Goal: Register for event/course

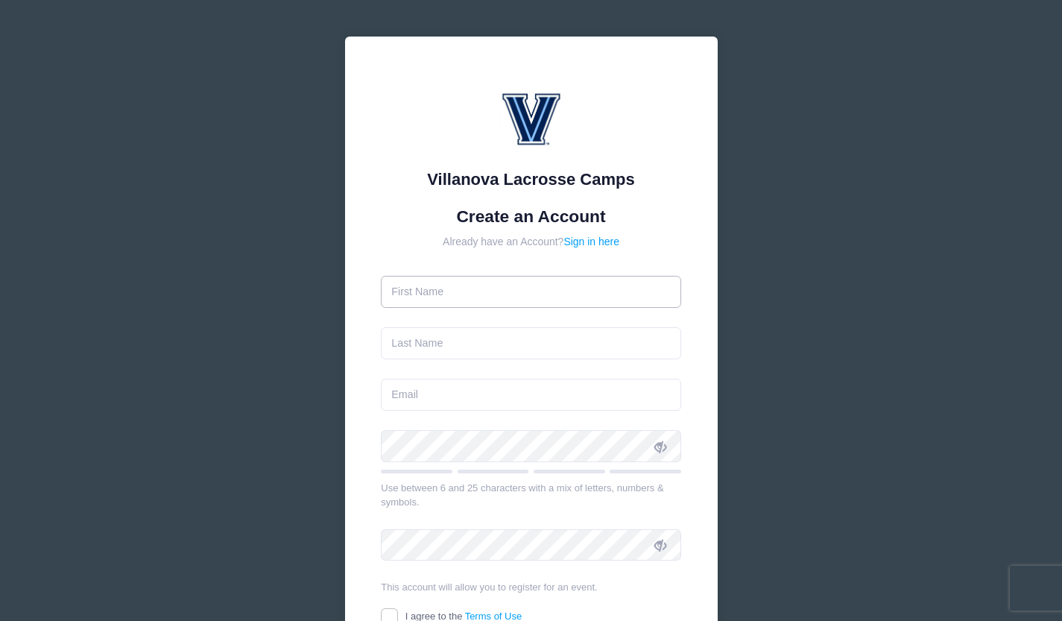
click at [485, 287] on input "text" at bounding box center [531, 292] width 300 height 32
click at [450, 294] on input "text" at bounding box center [531, 292] width 300 height 32
type input "[PERSON_NAME]"
click at [443, 344] on input "text" at bounding box center [531, 343] width 300 height 32
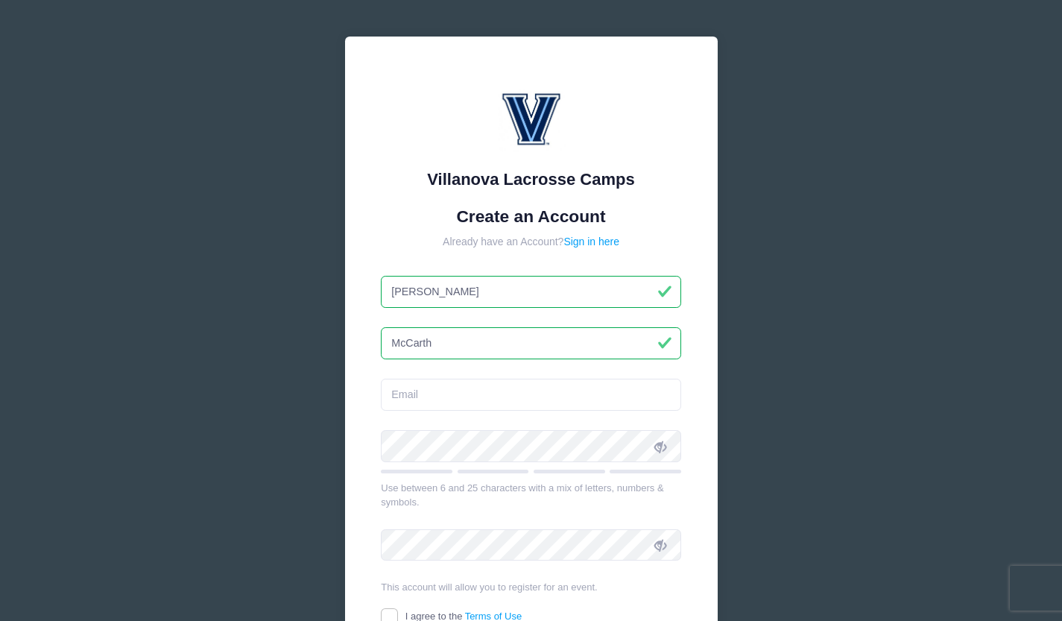
type input "[PERSON_NAME]"
type input "[EMAIL_ADDRESS][DOMAIN_NAME]"
type input "[PERSON_NAME]"
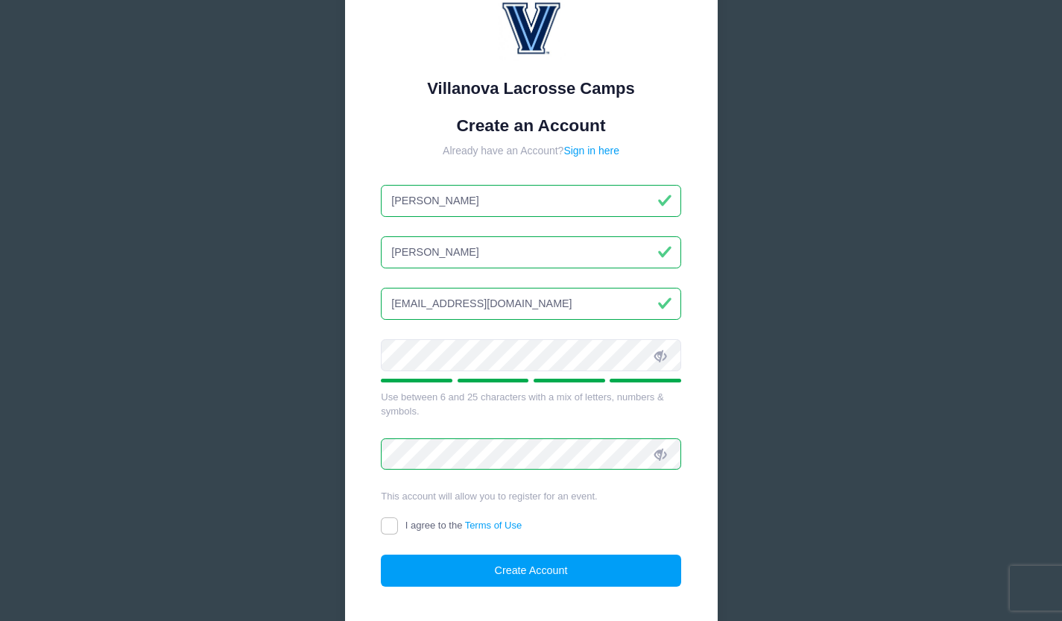
scroll to position [122, 0]
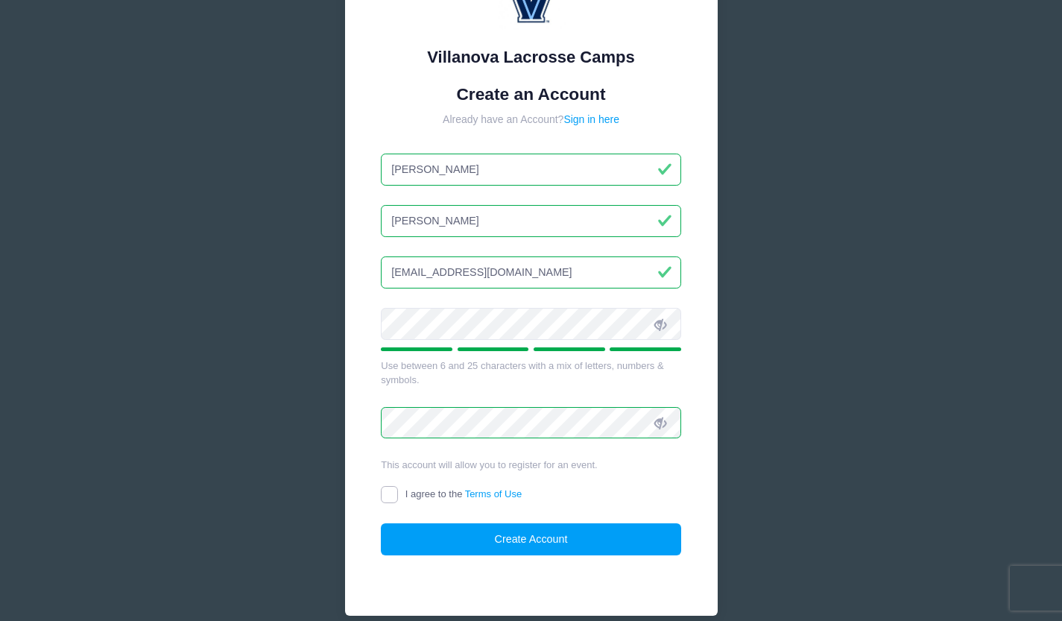
click at [388, 498] on input "I agree to the Terms of Use" at bounding box center [389, 494] width 17 height 17
checkbox input "true"
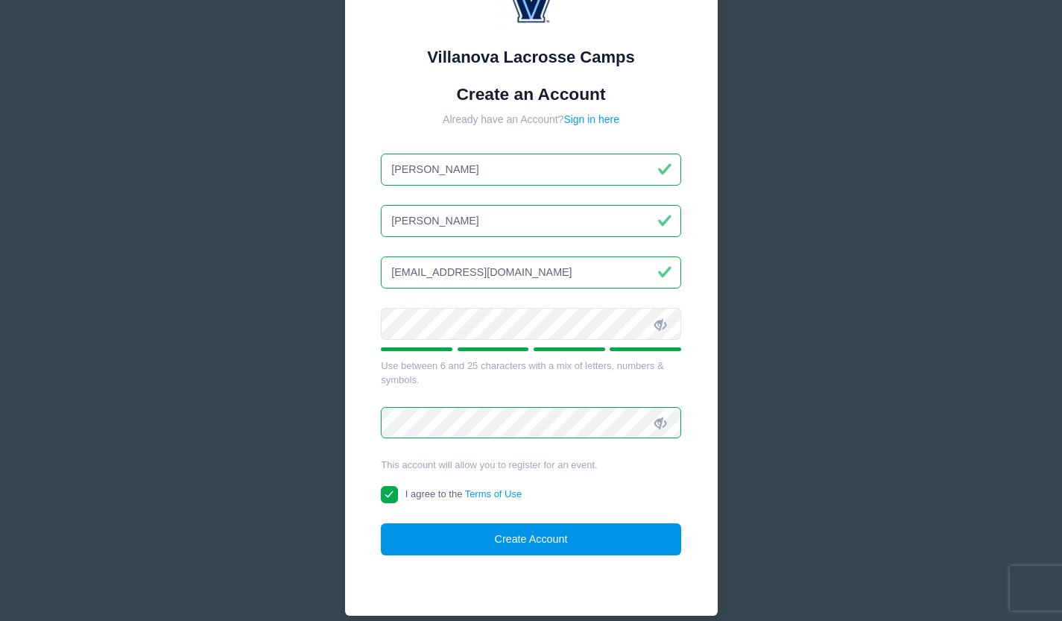
click at [449, 536] on button "Create Account" at bounding box center [531, 539] width 300 height 32
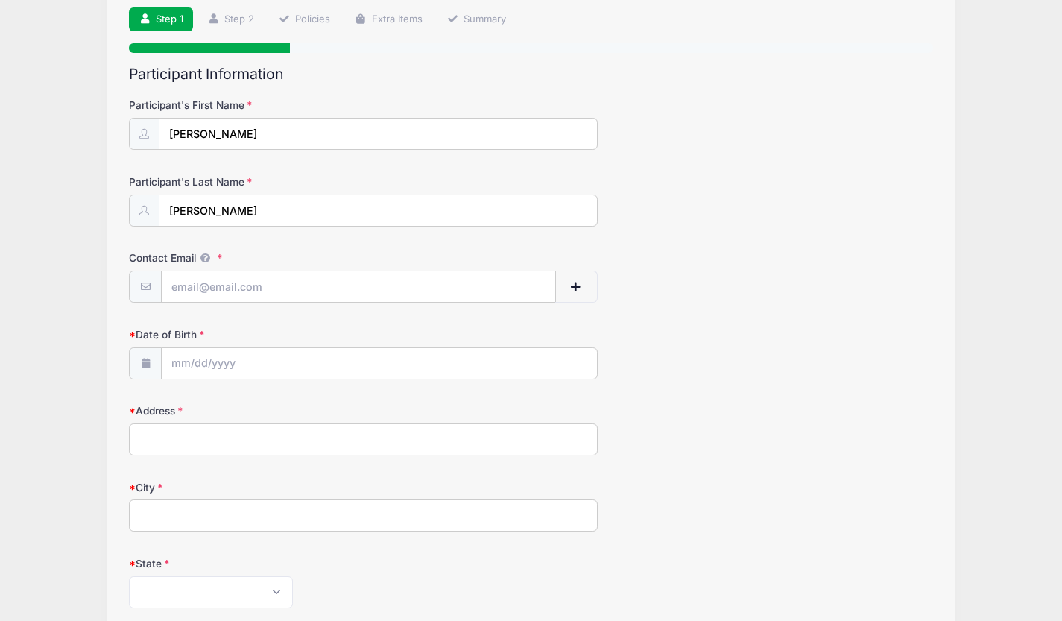
scroll to position [105, 0]
click at [237, 283] on input "Contact Email" at bounding box center [358, 288] width 393 height 32
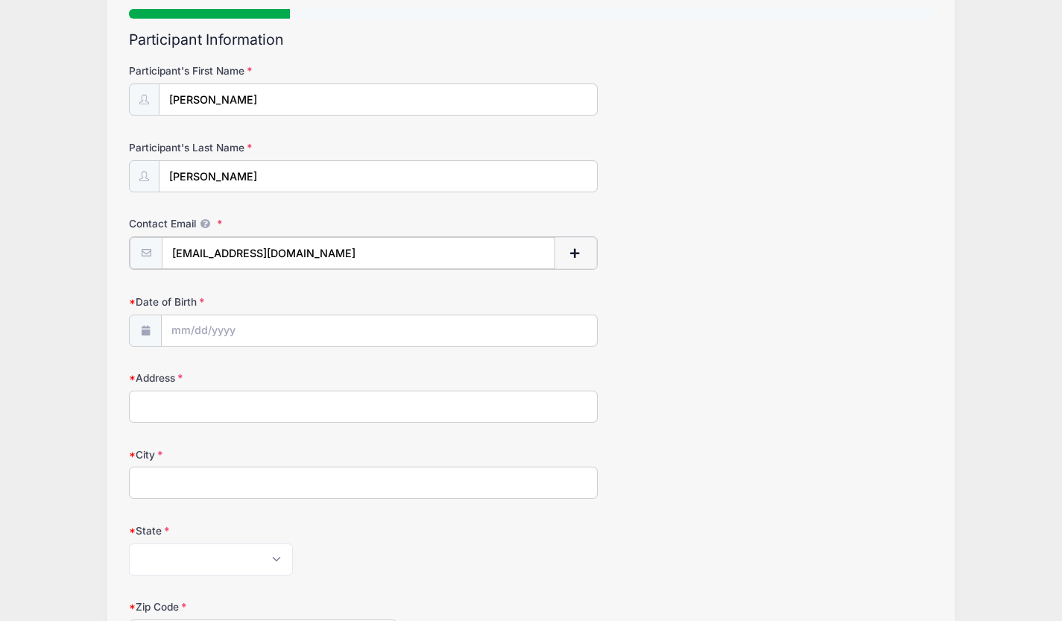
scroll to position [143, 0]
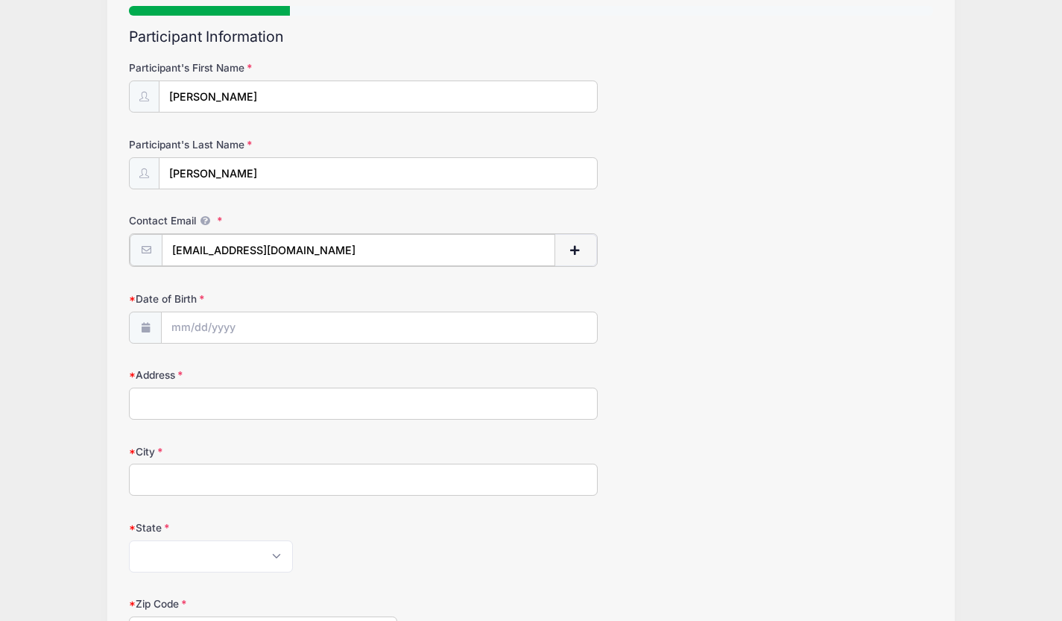
type input "seanmccarthy2028@gmail.com"
click at [180, 329] on input "Date of Birth" at bounding box center [379, 327] width 435 height 32
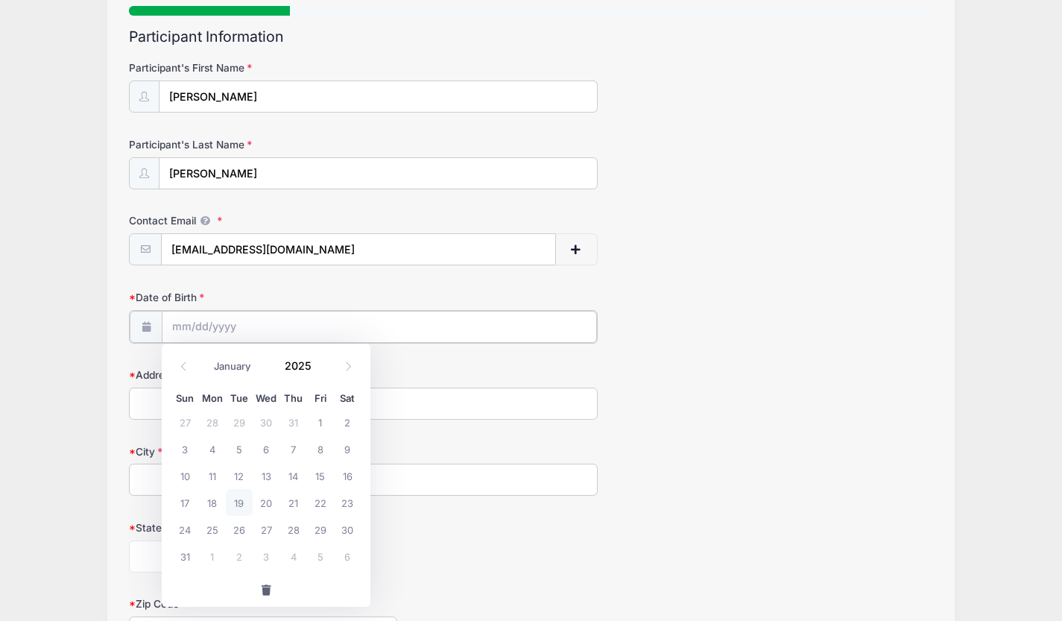
click at [180, 329] on input "Date of Birth" at bounding box center [379, 327] width 435 height 32
click at [175, 331] on input "Date of Birth" at bounding box center [379, 327] width 435 height 32
click at [180, 323] on input "Date of Birth" at bounding box center [379, 327] width 435 height 32
click at [345, 367] on icon at bounding box center [348, 366] width 10 height 10
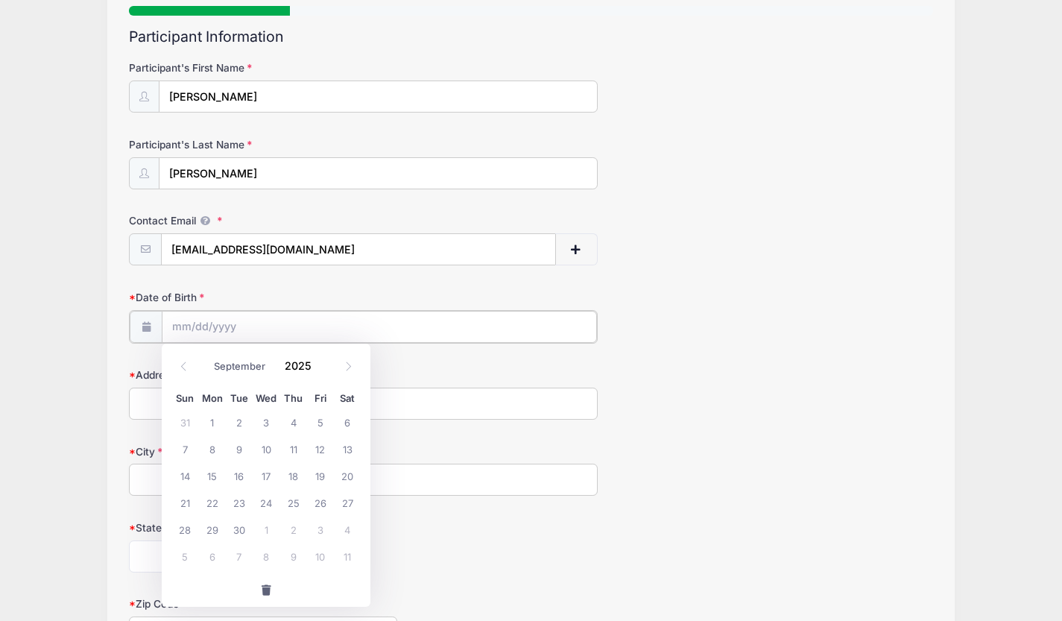
click at [241, 325] on input "Date of Birth" at bounding box center [379, 327] width 435 height 32
click at [179, 323] on input "Date of Birth" at bounding box center [379, 327] width 435 height 32
click at [184, 370] on icon at bounding box center [184, 366] width 10 height 10
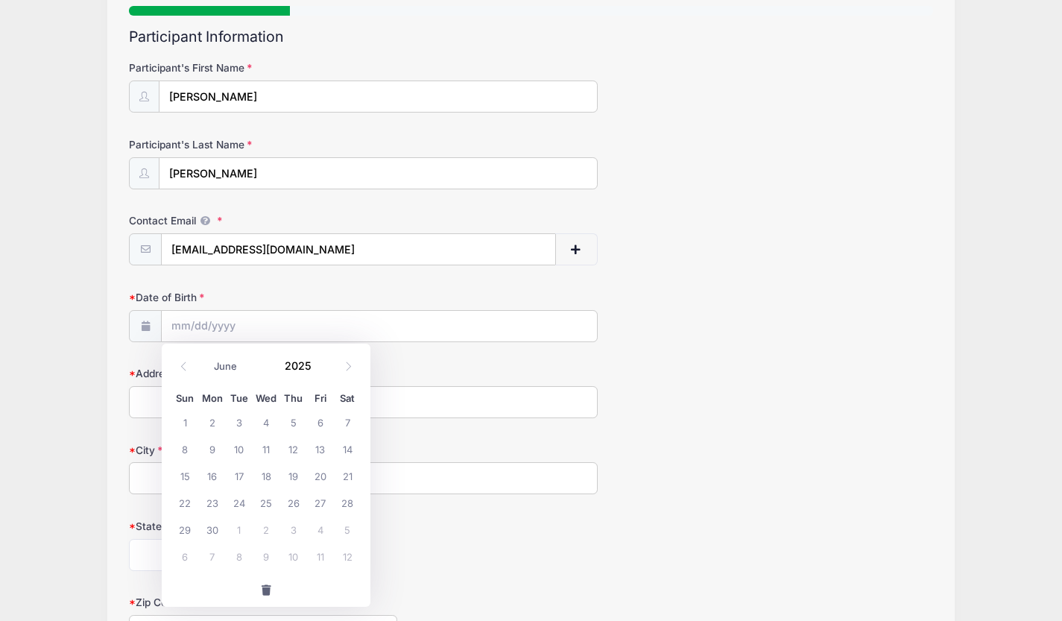
click at [184, 370] on icon at bounding box center [184, 366] width 10 height 10
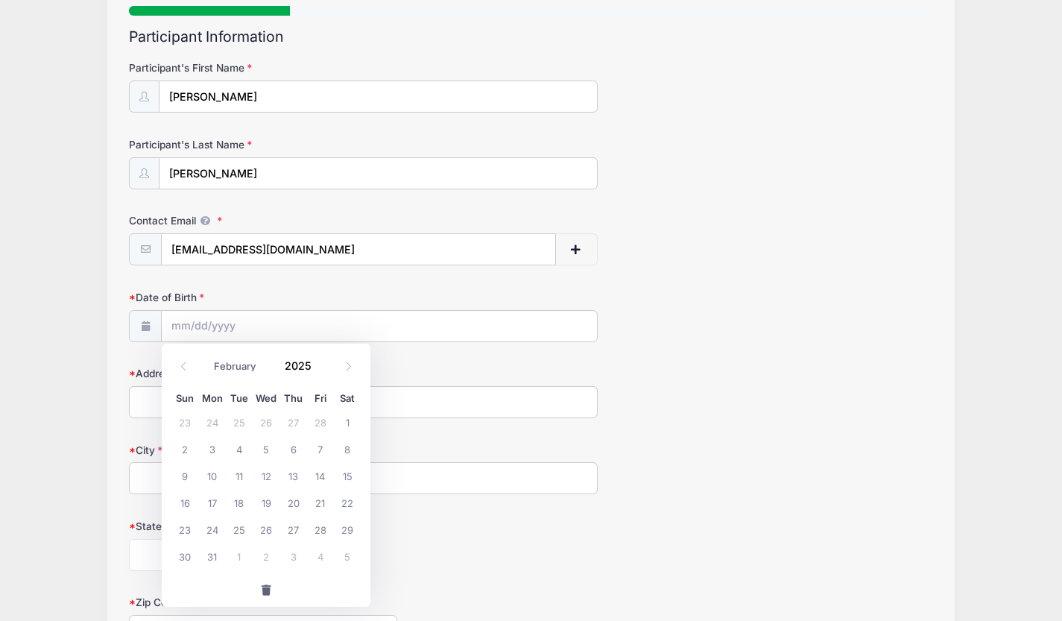
select select "0"
click at [184, 370] on icon at bounding box center [184, 366] width 10 height 10
type input "2024"
click at [184, 370] on icon at bounding box center [184, 366] width 10 height 10
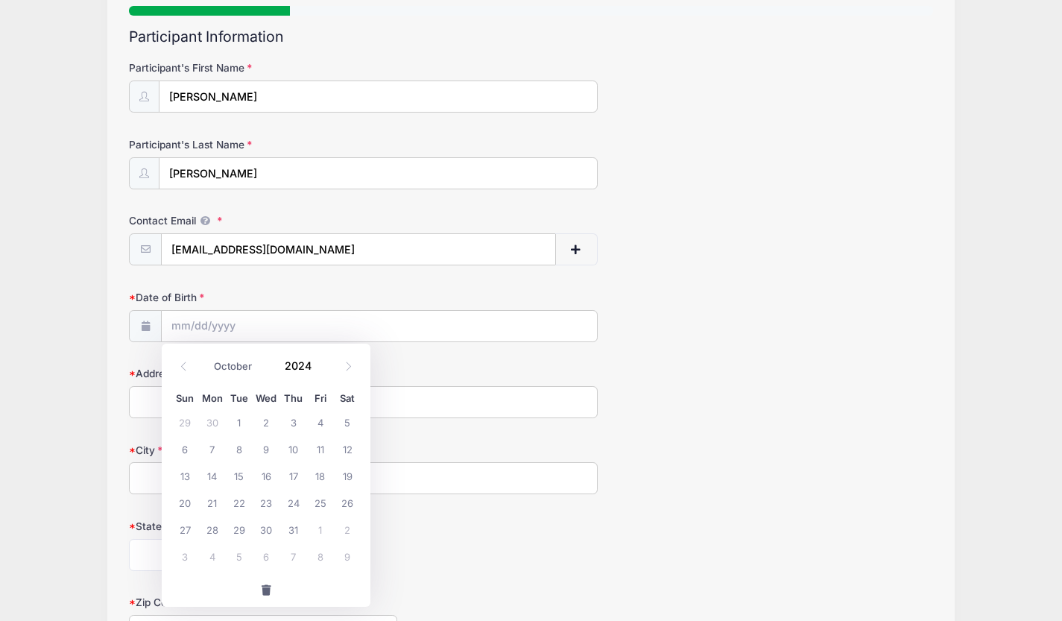
click at [184, 370] on icon at bounding box center [184, 366] width 10 height 10
select select "8"
click at [180, 326] on input "Date of Birth" at bounding box center [379, 327] width 435 height 32
type input "2025"
click at [383, 326] on input "Date of Birth" at bounding box center [379, 327] width 435 height 32
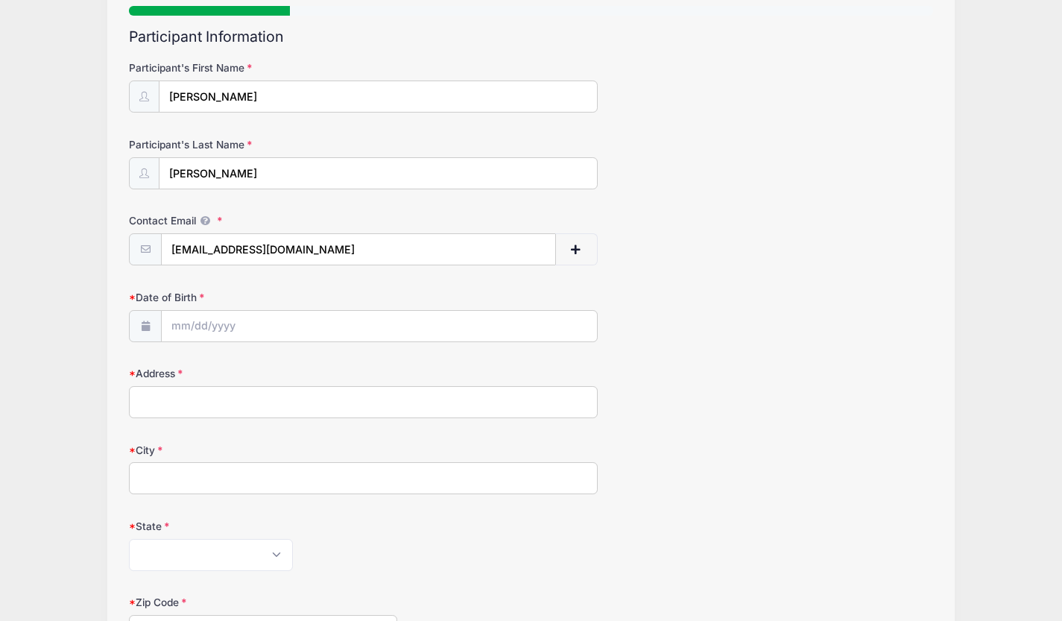
click at [429, 400] on input "Address" at bounding box center [363, 402] width 469 height 32
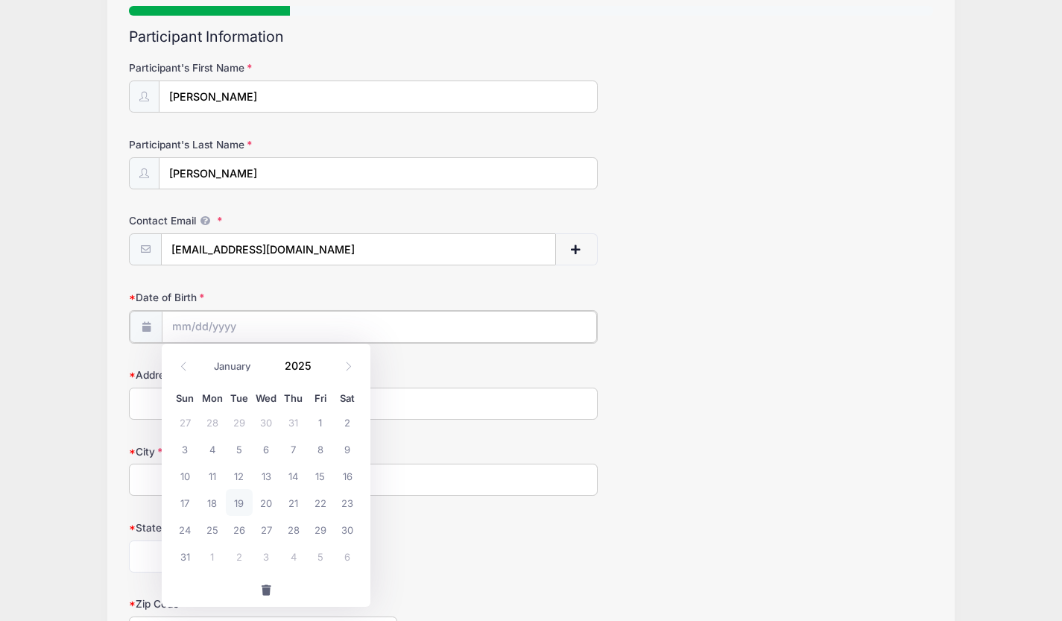
click at [212, 321] on input "Date of Birth" at bounding box center [379, 327] width 435 height 32
click at [180, 369] on icon at bounding box center [184, 366] width 10 height 10
click at [346, 367] on icon at bounding box center [348, 366] width 10 height 10
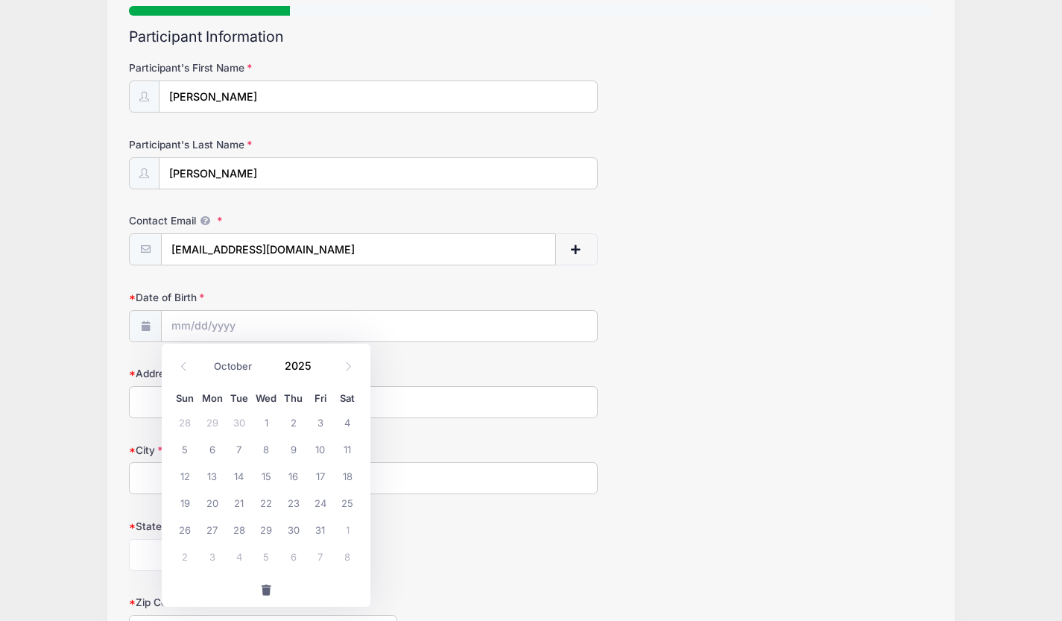
click at [346, 367] on icon at bounding box center [348, 366] width 10 height 10
click at [177, 364] on span at bounding box center [183, 365] width 25 height 25
click at [179, 366] on icon at bounding box center [184, 366] width 10 height 10
click at [179, 367] on icon at bounding box center [184, 366] width 10 height 10
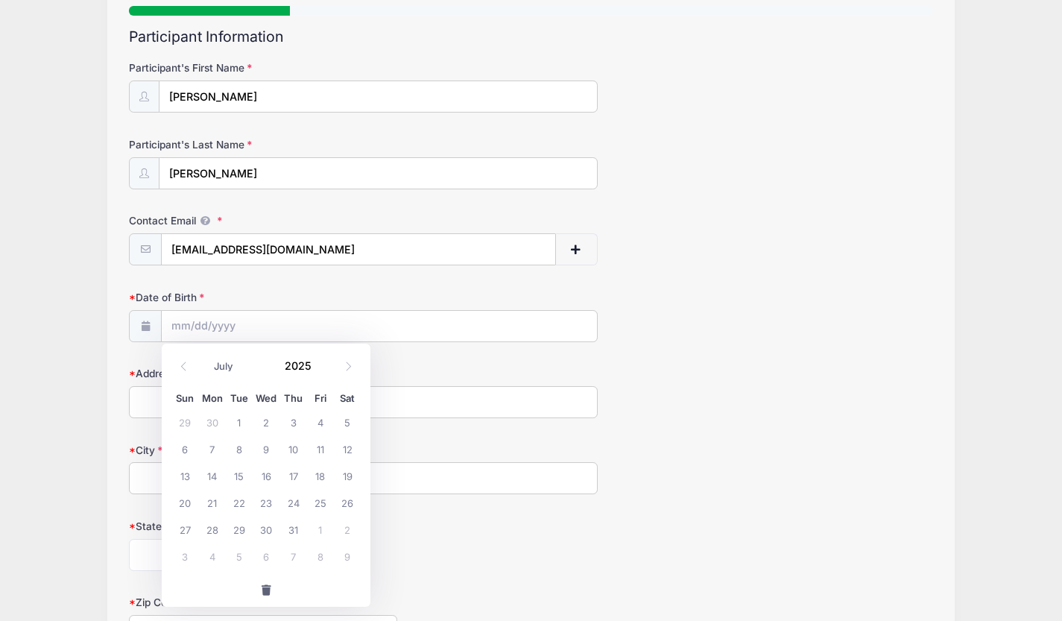
click at [179, 367] on icon at bounding box center [184, 366] width 10 height 10
click at [216, 323] on input "Date of Birth" at bounding box center [379, 327] width 435 height 32
click at [183, 365] on icon at bounding box center [184, 366] width 10 height 10
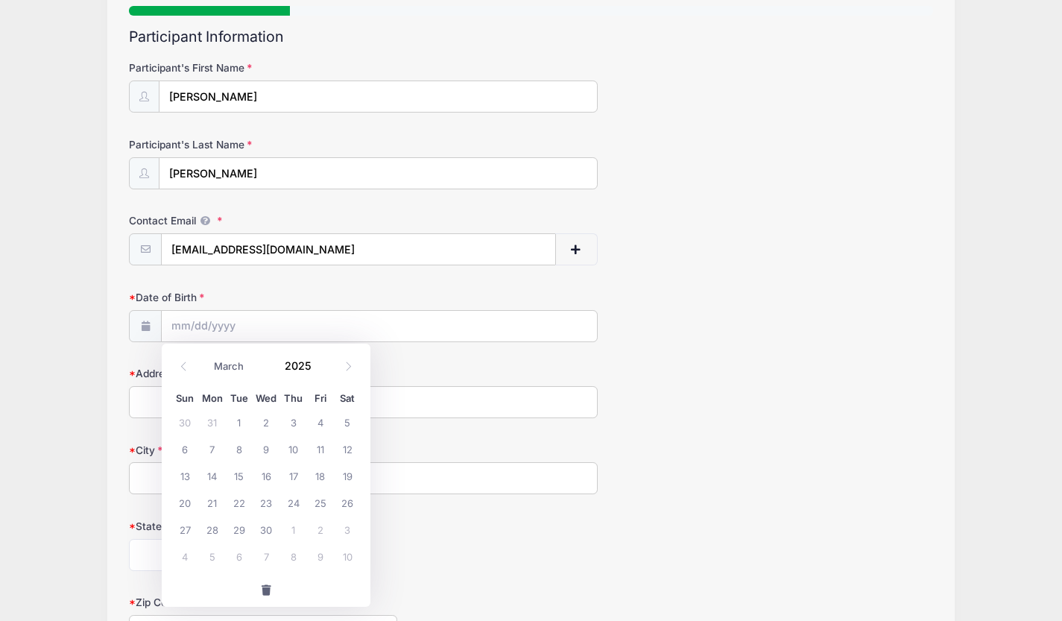
click at [183, 365] on icon at bounding box center [184, 366] width 10 height 10
select select "0"
click at [183, 365] on icon at bounding box center [184, 366] width 10 height 10
type input "2024"
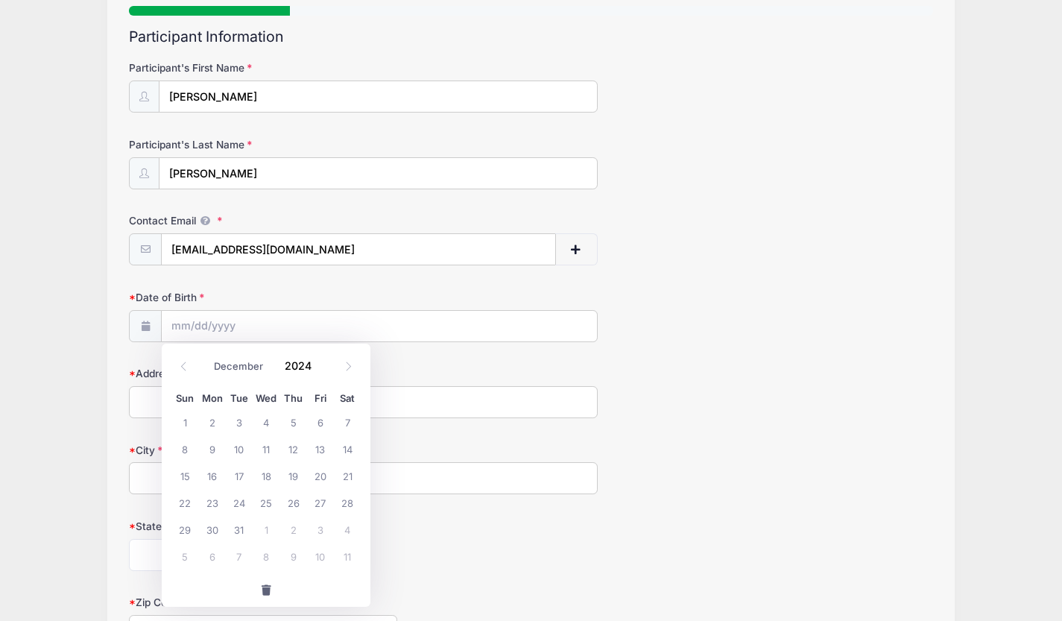
click at [183, 365] on icon at bounding box center [184, 366] width 10 height 10
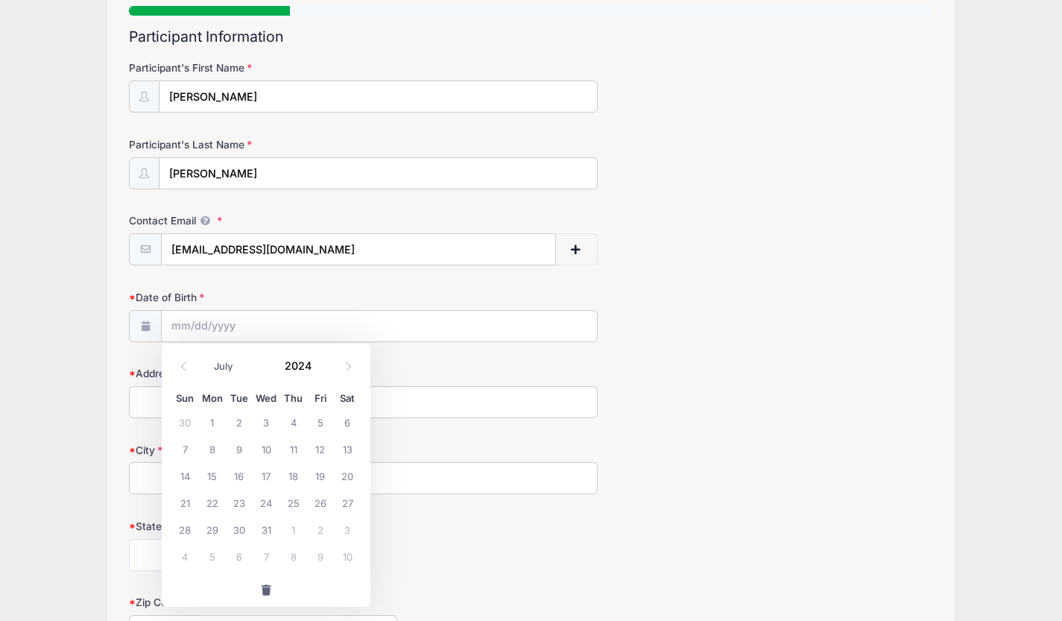
click at [183, 365] on icon at bounding box center [184, 366] width 10 height 10
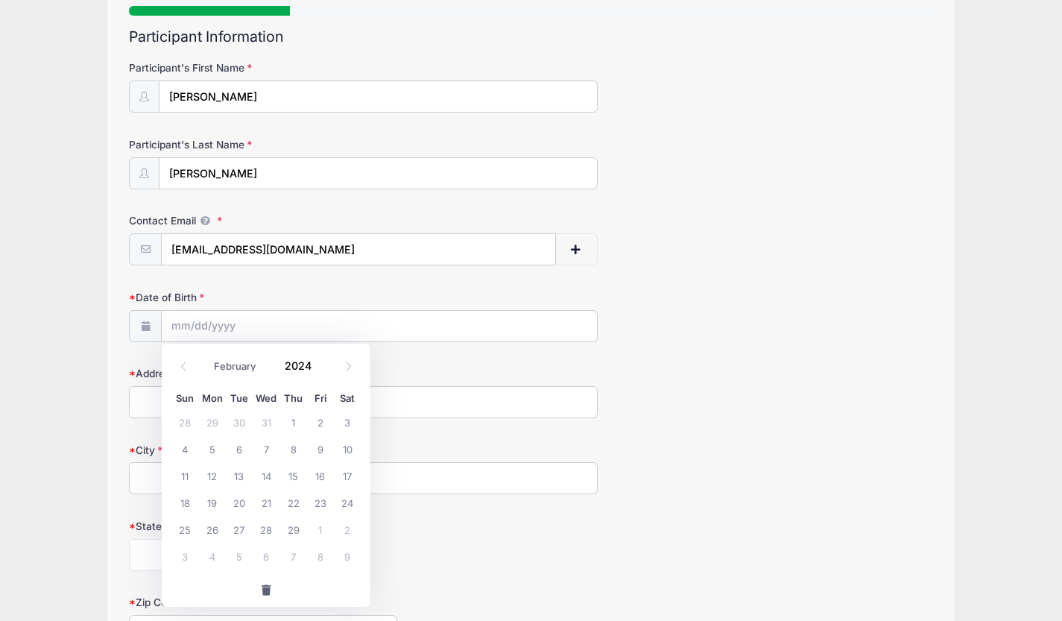
click at [183, 365] on icon at bounding box center [184, 366] width 10 height 10
select select "0"
click at [265, 586] on span "button" at bounding box center [265, 590] width 13 height 10
type input "2025"
select select "7"
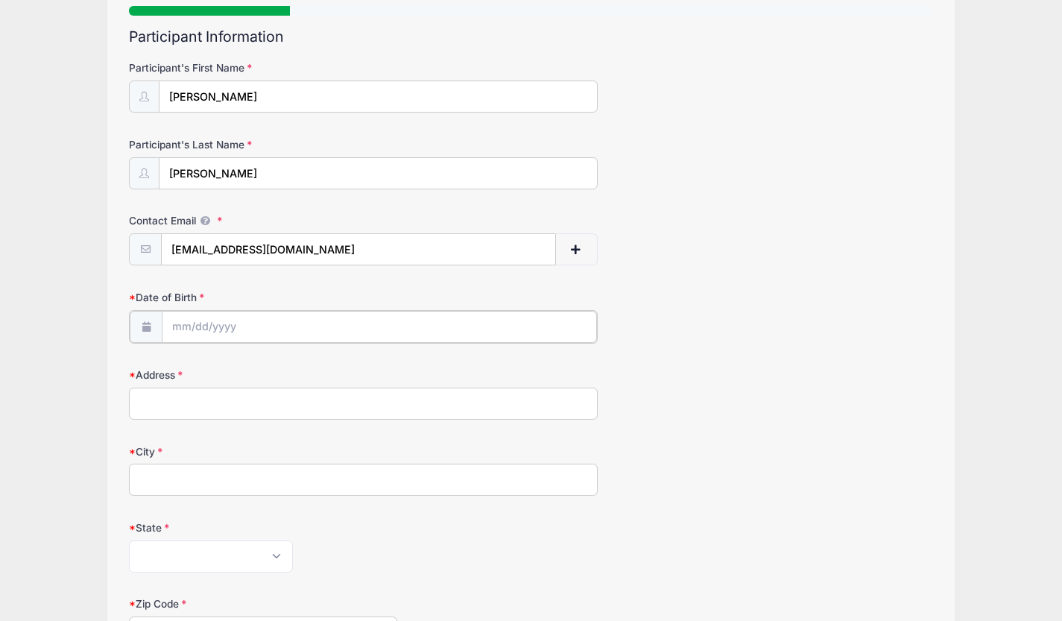
click at [220, 320] on input "Date of Birth" at bounding box center [379, 327] width 435 height 32
click at [410, 397] on input "Address" at bounding box center [363, 402] width 469 height 32
type input "1103 Shore Drive"
type input "Brielle"
select select "NJ"
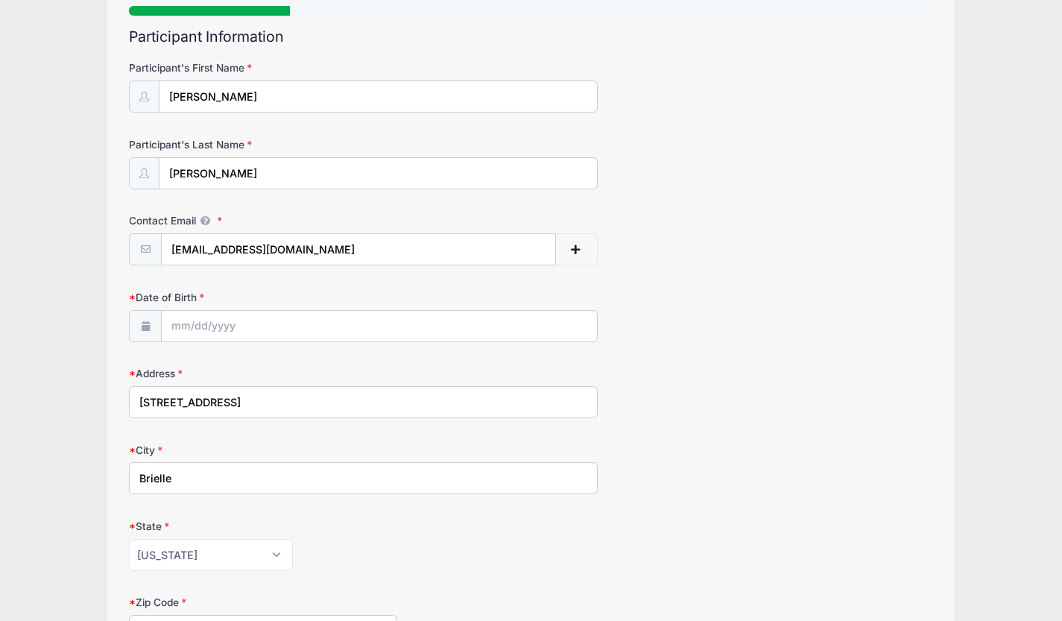
type input "08730"
type input "(732) 539-5764"
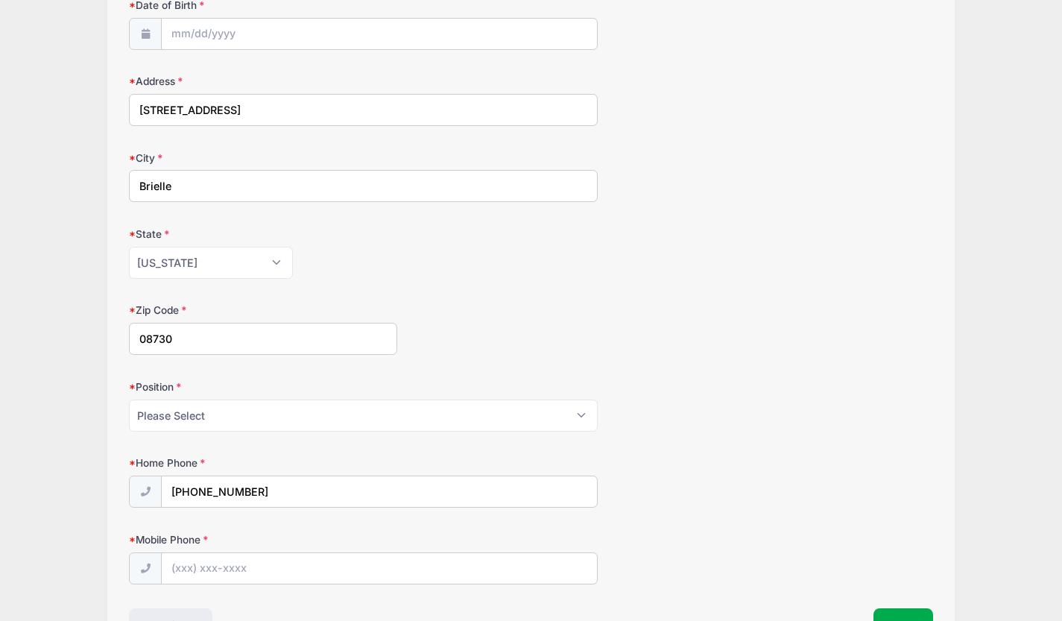
scroll to position [436, 0]
click at [266, 427] on select "Please Select Goalie Middie Defense Attack FOGO LSM" at bounding box center [363, 415] width 469 height 32
select select "Middie"
click at [129, 399] on select "Please Select Goalie Middie Defense Attack FOGO LSM" at bounding box center [363, 415] width 469 height 32
click at [269, 486] on input "(732) 539-5764" at bounding box center [379, 491] width 435 height 32
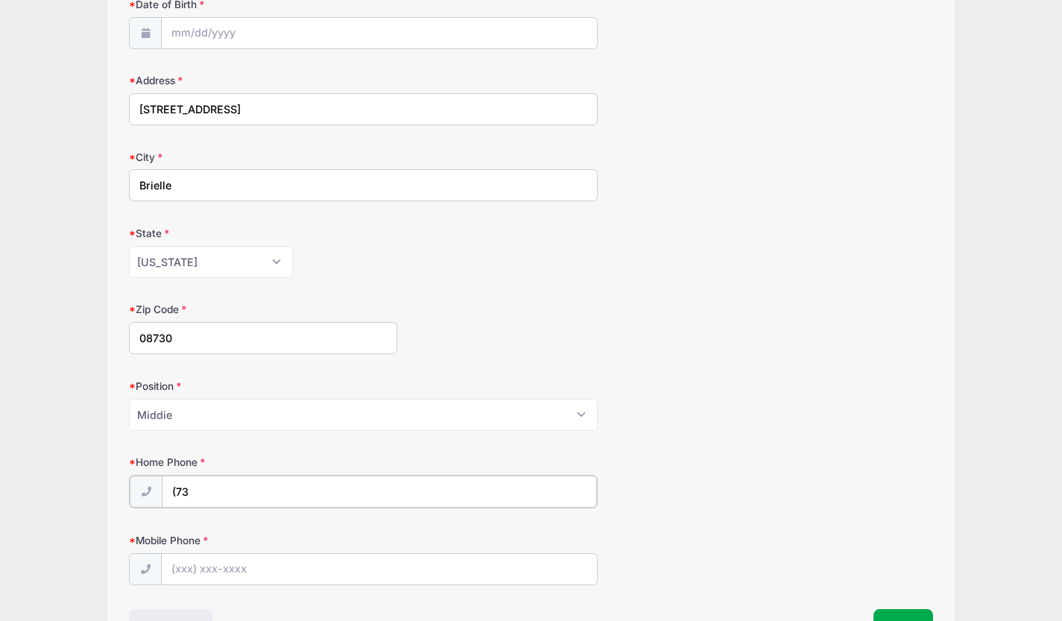
type input "(7"
type input "(732) 539-5764"
click at [181, 572] on input "Mobile Phone" at bounding box center [379, 568] width 435 height 32
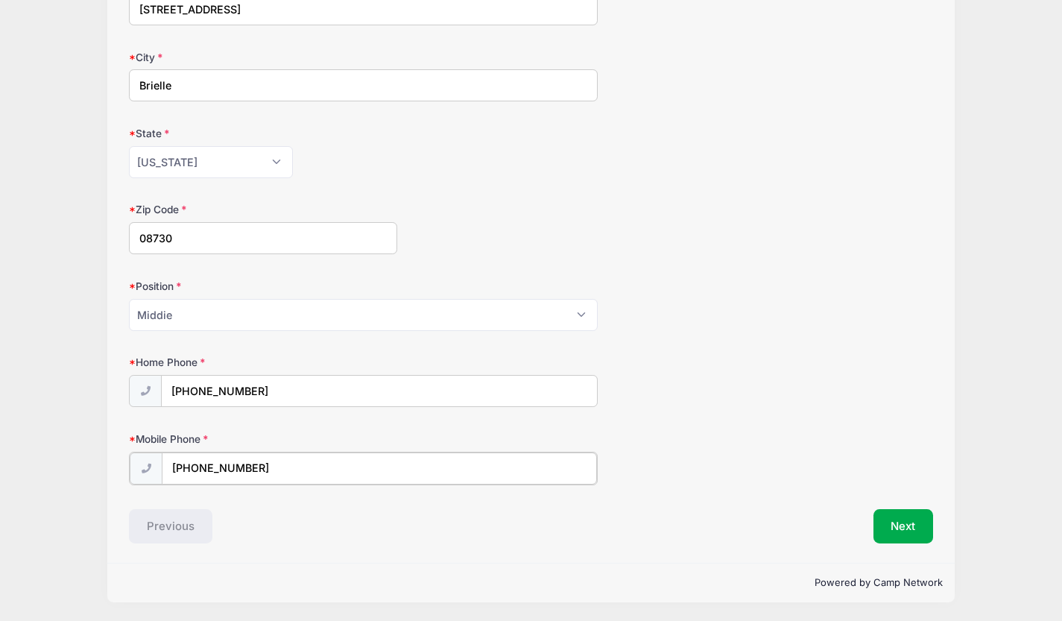
scroll to position [535, 0]
type input "(732) 228-0734"
click at [905, 524] on button "Next" at bounding box center [903, 525] width 60 height 34
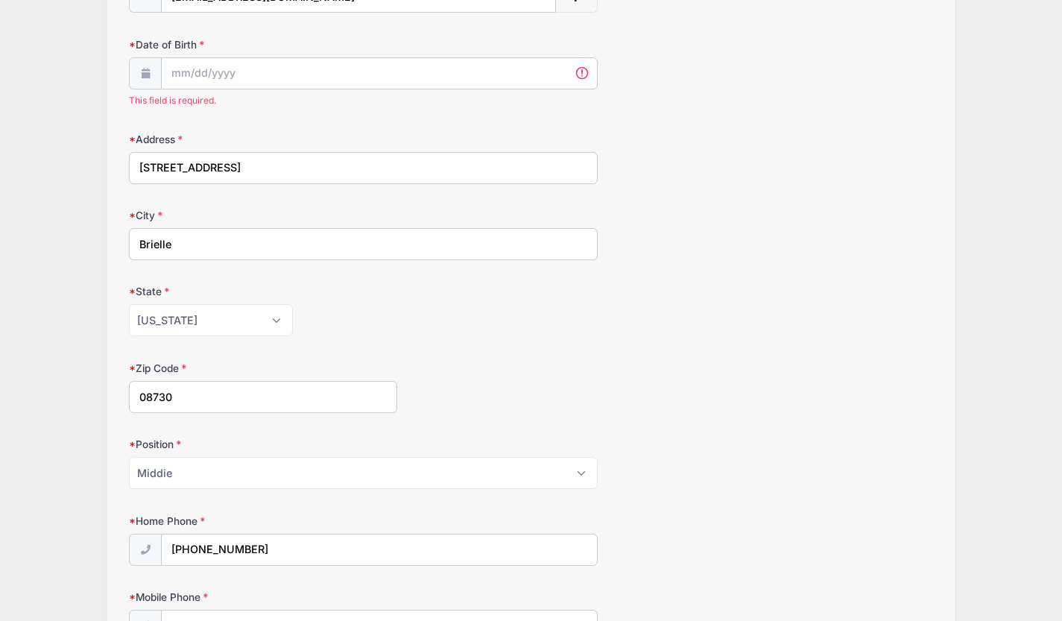
scroll to position [355, 0]
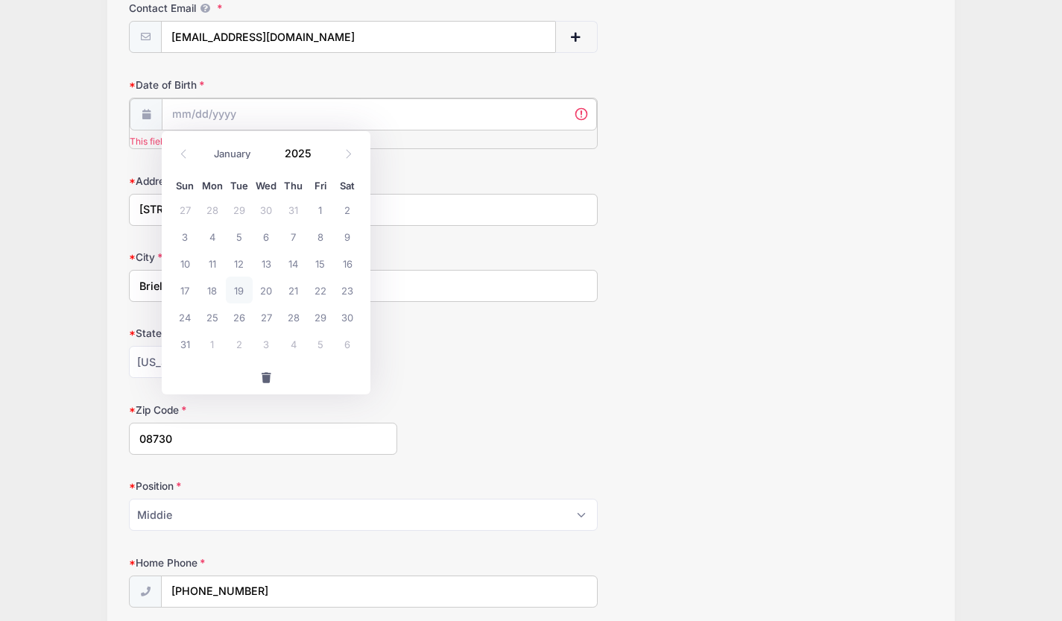
click at [199, 108] on input "Date of Birth" at bounding box center [379, 114] width 435 height 32
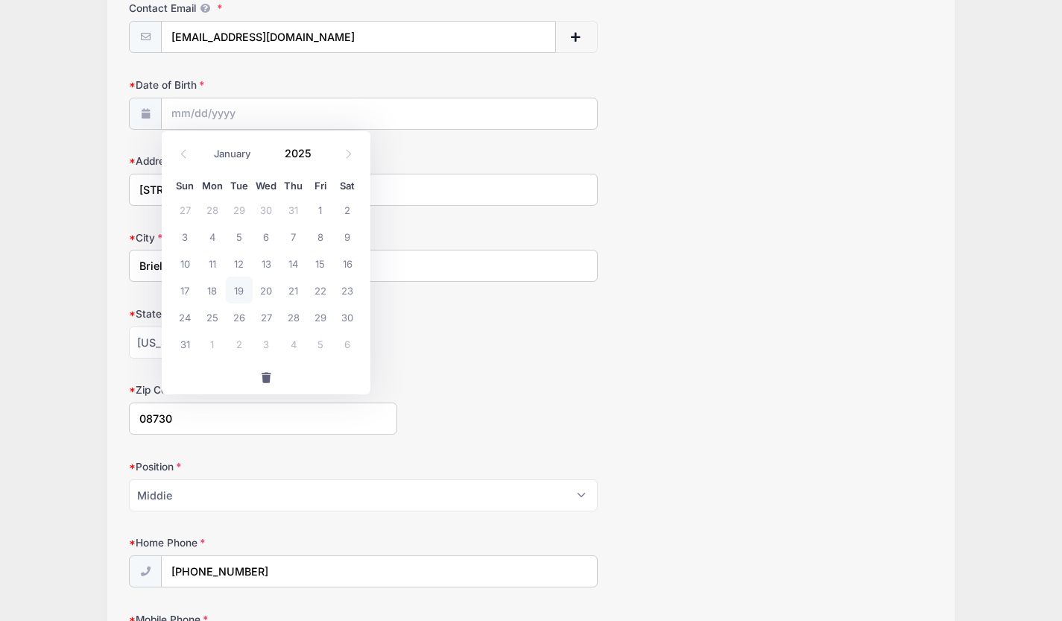
click at [183, 153] on icon at bounding box center [184, 154] width 10 height 10
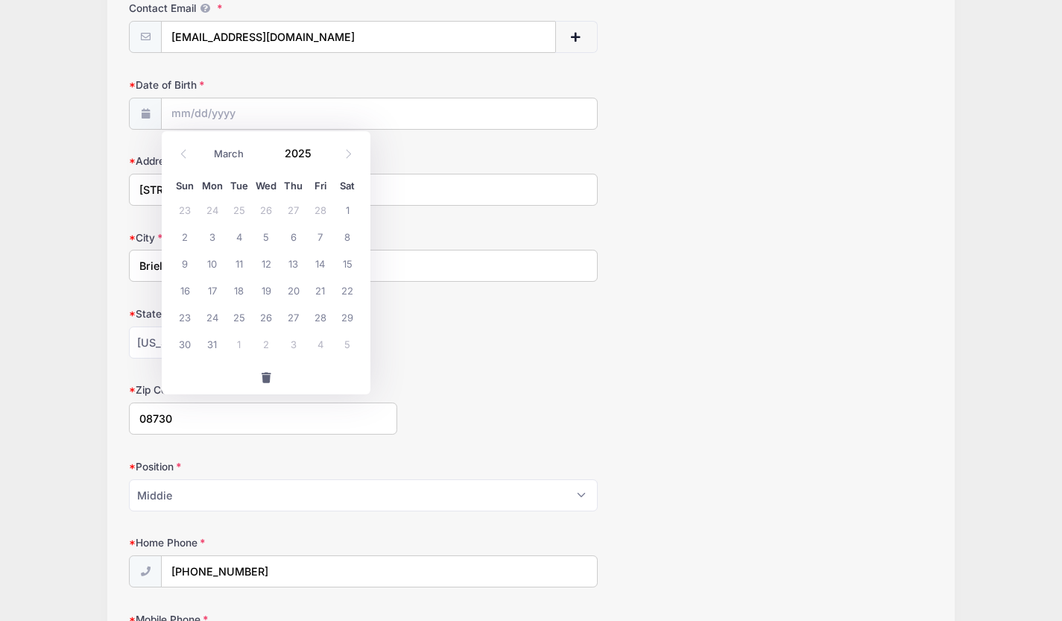
click at [183, 153] on icon at bounding box center [184, 154] width 10 height 10
select select "0"
click at [183, 153] on icon at bounding box center [184, 154] width 10 height 10
type input "2024"
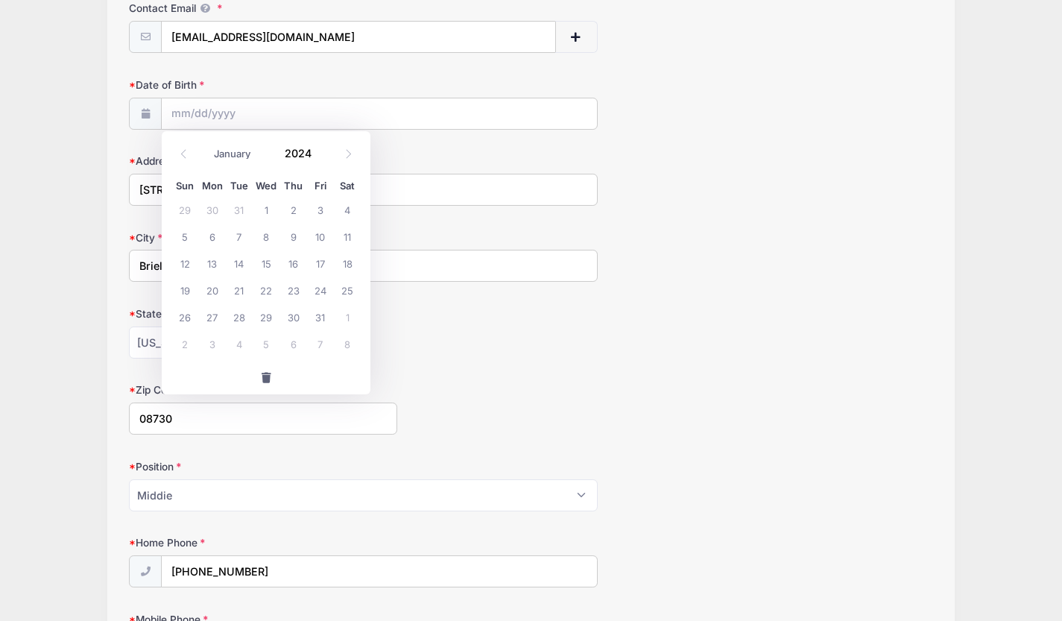
click at [183, 153] on icon at bounding box center [184, 154] width 10 height 10
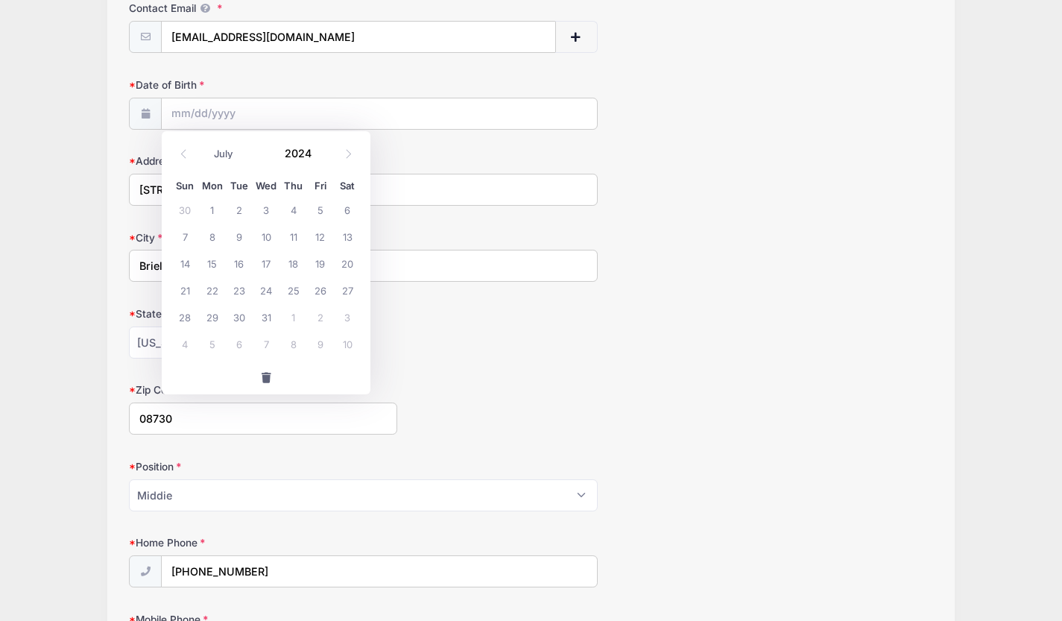
click at [183, 153] on icon at bounding box center [184, 154] width 10 height 10
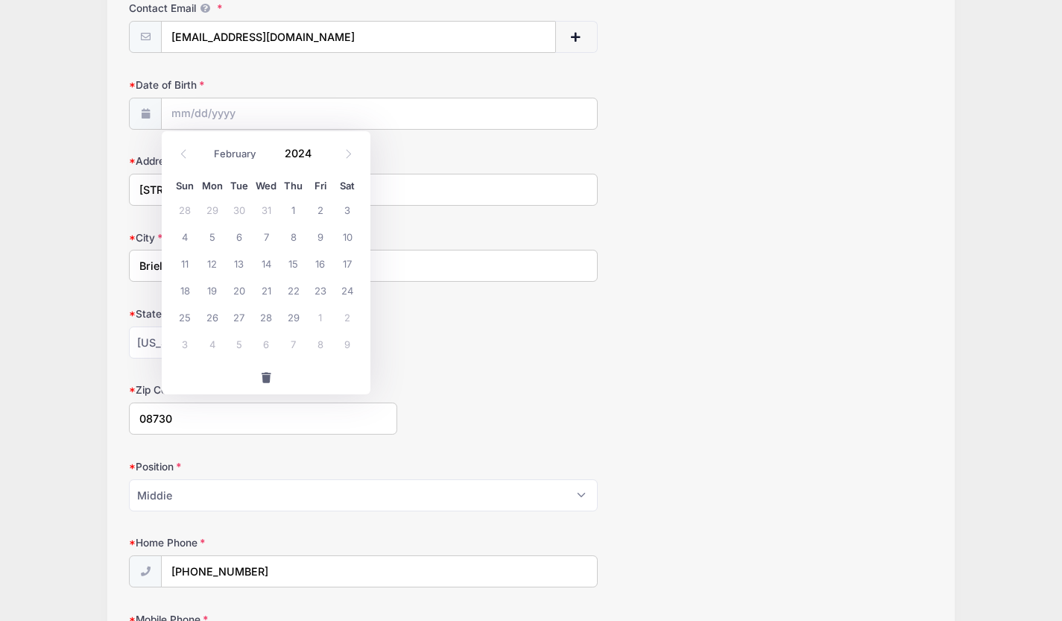
click at [183, 153] on icon at bounding box center [184, 154] width 10 height 10
select select "0"
click at [183, 153] on icon at bounding box center [184, 154] width 10 height 10
type input "2023"
click at [183, 153] on icon at bounding box center [184, 154] width 10 height 10
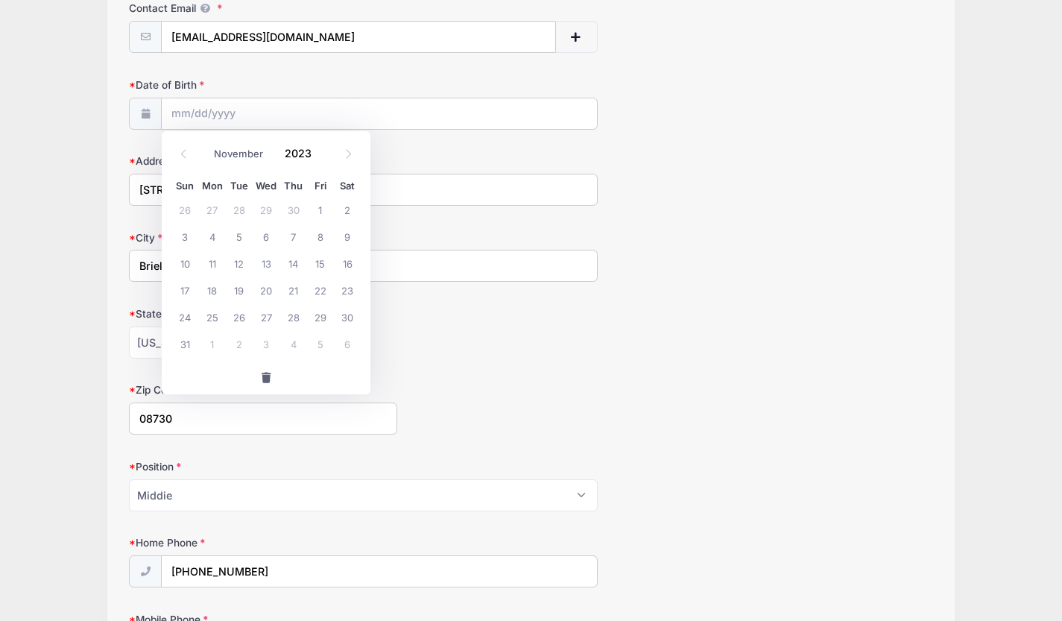
click at [183, 153] on icon at bounding box center [184, 154] width 10 height 10
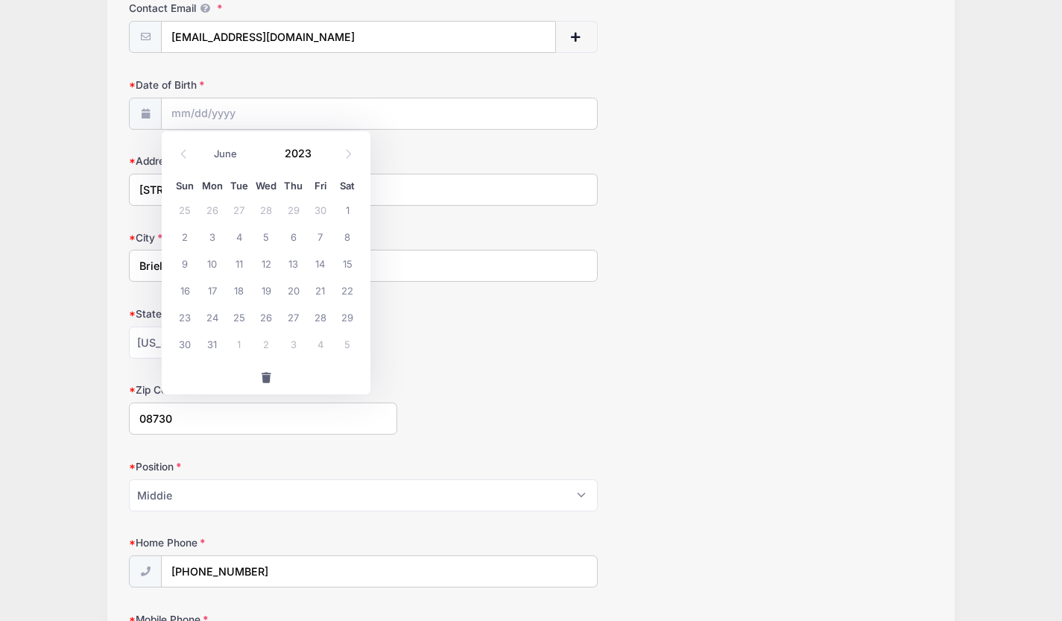
click at [183, 153] on icon at bounding box center [184, 154] width 10 height 10
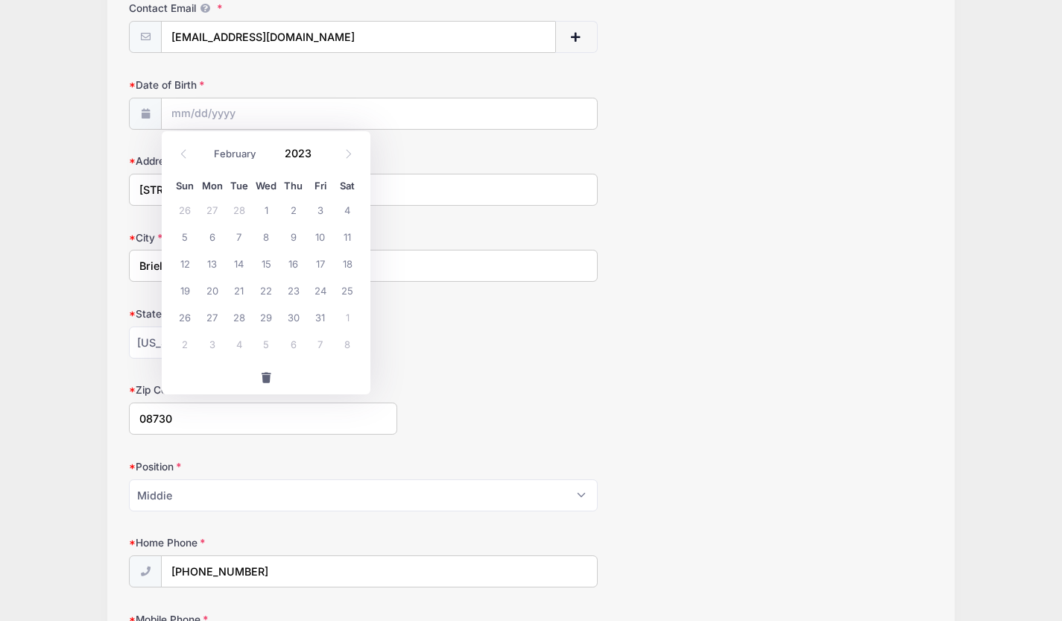
select select "0"
click at [183, 153] on icon at bounding box center [184, 154] width 10 height 10
type input "2022"
click at [183, 153] on icon at bounding box center [184, 154] width 10 height 10
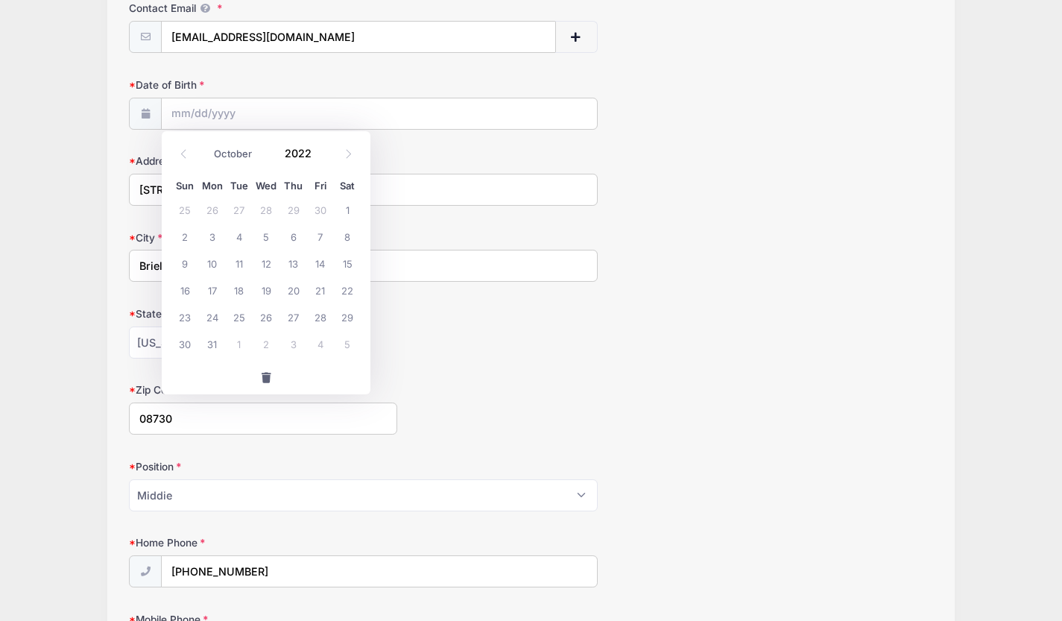
click at [183, 153] on icon at bounding box center [184, 154] width 10 height 10
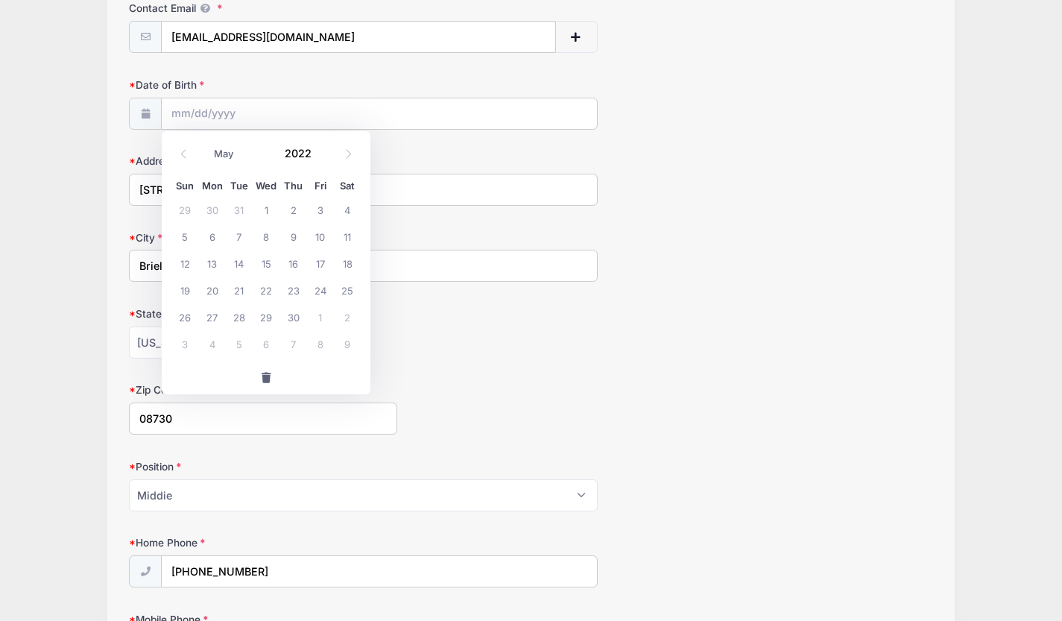
click at [183, 153] on icon at bounding box center [184, 154] width 10 height 10
select select "0"
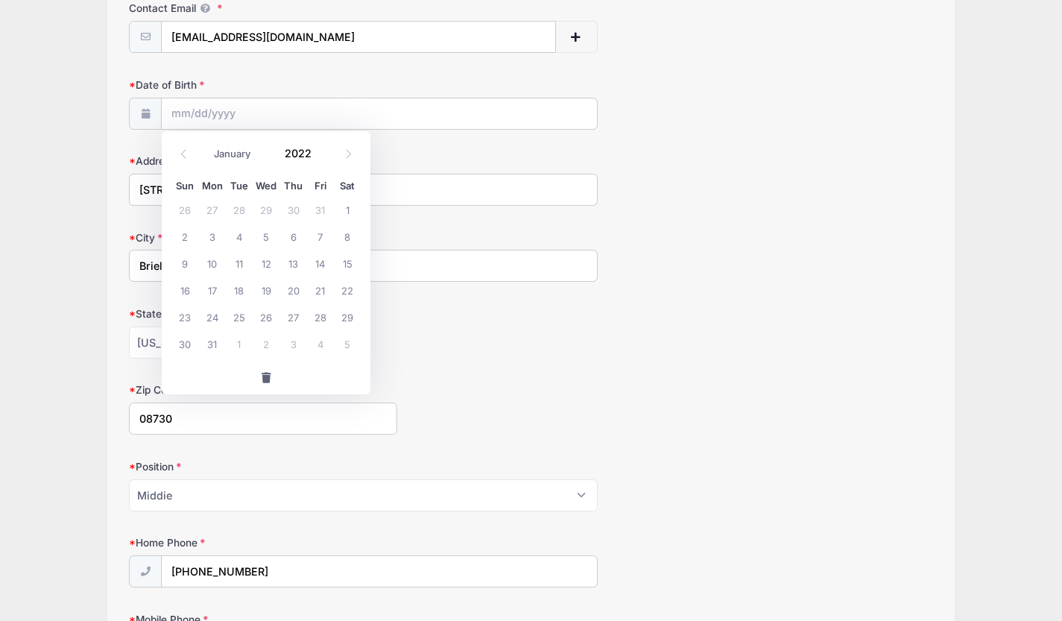
click at [183, 153] on icon at bounding box center [184, 154] width 10 height 10
type input "2021"
click at [183, 153] on icon at bounding box center [184, 154] width 10 height 10
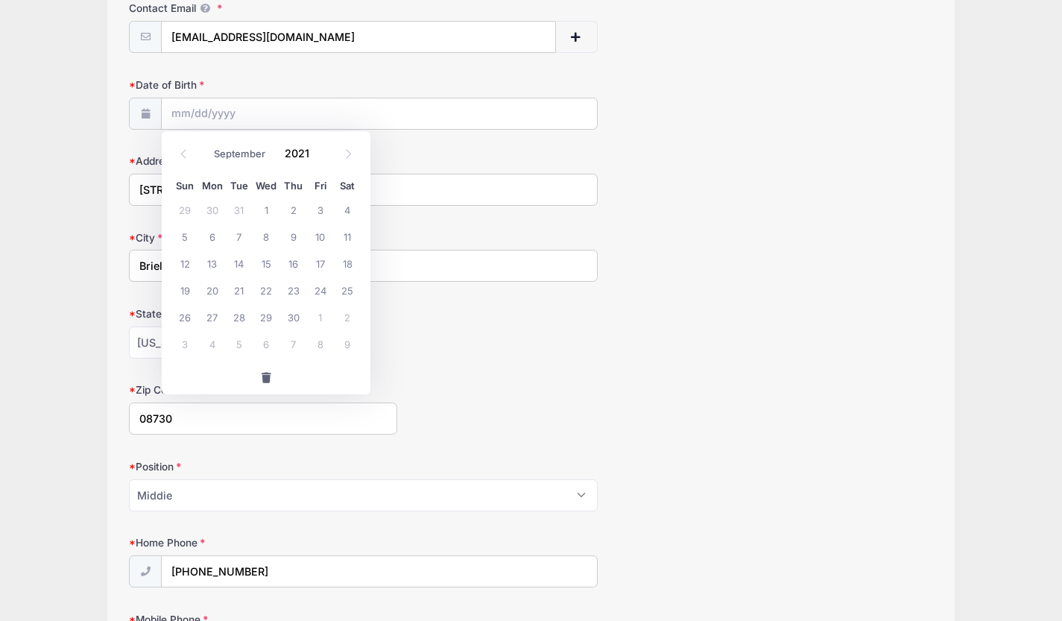
click at [183, 153] on icon at bounding box center [184, 154] width 10 height 10
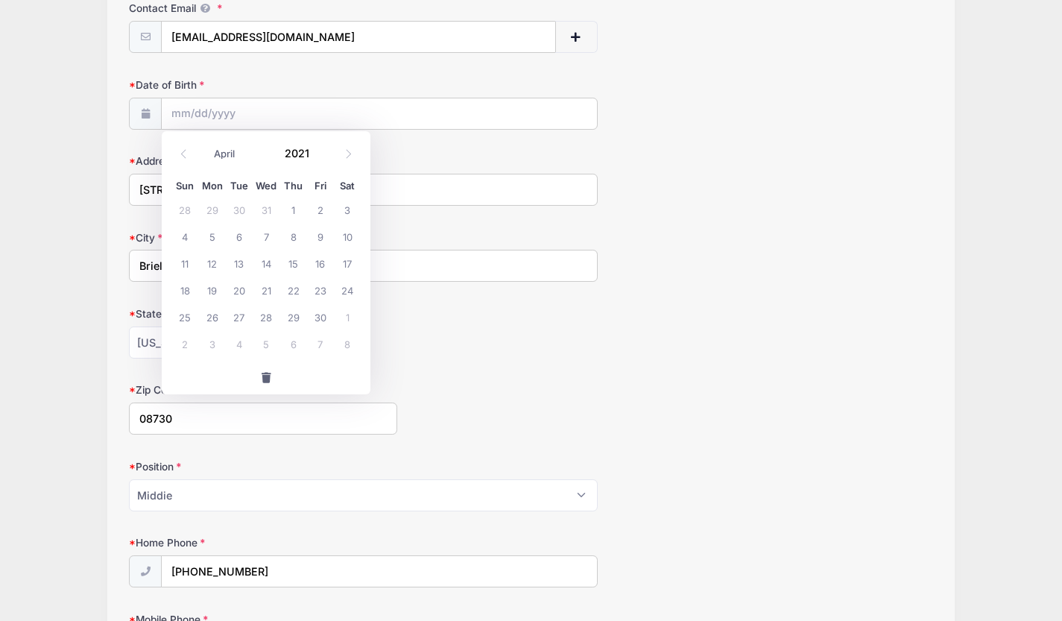
click at [183, 151] on icon at bounding box center [184, 154] width 10 height 10
select select "11"
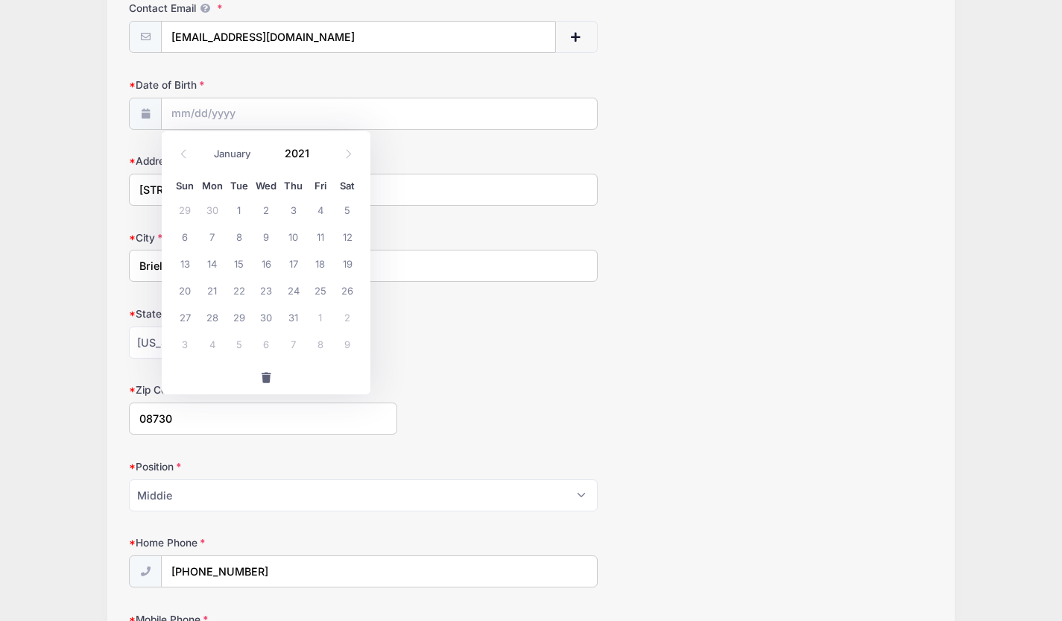
type input "2020"
click at [183, 151] on icon at bounding box center [184, 154] width 10 height 10
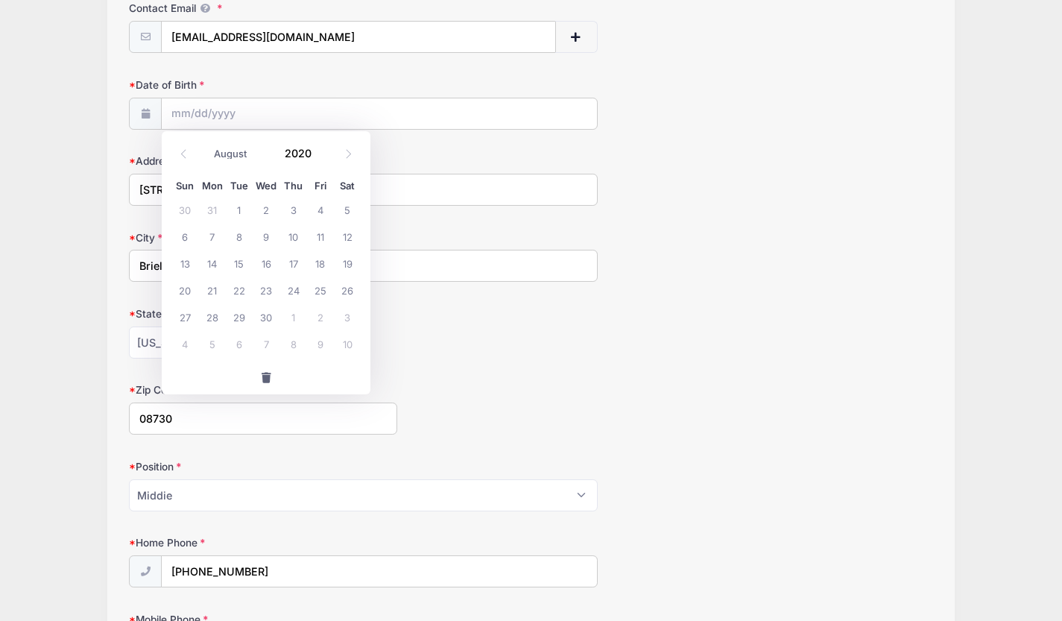
click at [183, 151] on icon at bounding box center [184, 154] width 10 height 10
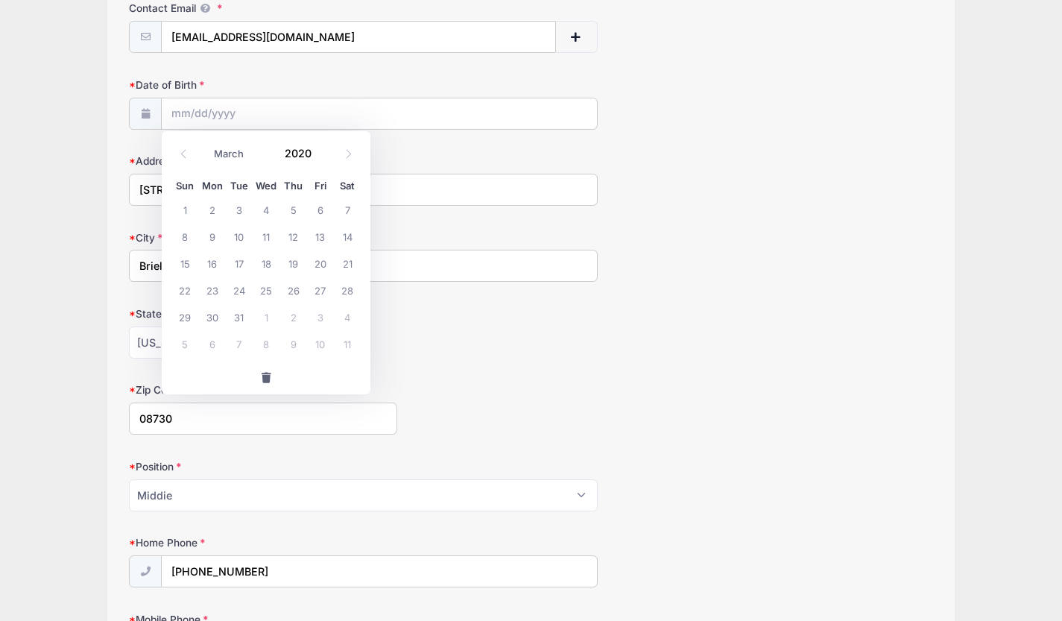
click at [183, 151] on icon at bounding box center [184, 154] width 10 height 10
select select "0"
click at [183, 151] on icon at bounding box center [184, 154] width 10 height 10
type input "2019"
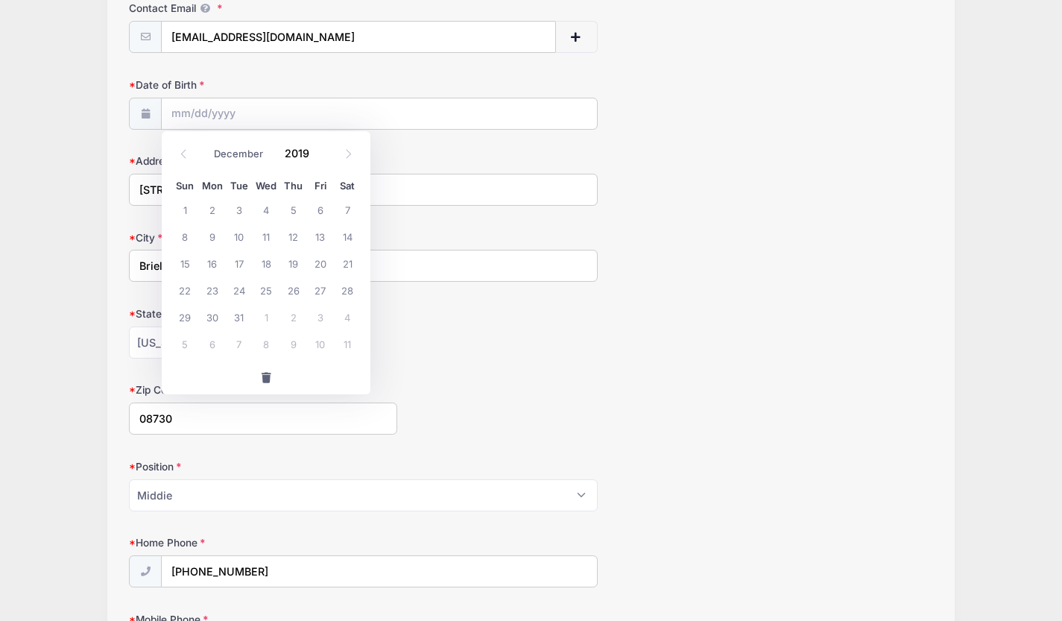
click at [183, 151] on icon at bounding box center [184, 154] width 10 height 10
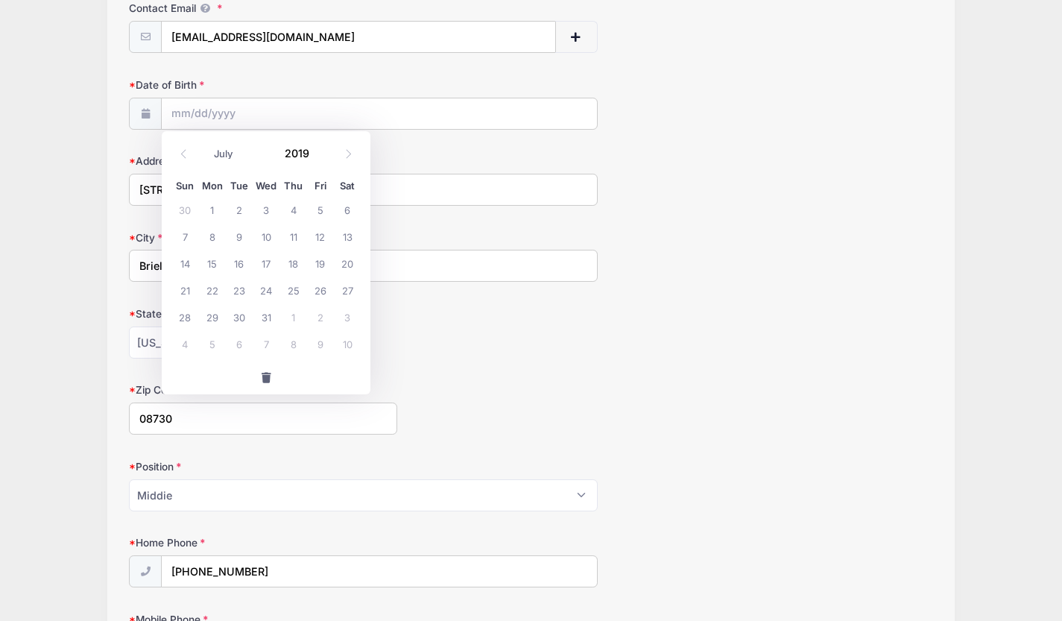
click at [183, 151] on icon at bounding box center [184, 154] width 10 height 10
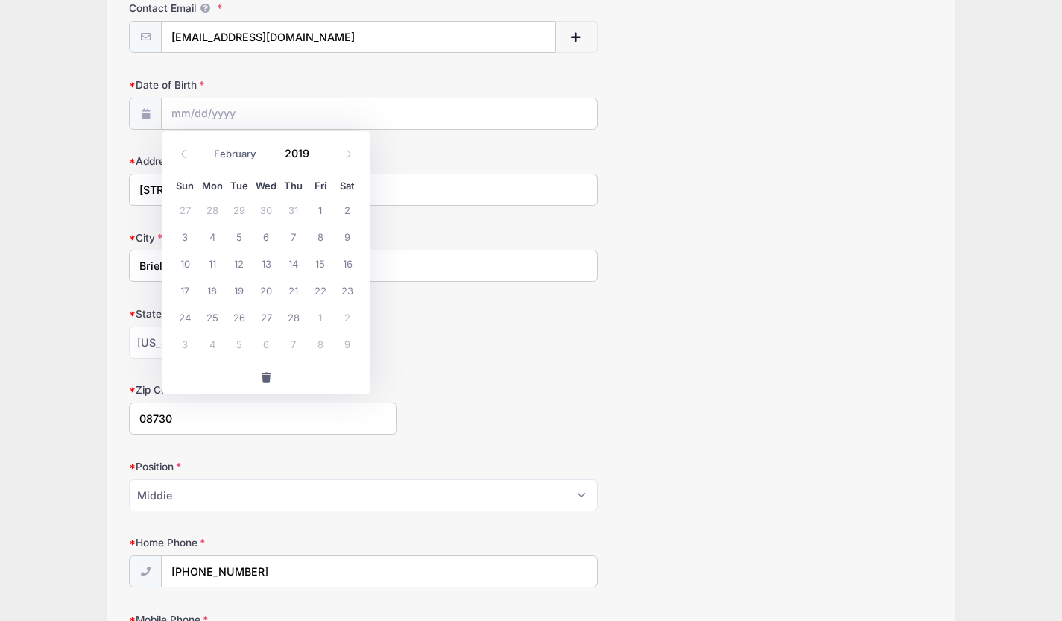
click at [183, 151] on icon at bounding box center [184, 154] width 10 height 10
select select "0"
click at [183, 151] on icon at bounding box center [184, 154] width 10 height 10
type input "2018"
click at [183, 151] on icon at bounding box center [184, 154] width 10 height 10
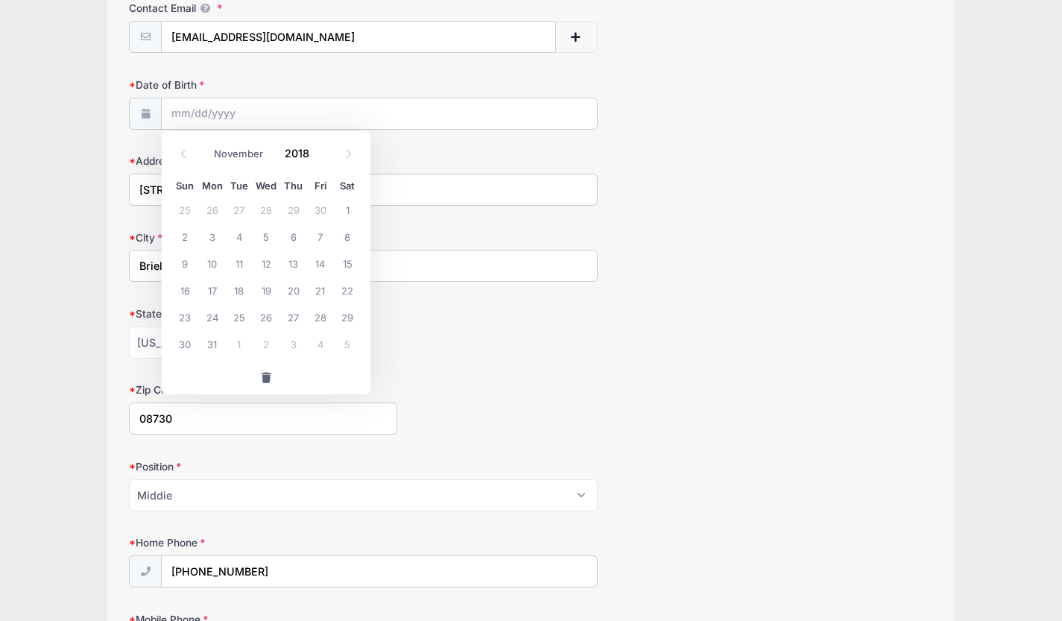
click at [183, 151] on icon at bounding box center [184, 154] width 10 height 10
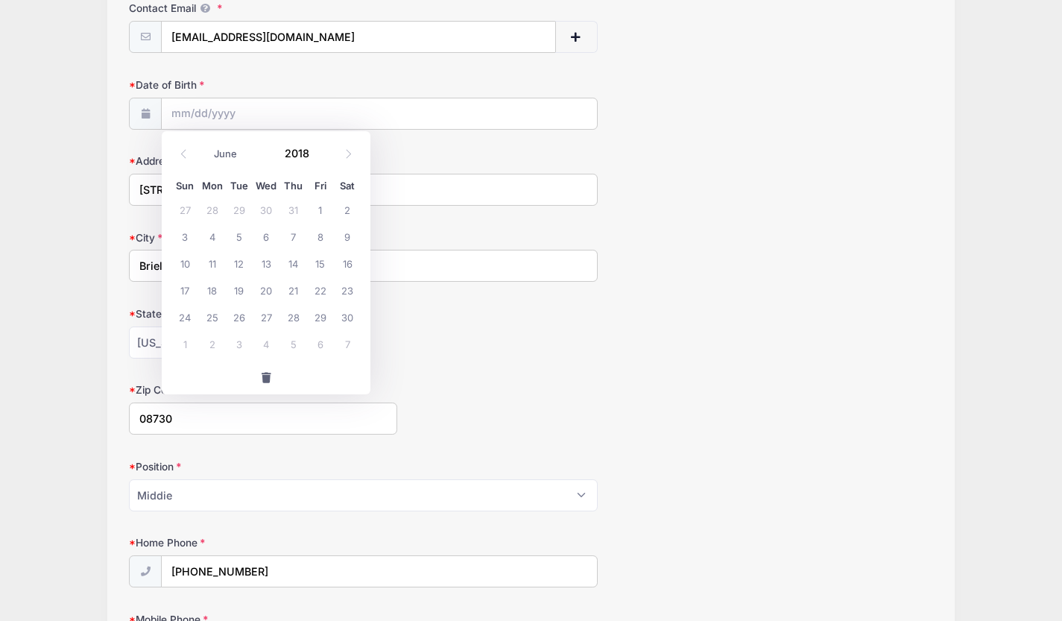
click at [183, 151] on icon at bounding box center [184, 154] width 10 height 10
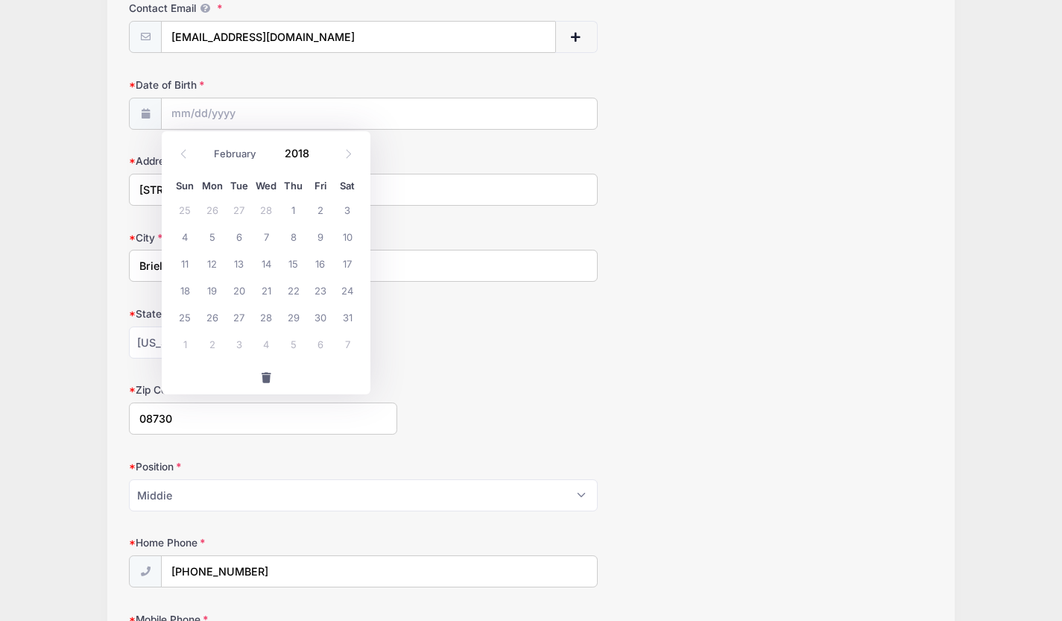
select select "0"
click at [183, 151] on icon at bounding box center [184, 154] width 10 height 10
type input "2017"
click at [183, 151] on icon at bounding box center [184, 154] width 10 height 10
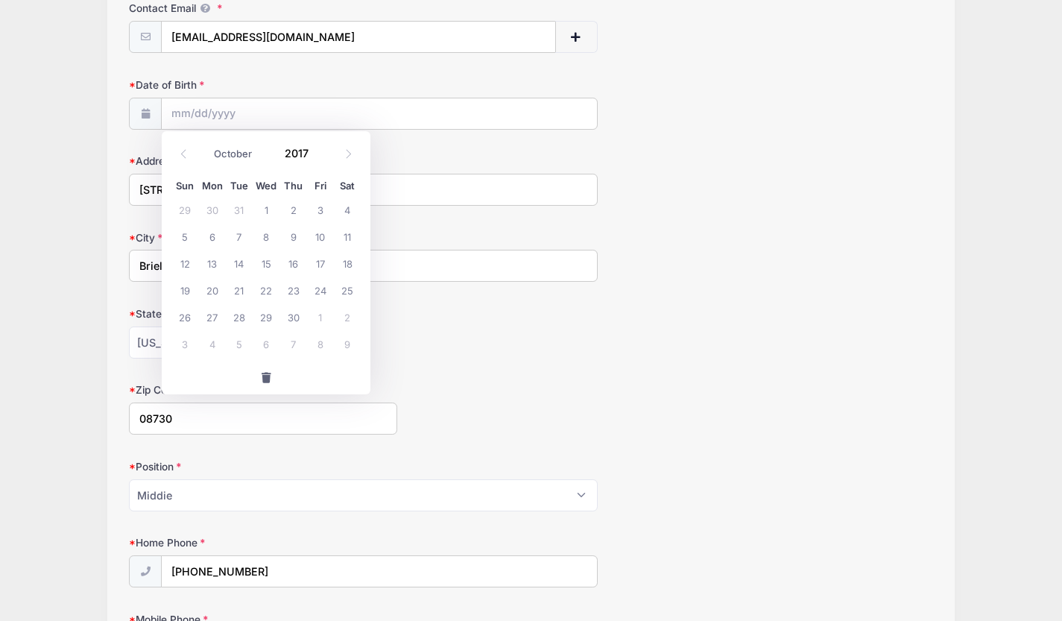
click at [183, 151] on icon at bounding box center [184, 154] width 10 height 10
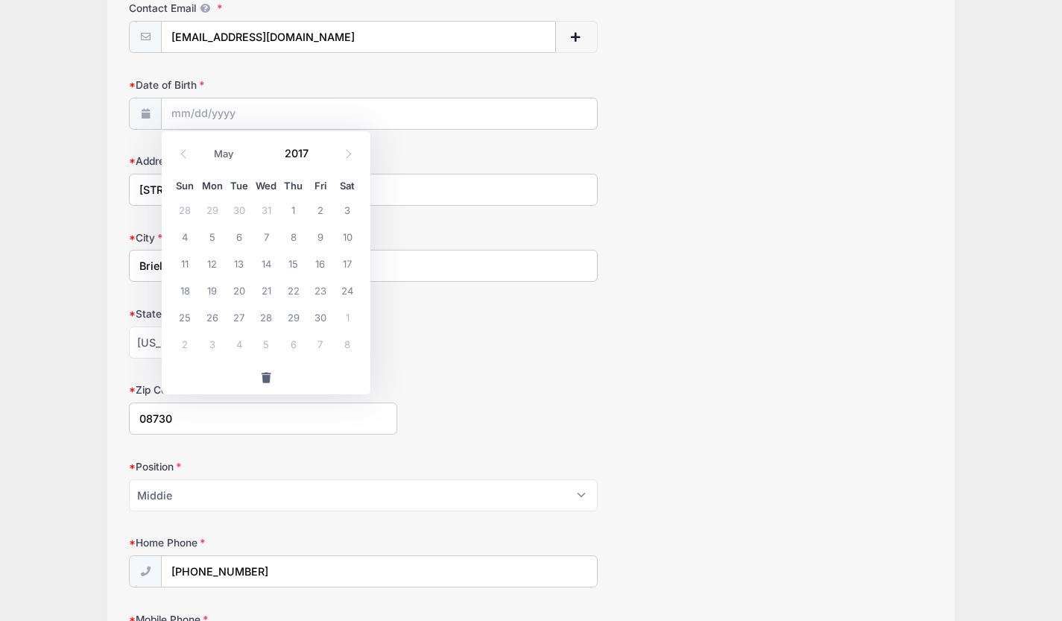
click at [183, 151] on icon at bounding box center [184, 154] width 10 height 10
select select "0"
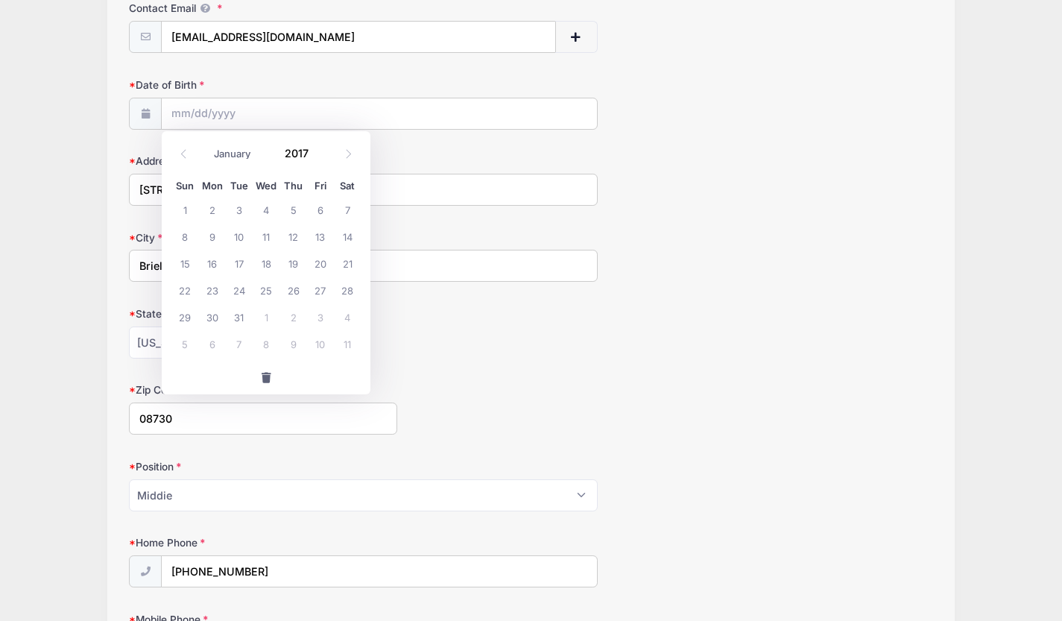
click at [183, 151] on icon at bounding box center [184, 154] width 10 height 10
type input "2016"
click at [183, 151] on icon at bounding box center [184, 154] width 10 height 10
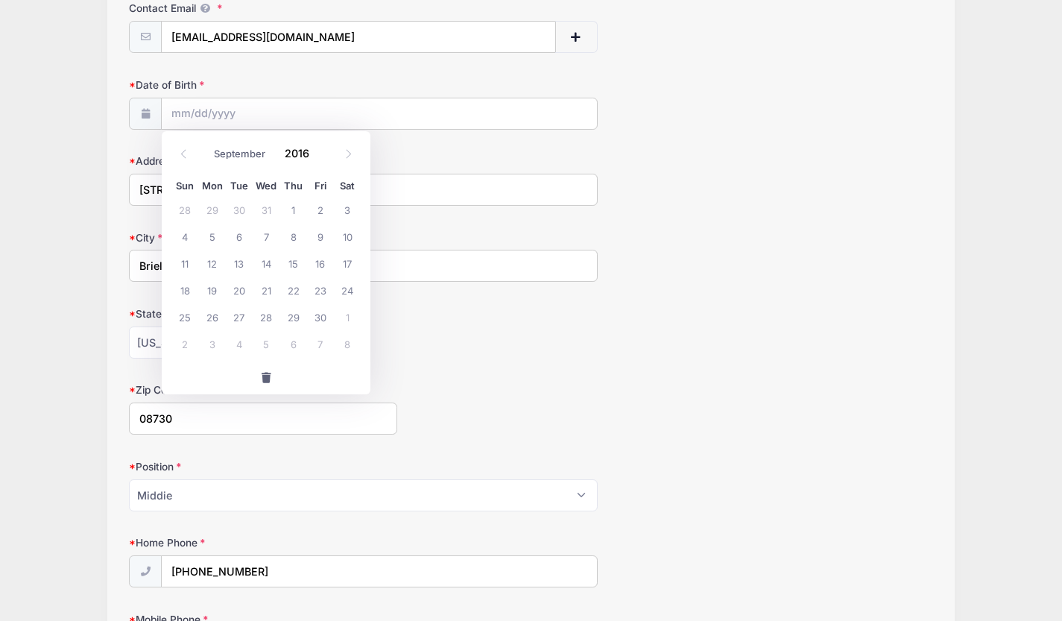
click at [183, 151] on icon at bounding box center [184, 154] width 10 height 10
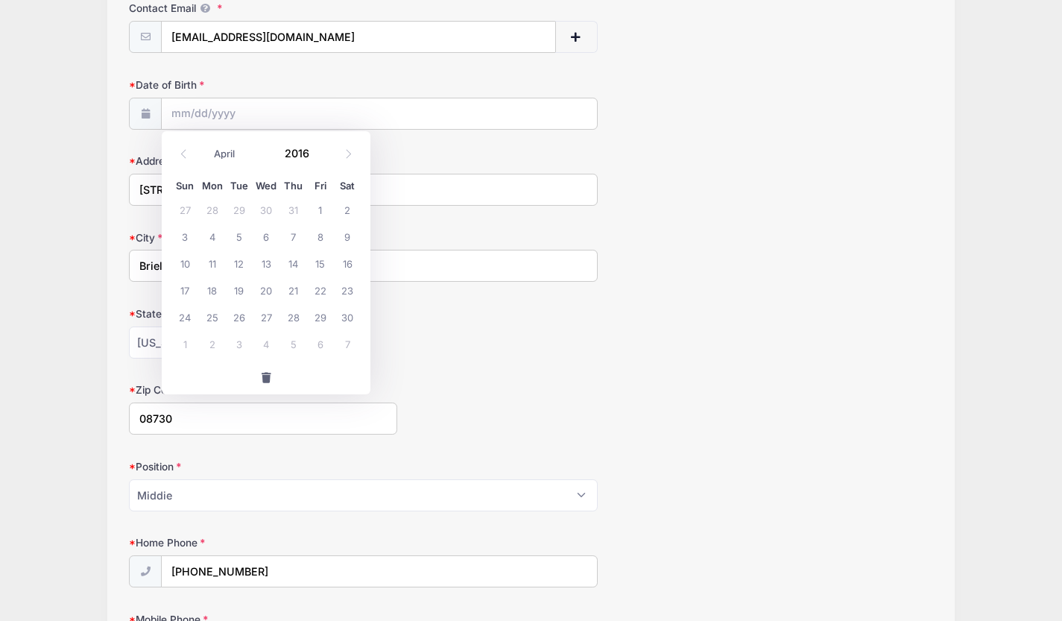
click at [183, 151] on icon at bounding box center [184, 154] width 10 height 10
select select "0"
click at [183, 151] on icon at bounding box center [184, 154] width 10 height 10
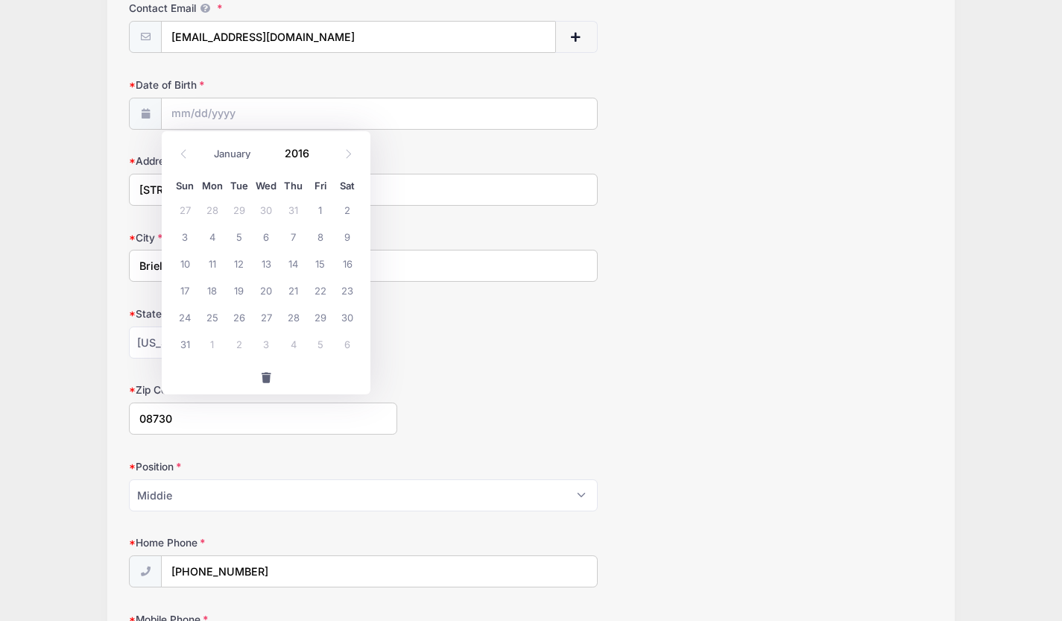
type input "2015"
click at [183, 151] on icon at bounding box center [184, 154] width 10 height 10
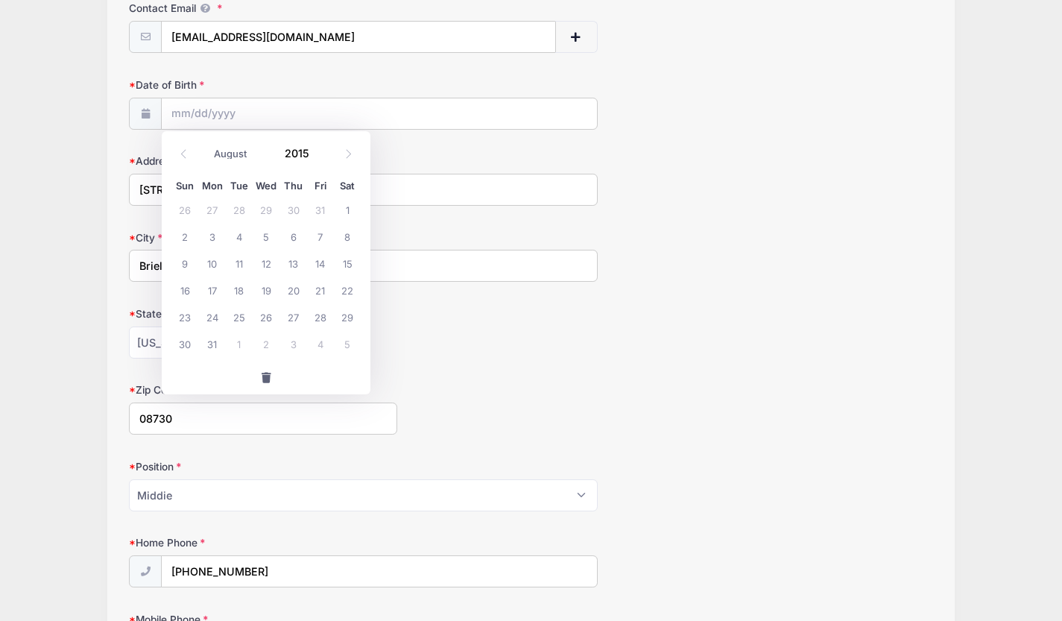
click at [183, 151] on icon at bounding box center [184, 154] width 10 height 10
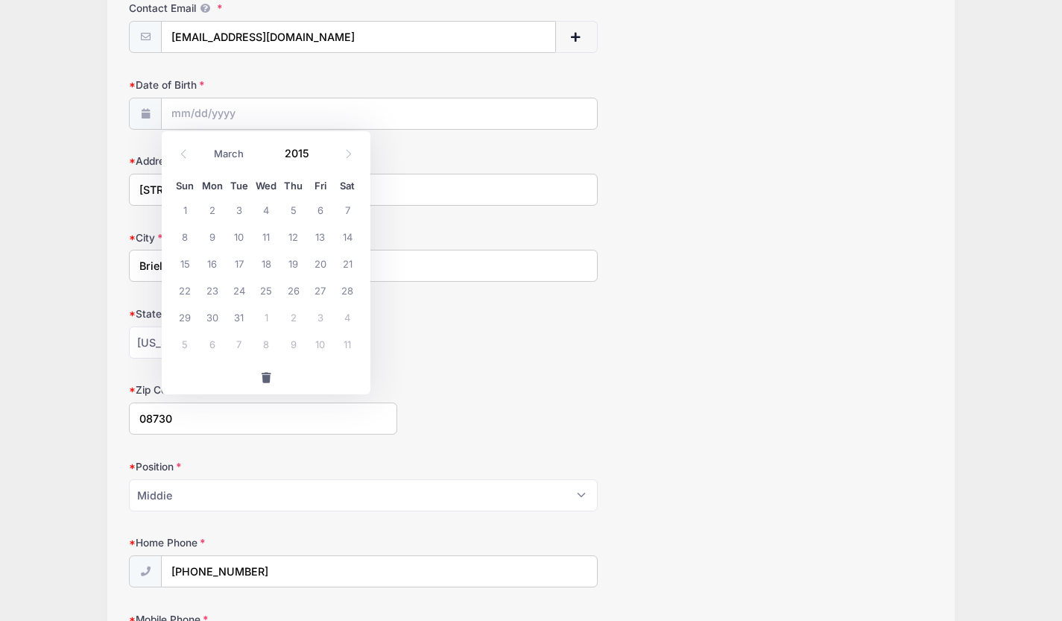
click at [183, 151] on icon at bounding box center [184, 154] width 10 height 10
select select "0"
click at [183, 151] on icon at bounding box center [184, 154] width 10 height 10
type input "2014"
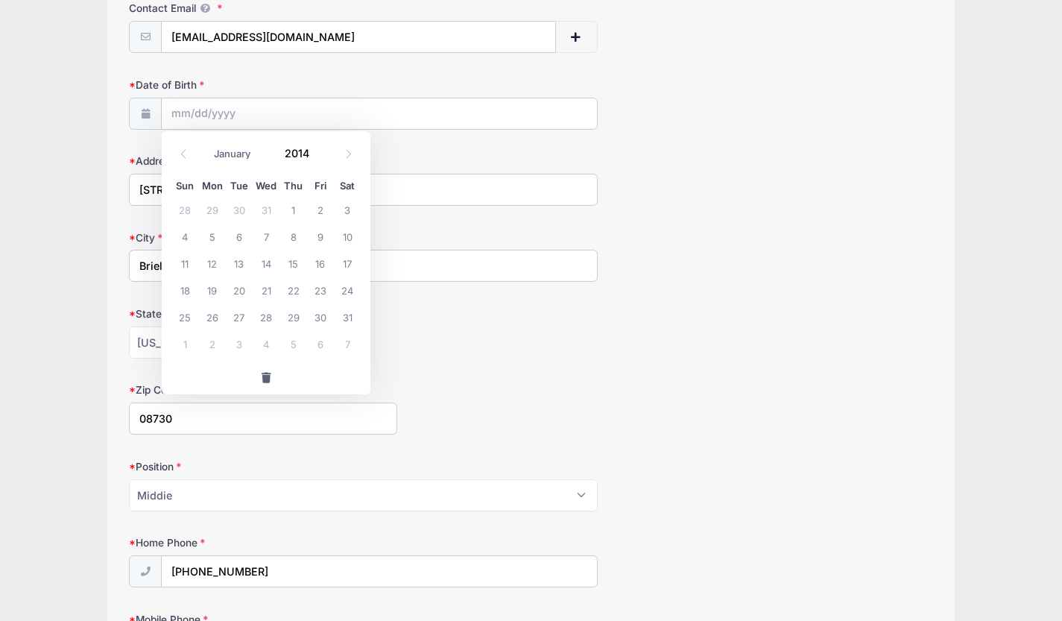
click at [183, 151] on icon at bounding box center [184, 154] width 10 height 10
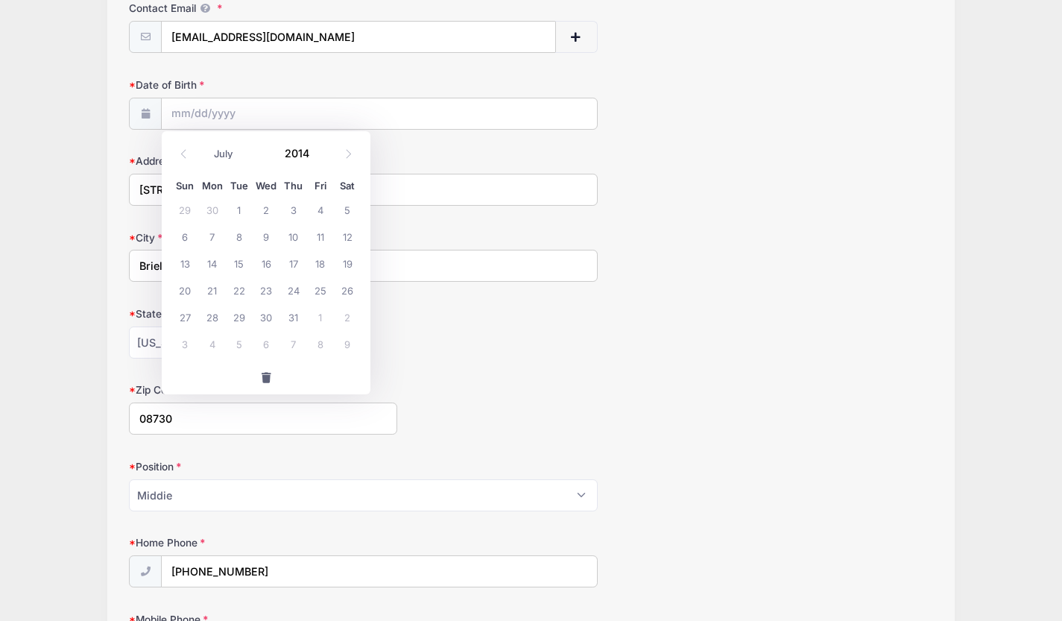
click at [183, 151] on icon at bounding box center [184, 154] width 10 height 10
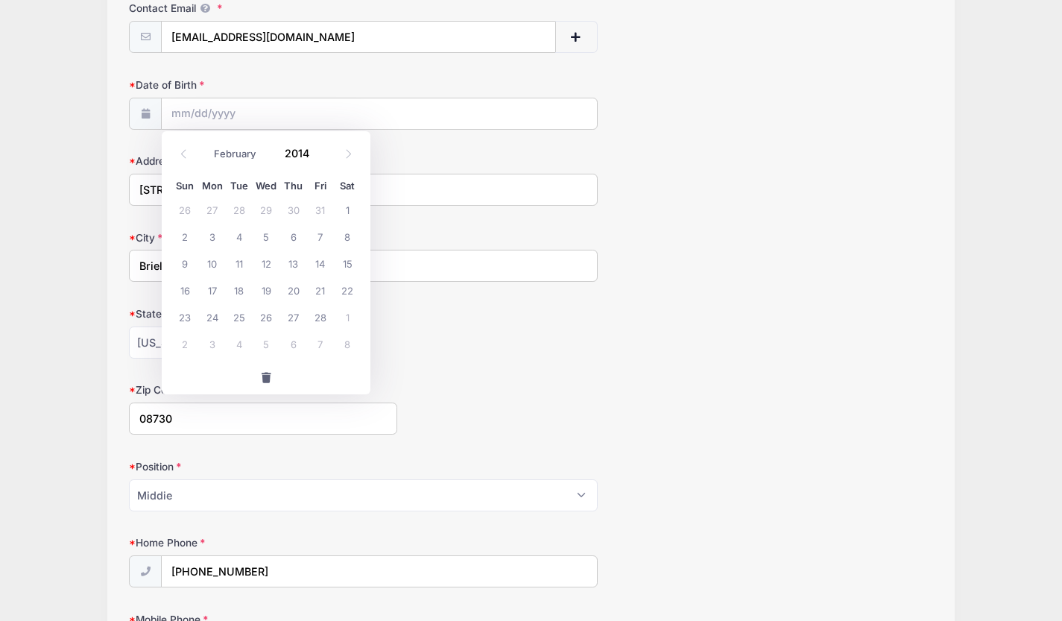
click at [183, 151] on icon at bounding box center [184, 154] width 10 height 10
select select "0"
click at [183, 151] on icon at bounding box center [184, 154] width 10 height 10
type input "2013"
click at [183, 151] on icon at bounding box center [184, 154] width 10 height 10
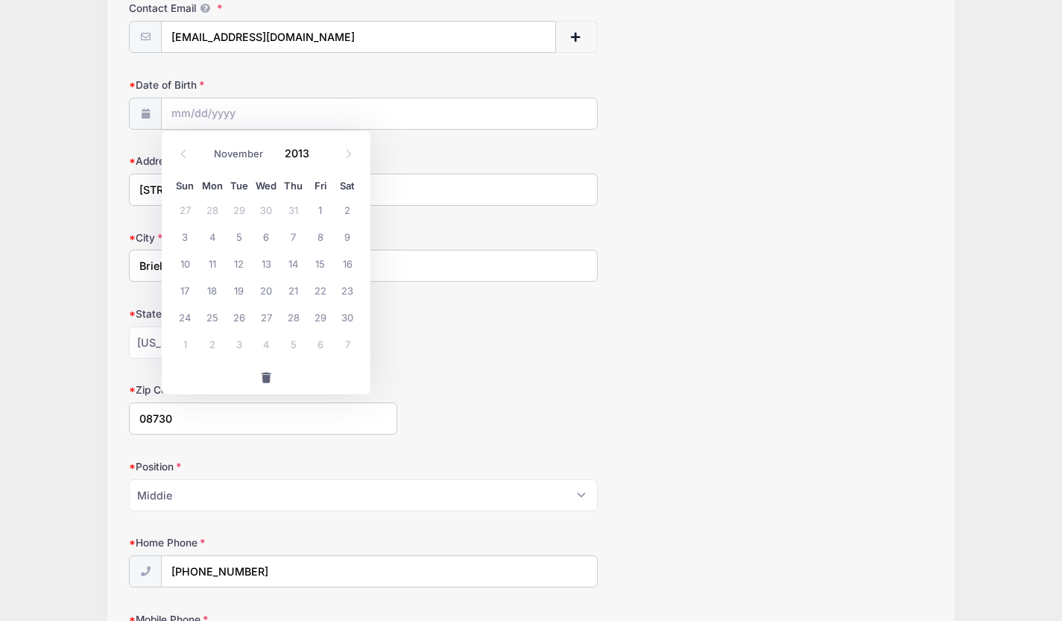
click at [183, 151] on icon at bounding box center [184, 154] width 10 height 10
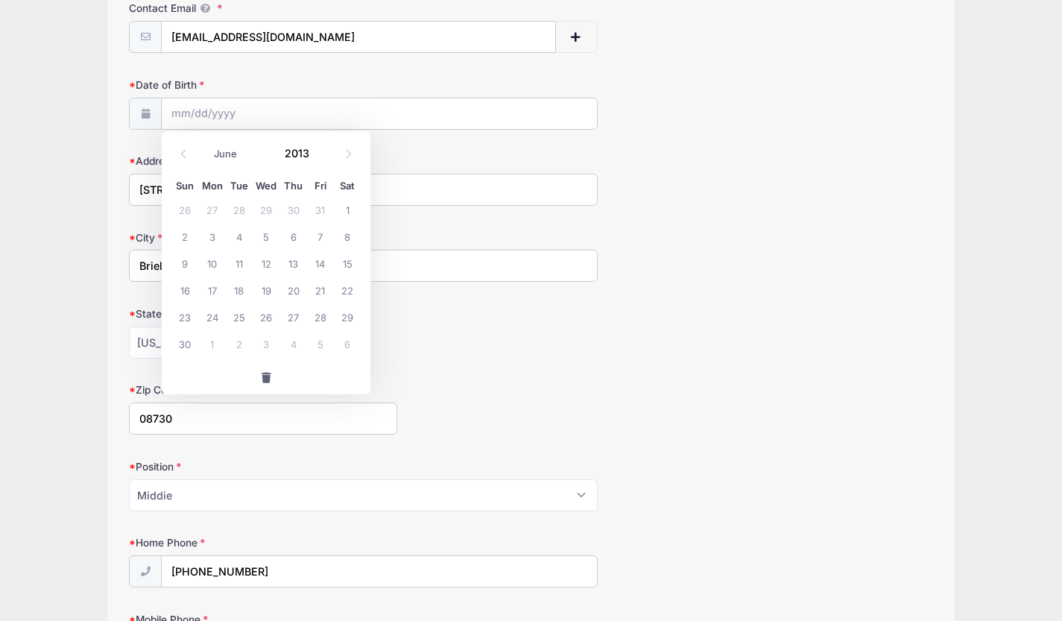
click at [183, 151] on icon at bounding box center [184, 154] width 10 height 10
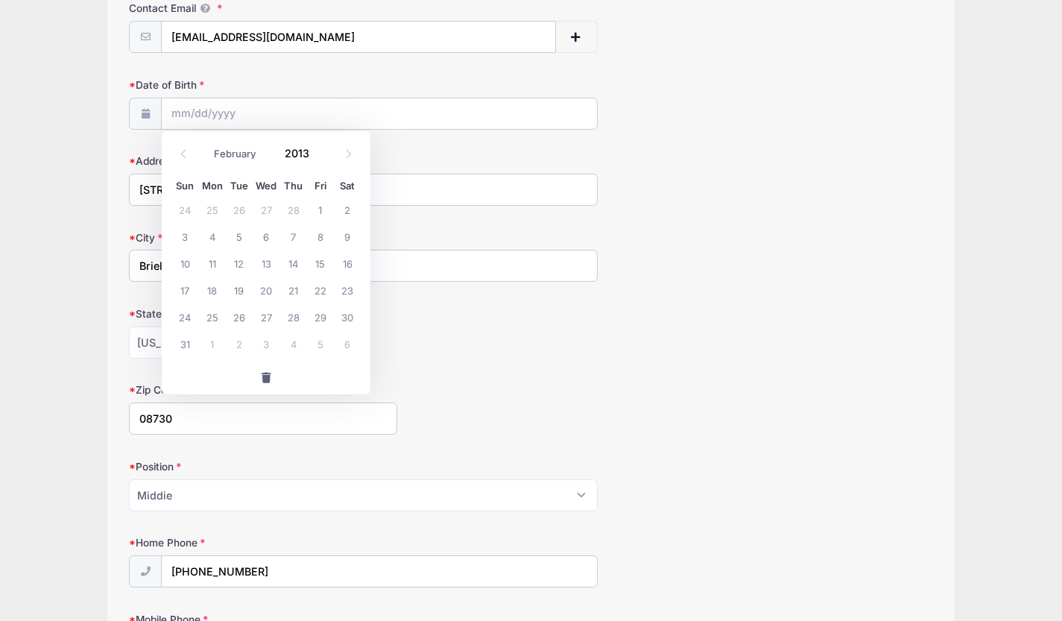
select select "0"
click at [183, 151] on icon at bounding box center [184, 154] width 10 height 10
type input "2012"
click at [183, 151] on icon at bounding box center [184, 154] width 10 height 10
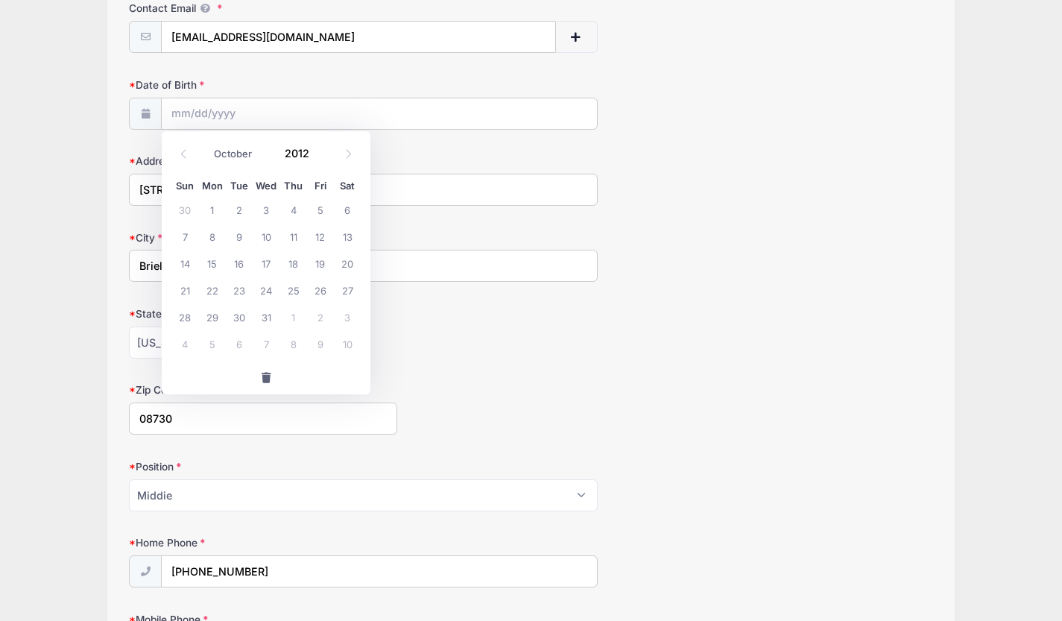
click at [183, 151] on icon at bounding box center [184, 154] width 10 height 10
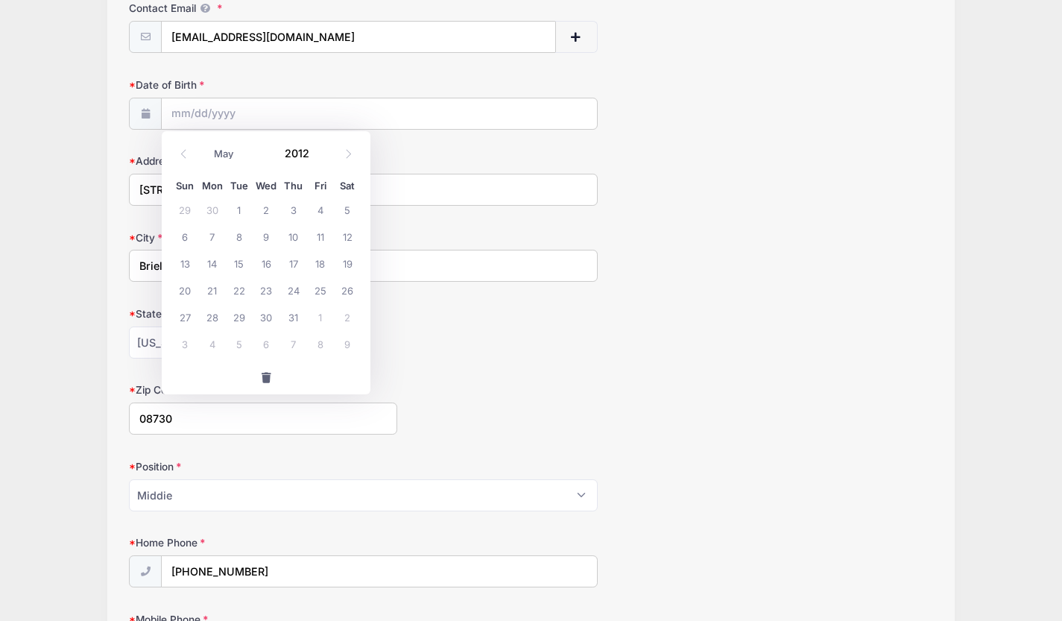
click at [183, 151] on icon at bounding box center [184, 154] width 10 height 10
select select "0"
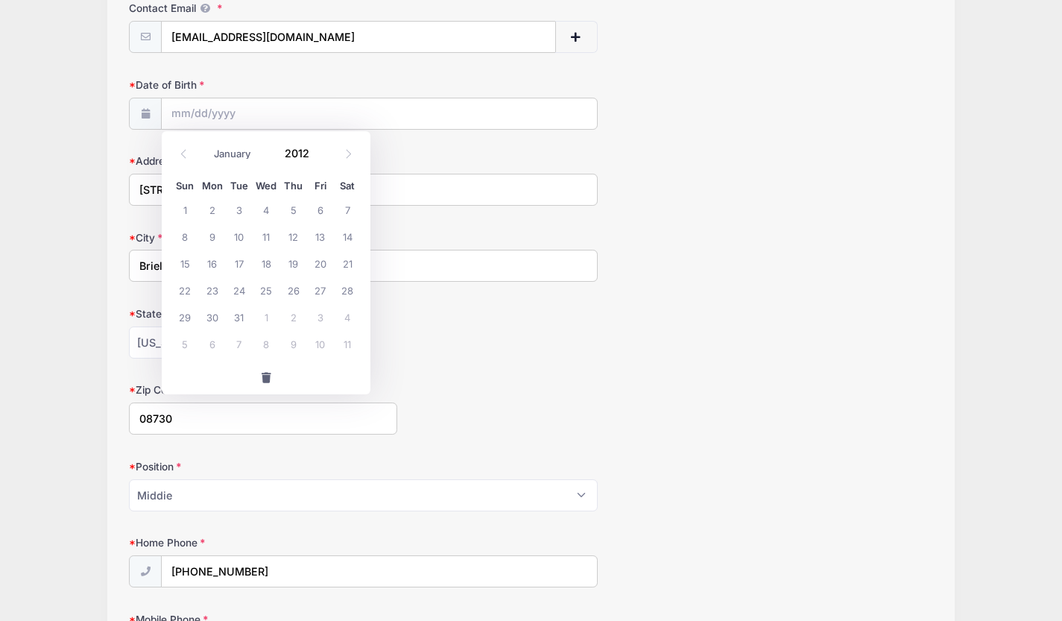
click at [183, 151] on icon at bounding box center [184, 154] width 10 height 10
type input "2011"
click at [183, 151] on icon at bounding box center [184, 154] width 10 height 10
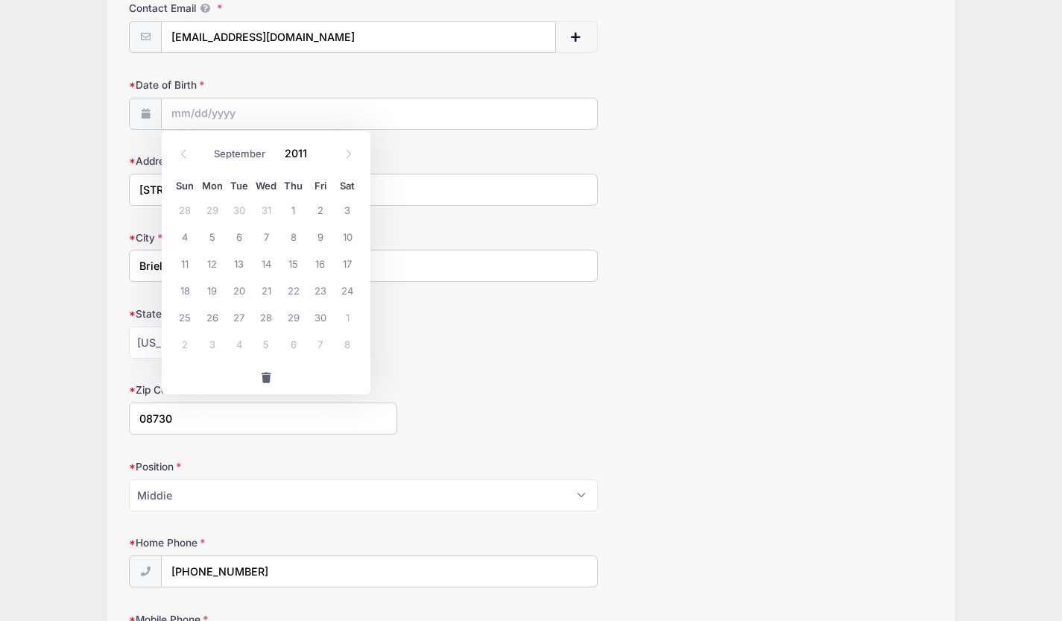
click at [183, 151] on icon at bounding box center [184, 154] width 10 height 10
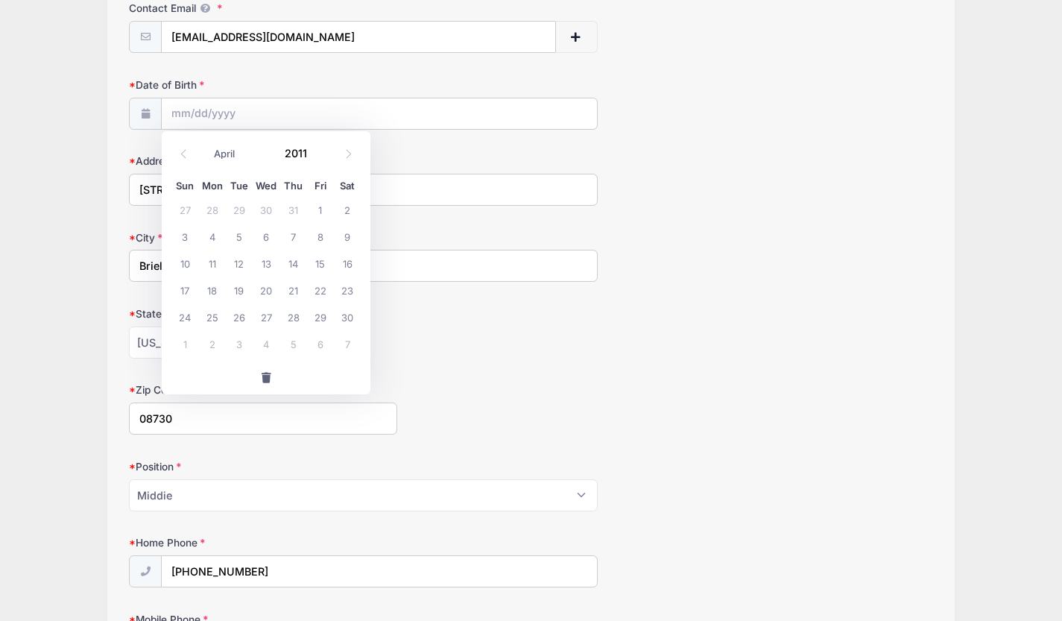
click at [183, 151] on icon at bounding box center [184, 154] width 10 height 10
select select "0"
click at [183, 151] on icon at bounding box center [184, 154] width 10 height 10
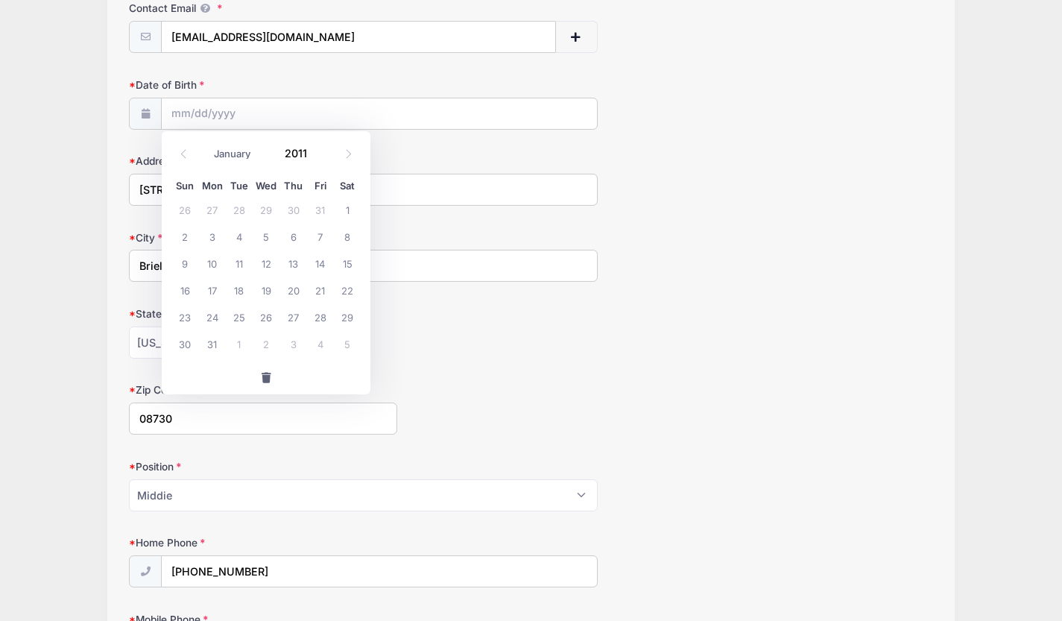
type input "2010"
click at [183, 151] on icon at bounding box center [184, 154] width 10 height 10
click at [183, 150] on icon at bounding box center [184, 154] width 10 height 10
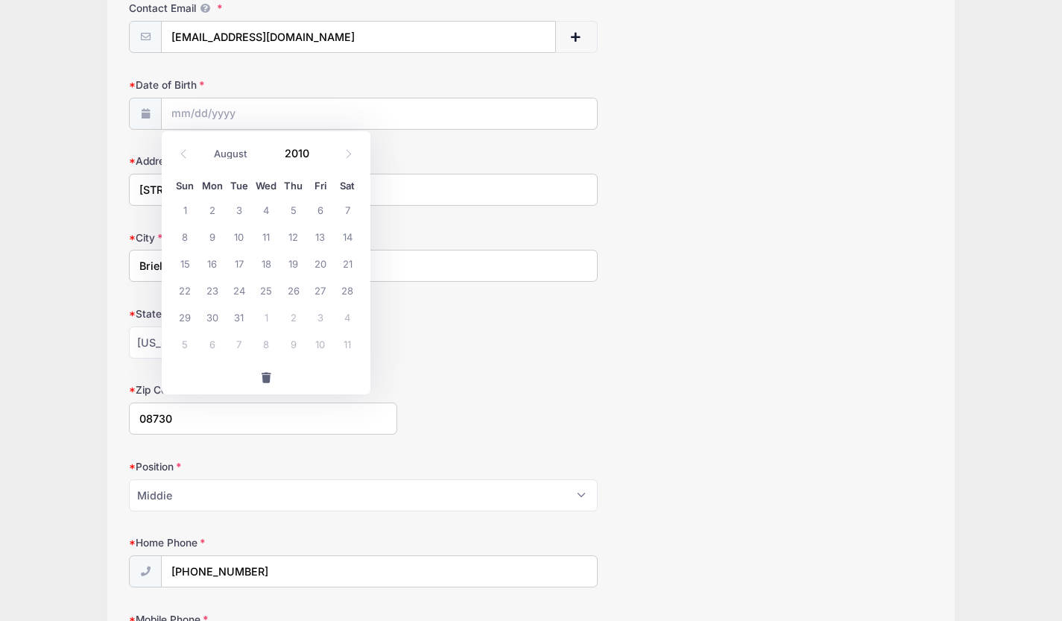
click at [183, 150] on icon at bounding box center [184, 154] width 10 height 10
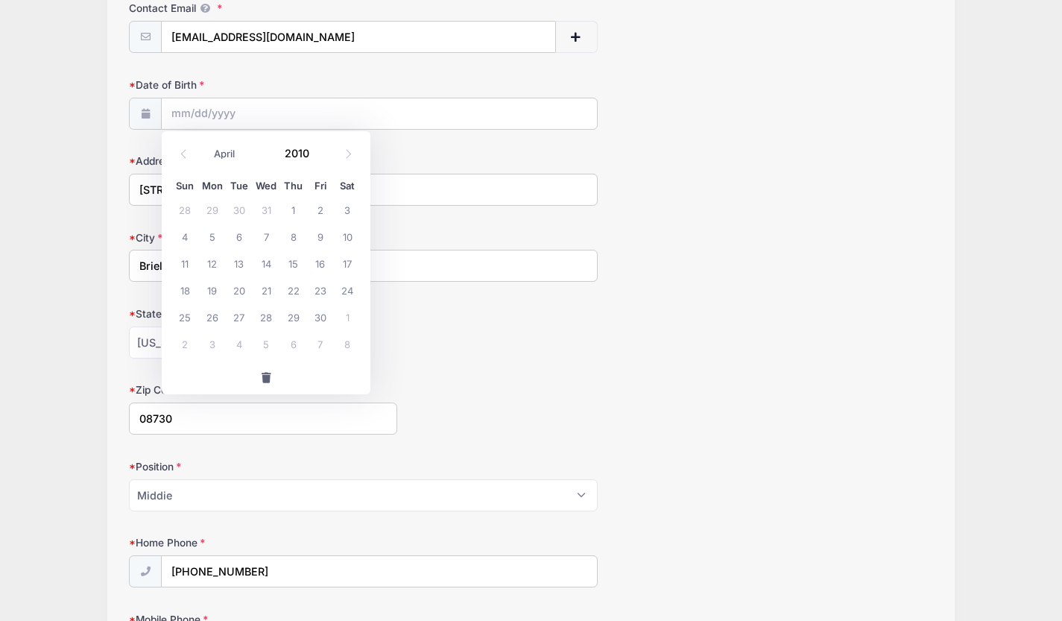
select select "2"
click at [261, 209] on span "3" at bounding box center [266, 209] width 27 height 27
type input "03/03/2010"
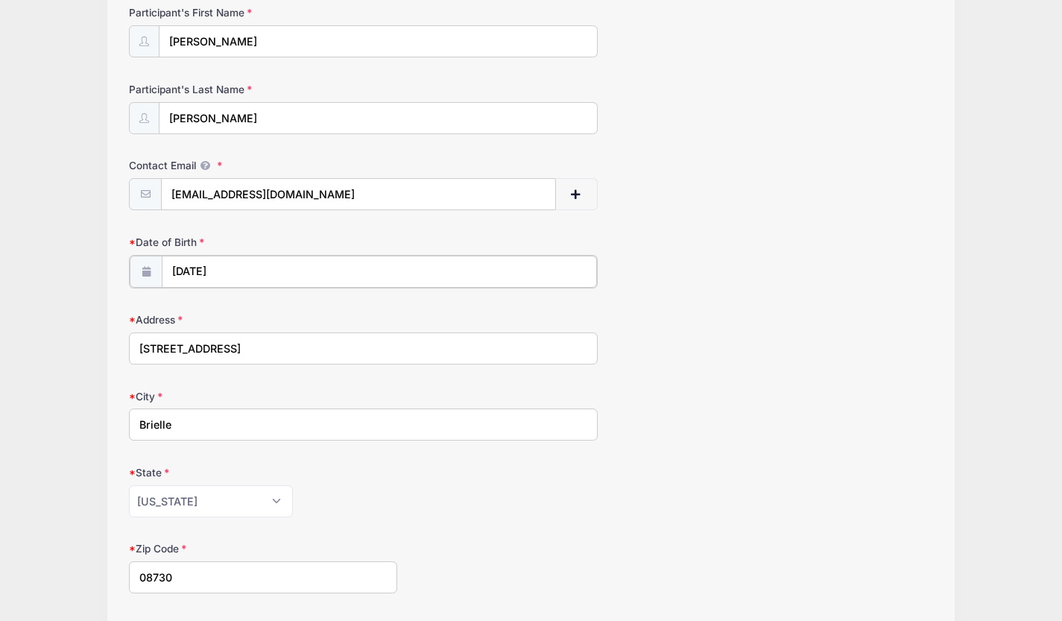
scroll to position [189, 0]
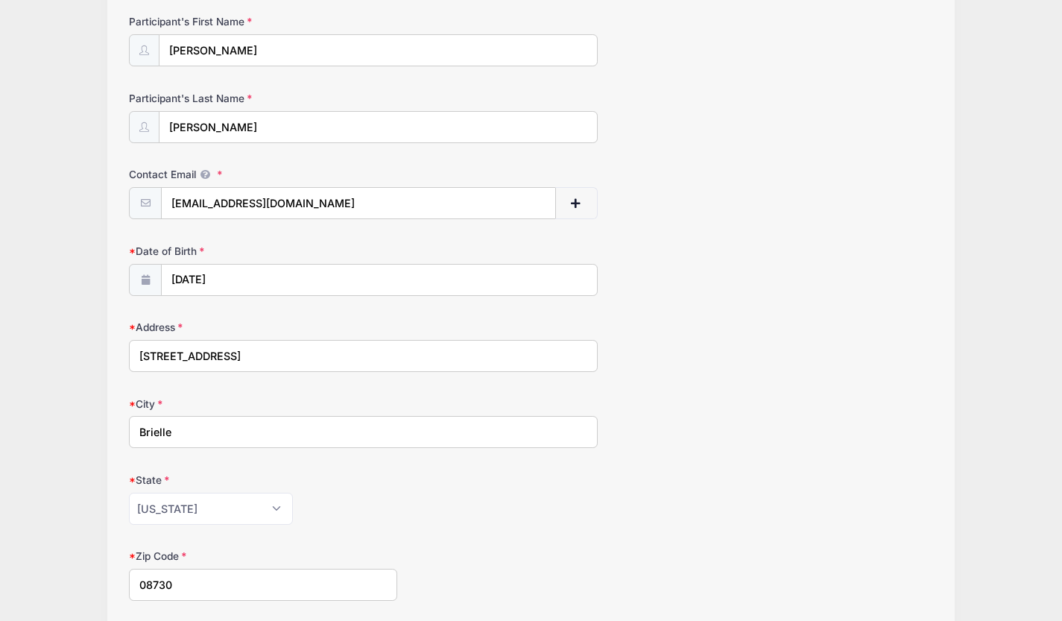
click at [44, 457] on div "Villanova Lacrosse Camps High School Prospect Clinic: September 21 (Midfield) f…" at bounding box center [530, 389] width 1017 height 1156
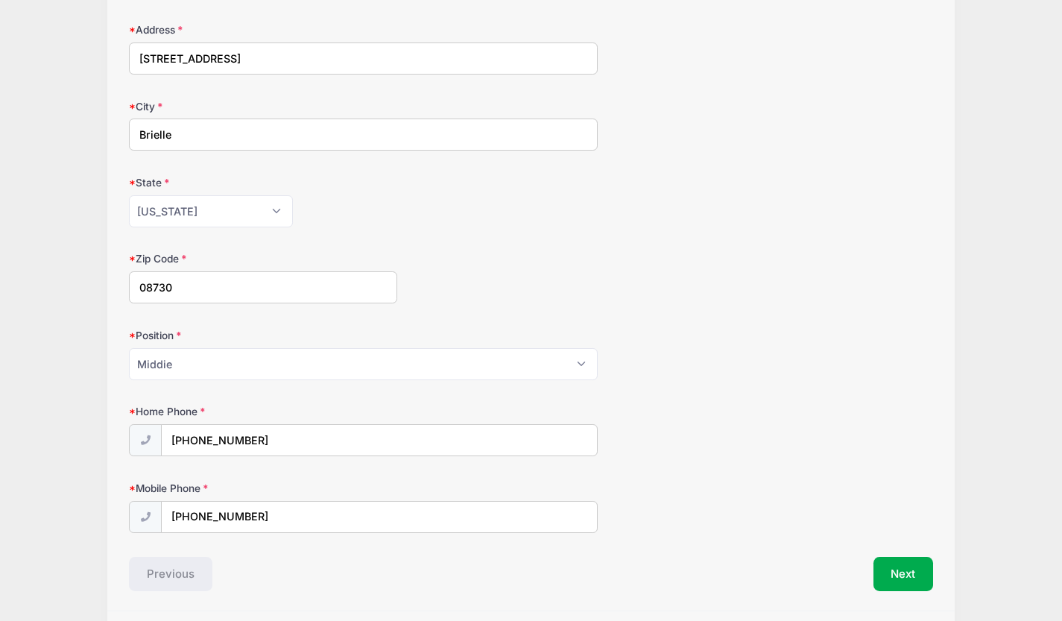
scroll to position [534, 0]
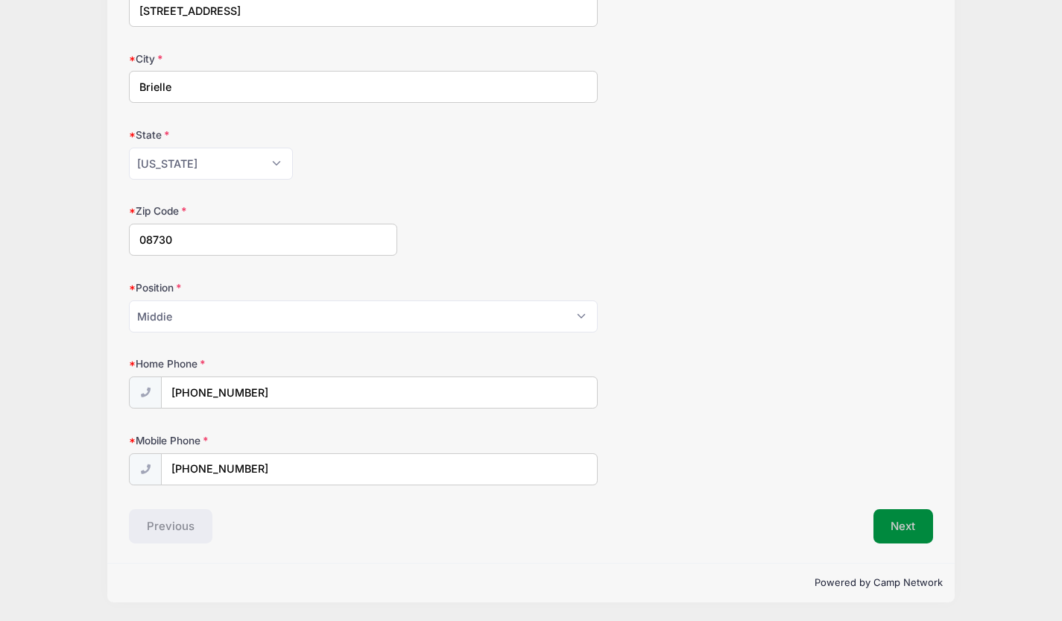
click at [912, 518] on button "Next" at bounding box center [903, 526] width 60 height 34
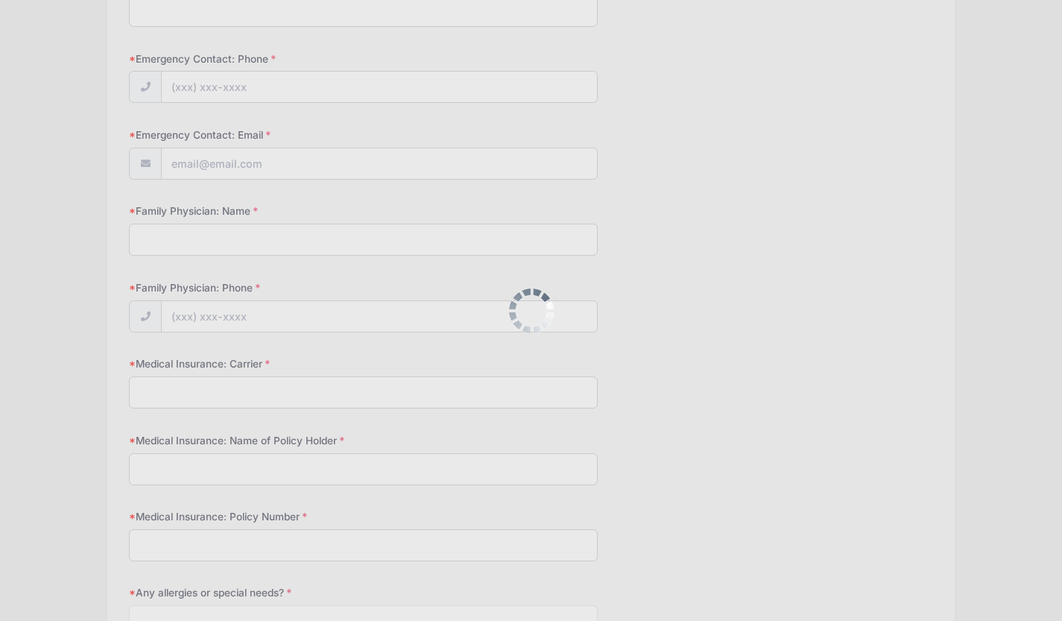
scroll to position [0, 0]
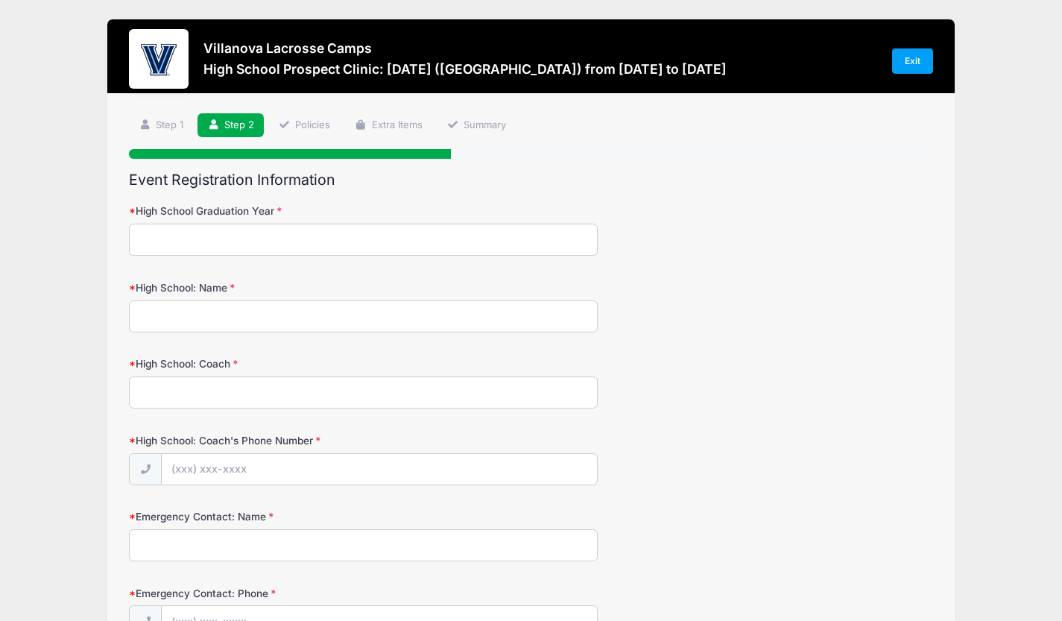
click at [290, 232] on input "High School Graduation Year" at bounding box center [363, 240] width 469 height 32
type input "2028"
click at [259, 314] on input "High School: Name" at bounding box center [363, 316] width 469 height 32
type input "Christian Brothers Academy"
click at [221, 394] on input "High School: Coach" at bounding box center [363, 392] width 469 height 32
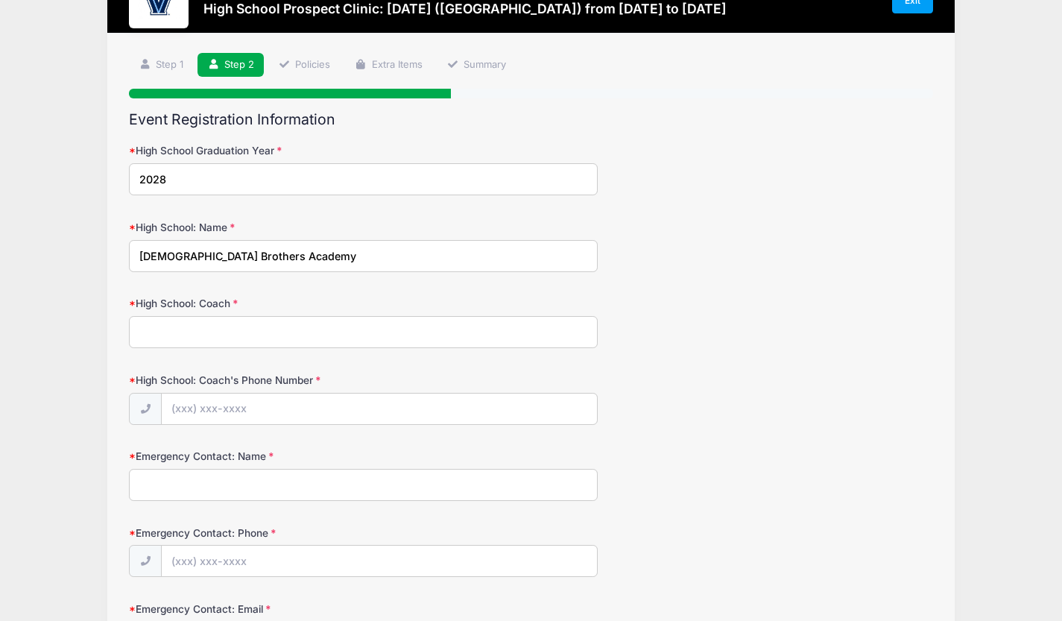
scroll to position [59, 0]
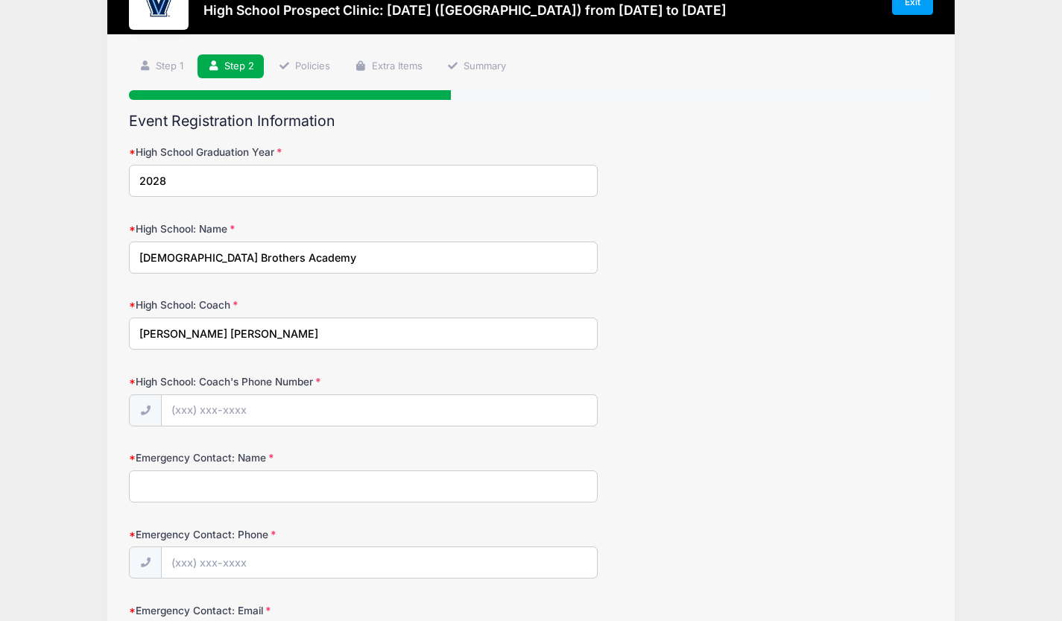
type input "Connor Sofield"
click at [186, 411] on input "High School: Coach's Phone Number" at bounding box center [379, 411] width 435 height 32
type input "(516) 851-9180"
click at [291, 254] on input "Christian Brothers Academy" at bounding box center [363, 257] width 469 height 32
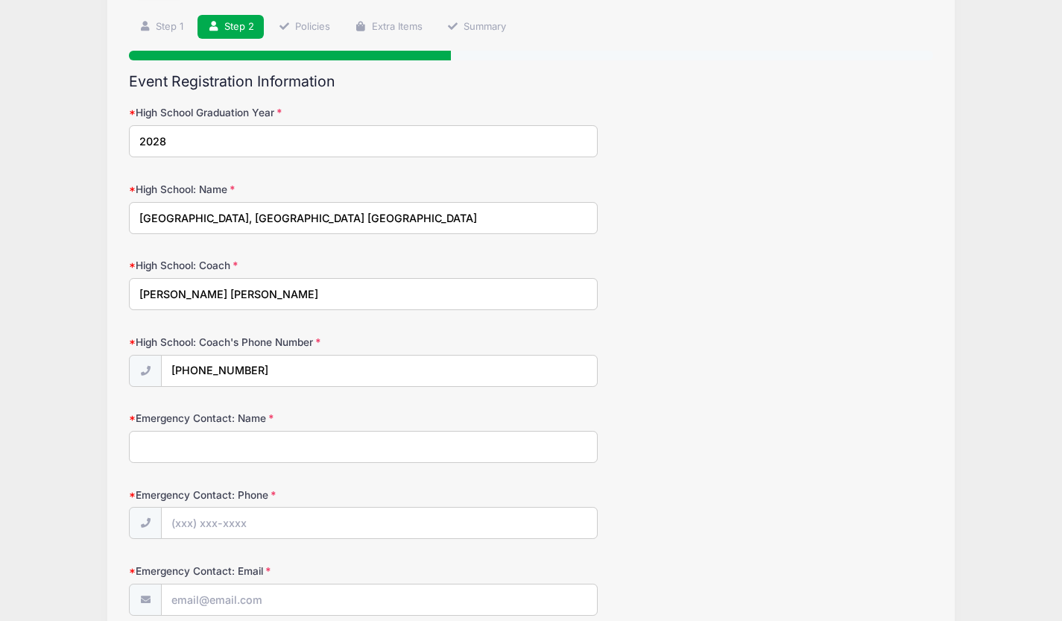
scroll to position [123, 0]
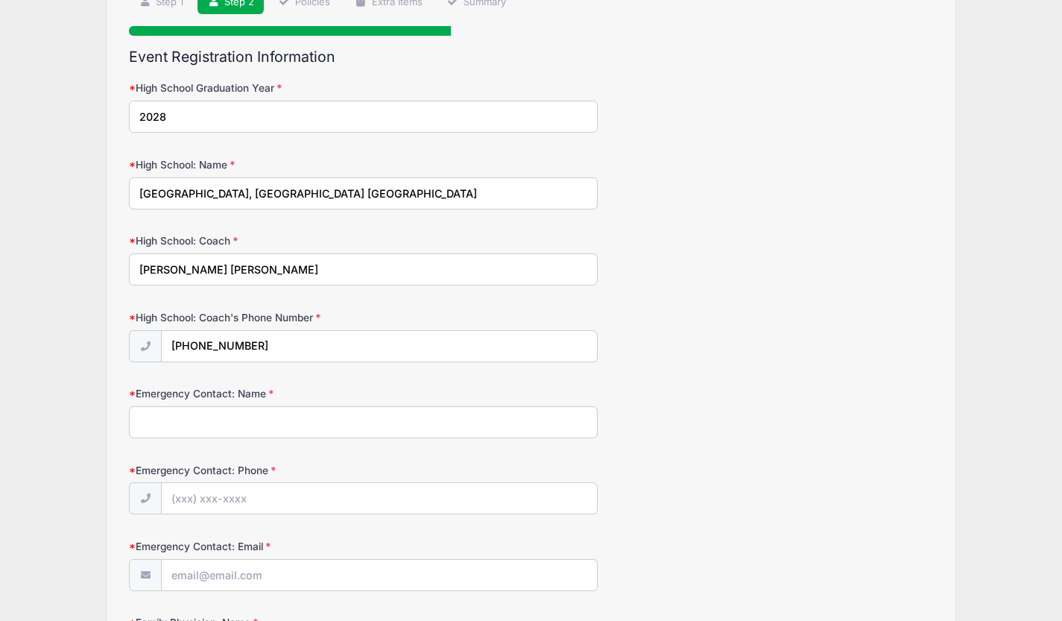
type input "Christian Brothers Academy, Lincroft NJ"
click at [171, 428] on input "Emergency Contact: Name" at bounding box center [363, 422] width 469 height 32
type input "Kristin McCarthy"
type input "(732) 539-5764"
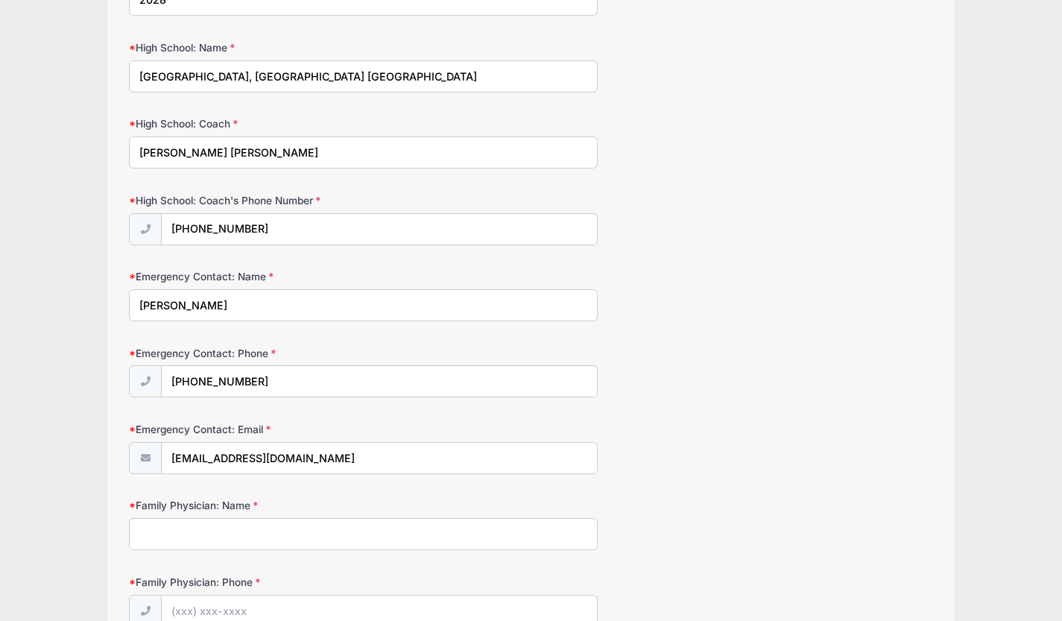
scroll to position [244, 0]
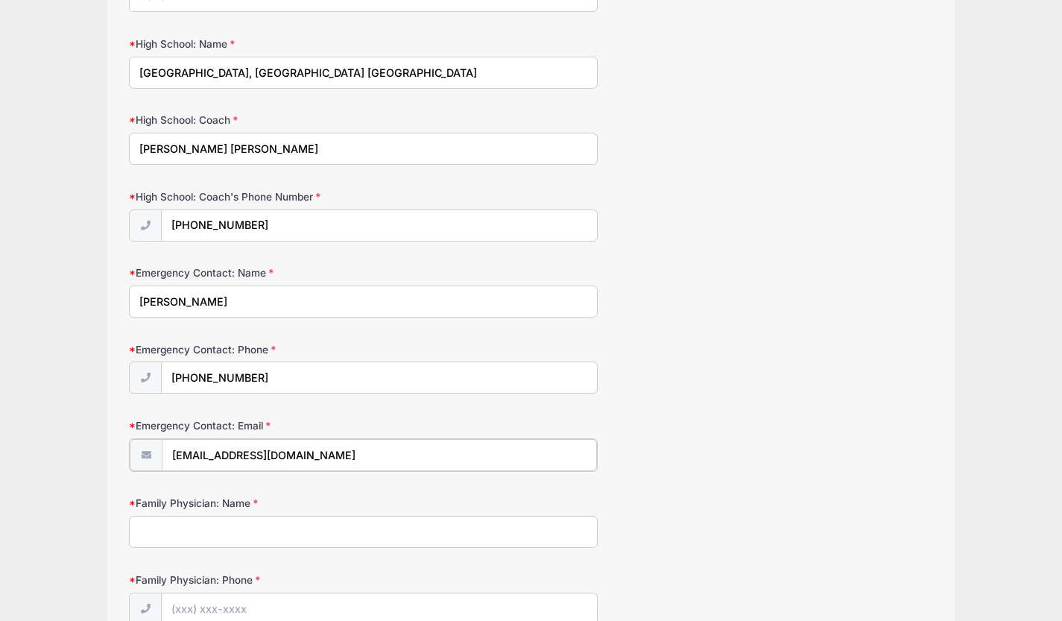
drag, startPoint x: 298, startPoint y: 451, endPoint x: 147, endPoint y: 470, distance: 152.4
click at [147, 470] on div "[EMAIL_ADDRESS][DOMAIN_NAME]" at bounding box center [363, 455] width 469 height 34
type input "kdmcrthy@gmail.com"
click at [177, 533] on input "Family Physician: Name" at bounding box center [363, 530] width 469 height 32
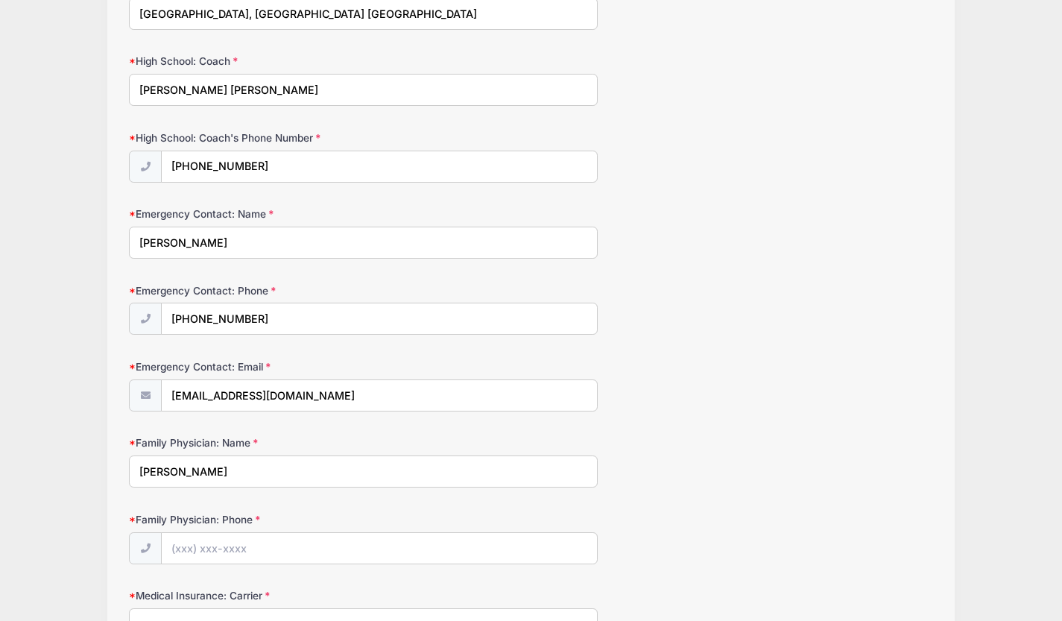
scroll to position [292, 0]
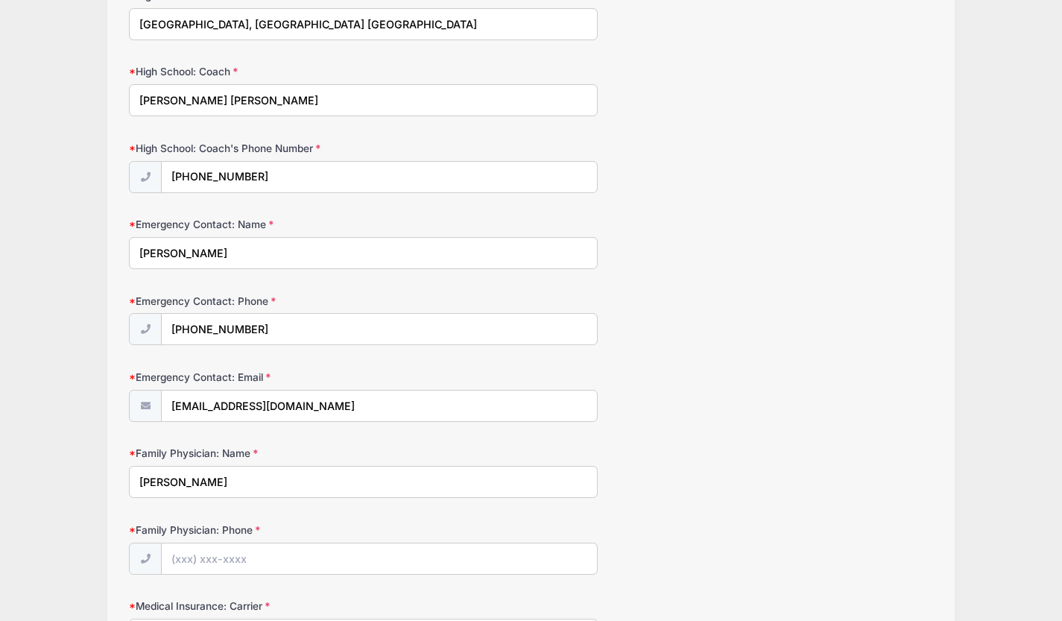
type input "Dr. Alex Liwag"
click at [184, 564] on input "Family Physician: Phone" at bounding box center [379, 559] width 435 height 32
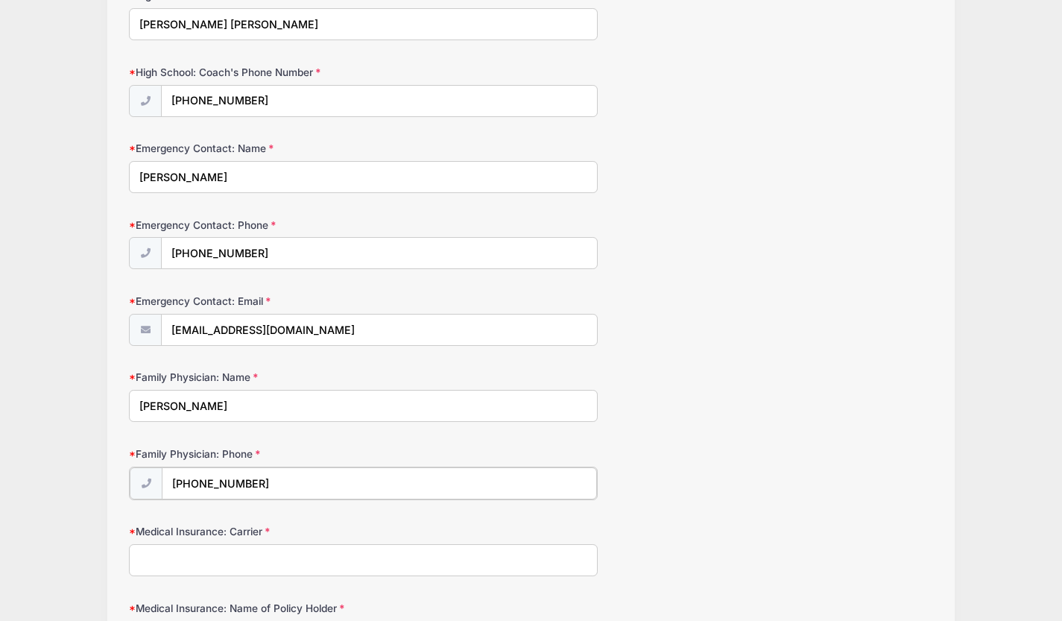
scroll to position [377, 0]
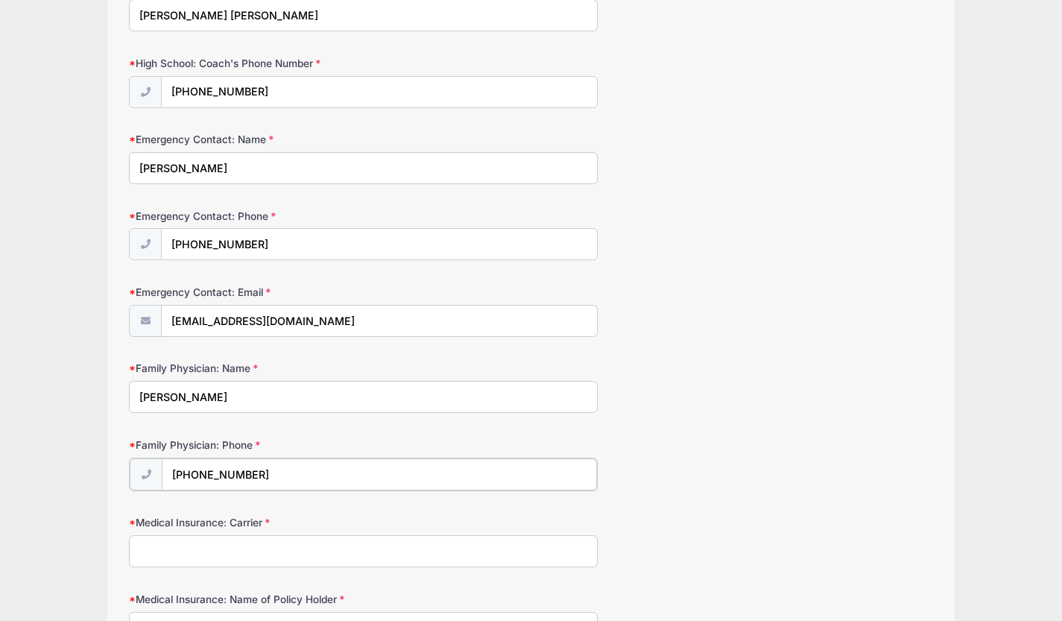
type input "(732) 280-6455"
click at [206, 549] on input "Medical Insurance: Carrier" at bounding box center [363, 549] width 469 height 32
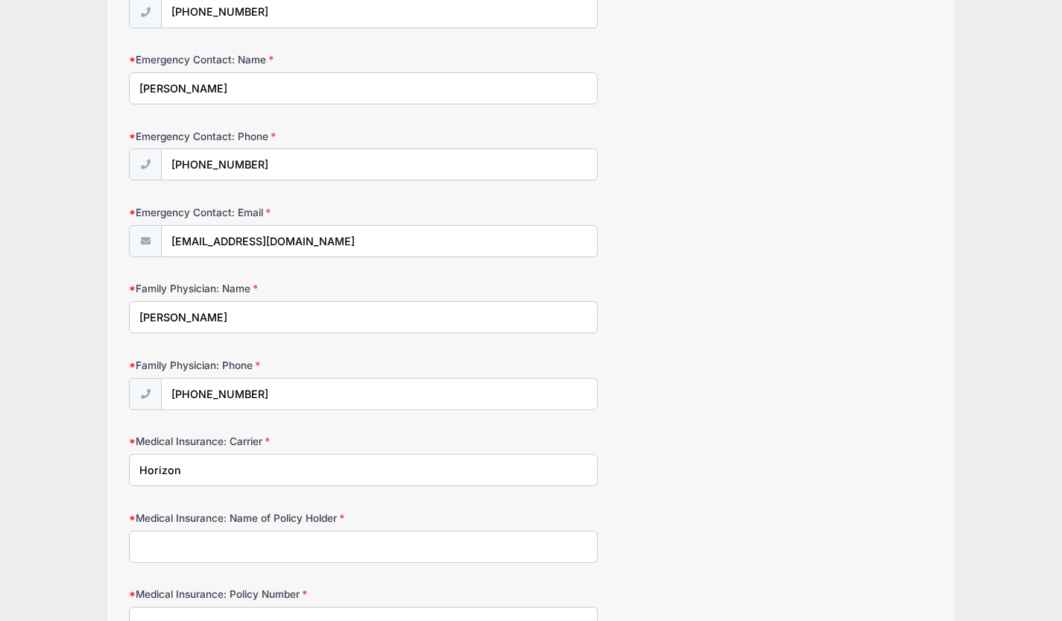
scroll to position [463, 0]
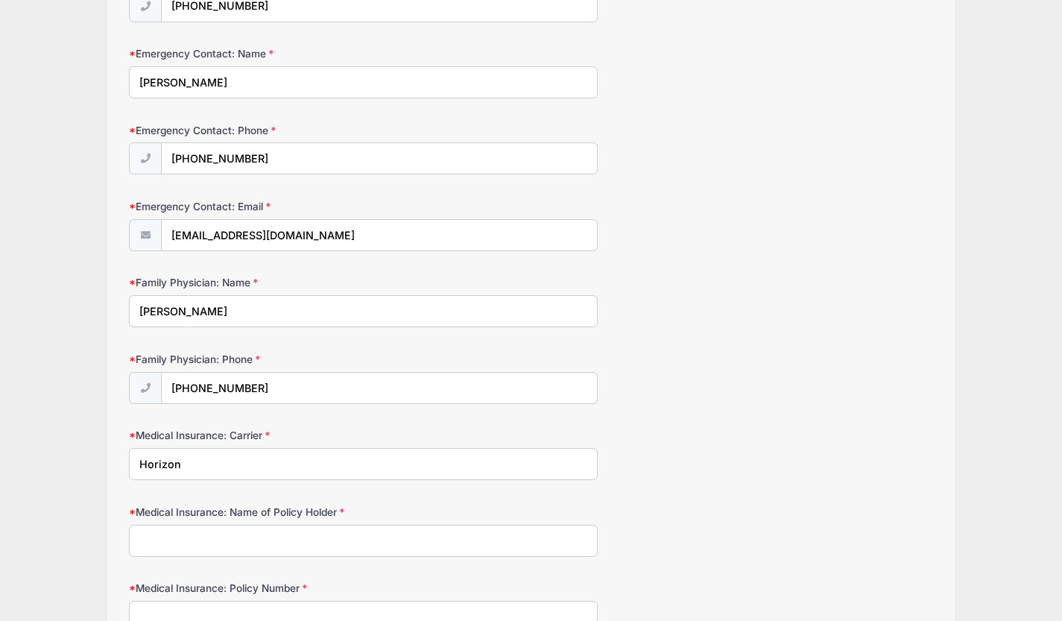
type input "Horizon"
click at [212, 536] on input "Medical Insurance: Name of Policy Holder" at bounding box center [363, 540] width 469 height 32
type input "Kristin McCarthy"
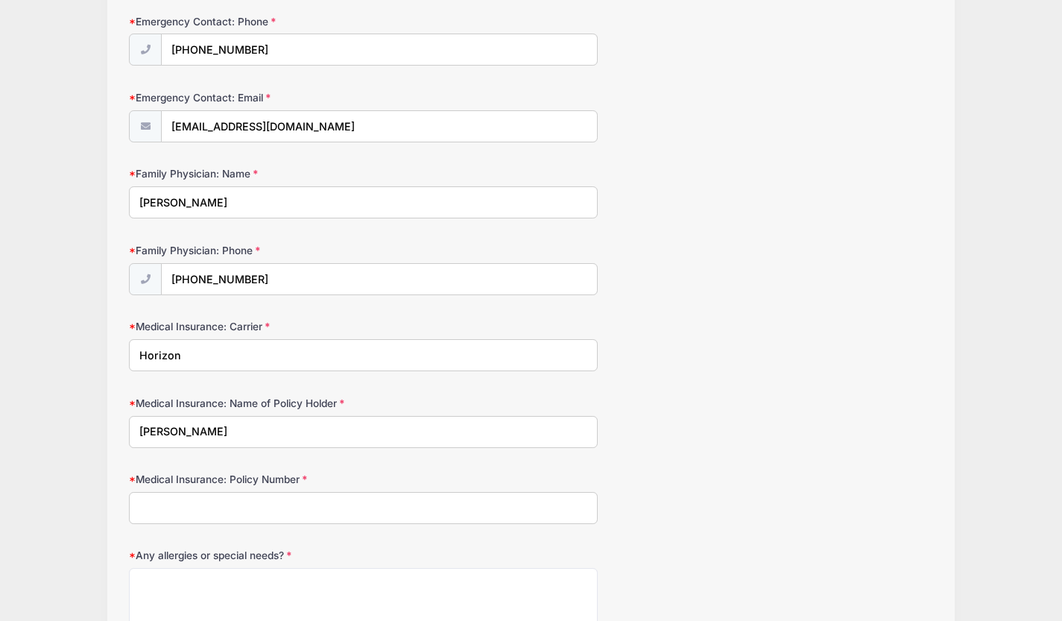
scroll to position [571, 0]
click at [215, 518] on input "Medical Insurance: Policy Number" at bounding box center [363, 508] width 469 height 32
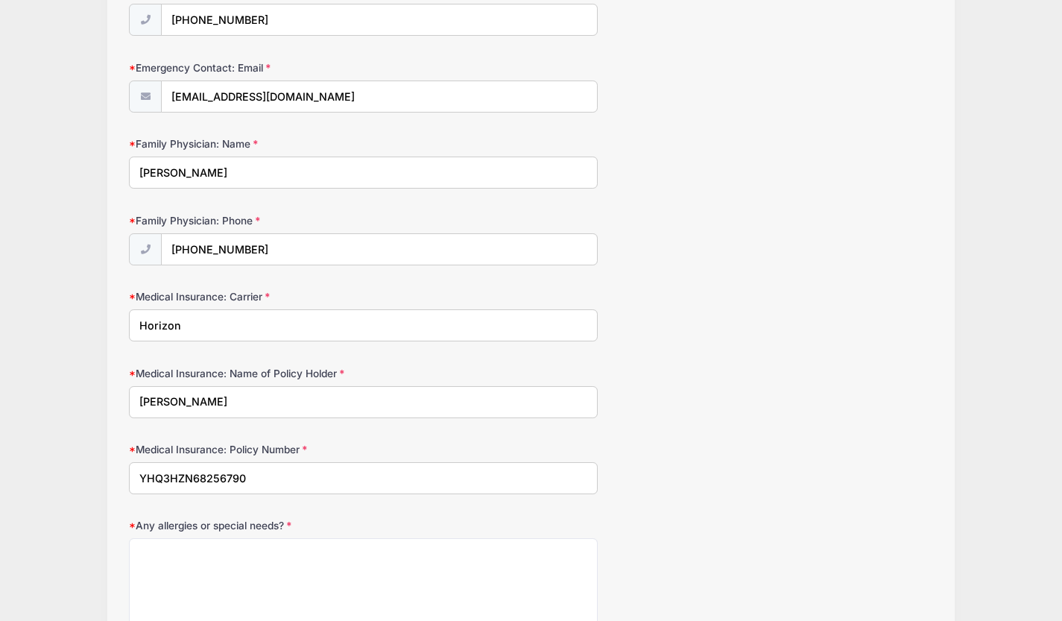
scroll to position [658, 0]
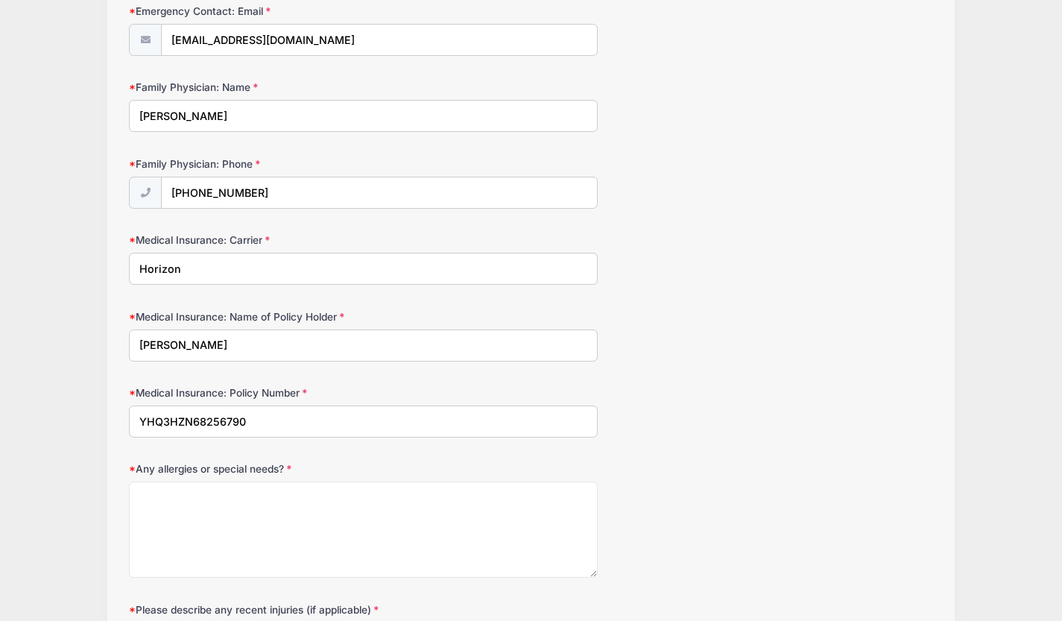
type input "YHQ3HZN68256790"
click at [209, 512] on textarea "Any allergies or special needs?" at bounding box center [363, 529] width 469 height 96
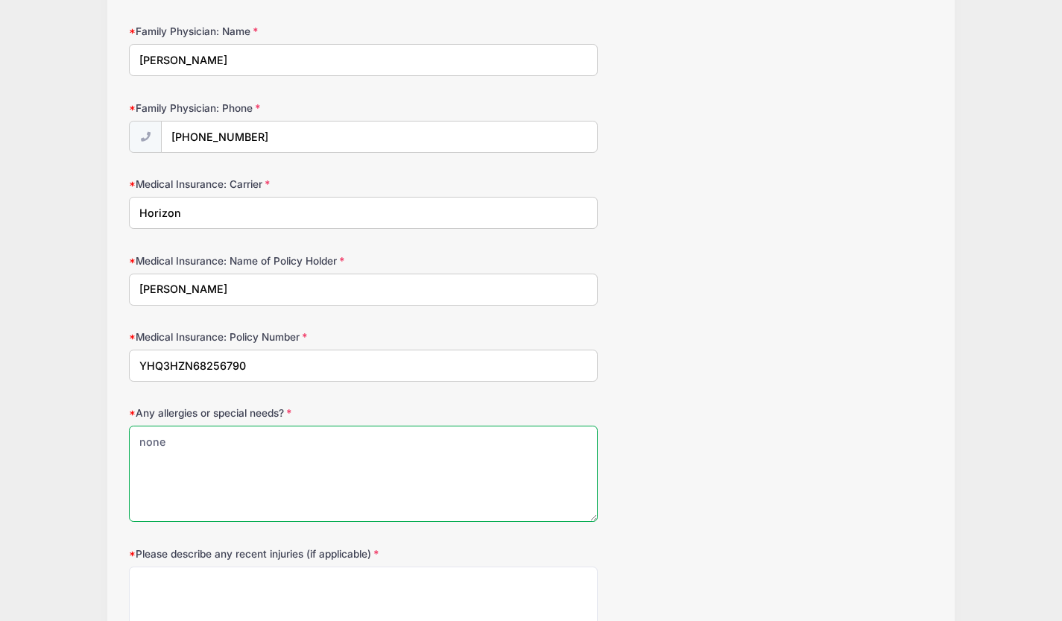
scroll to position [779, 0]
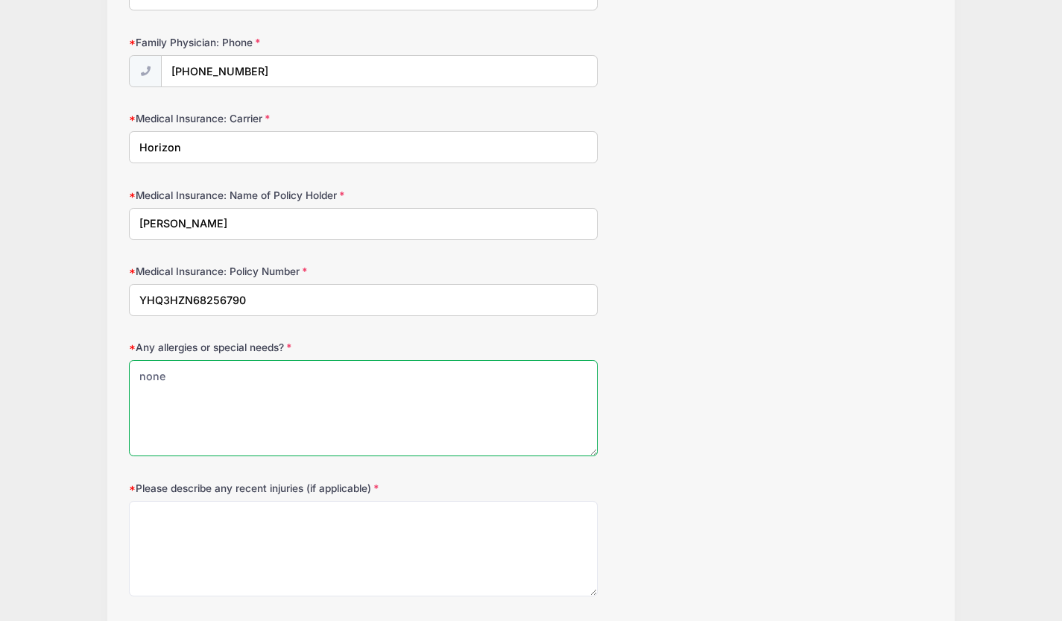
type textarea "none"
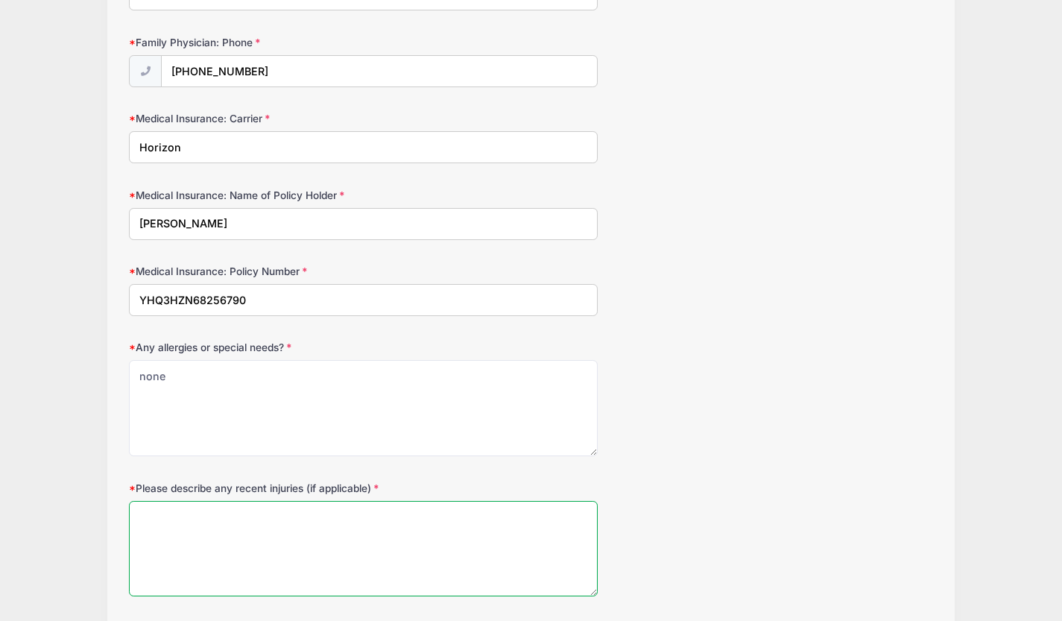
click at [177, 534] on textarea "Please describe any recent injuries (if applicable)" at bounding box center [363, 549] width 469 height 96
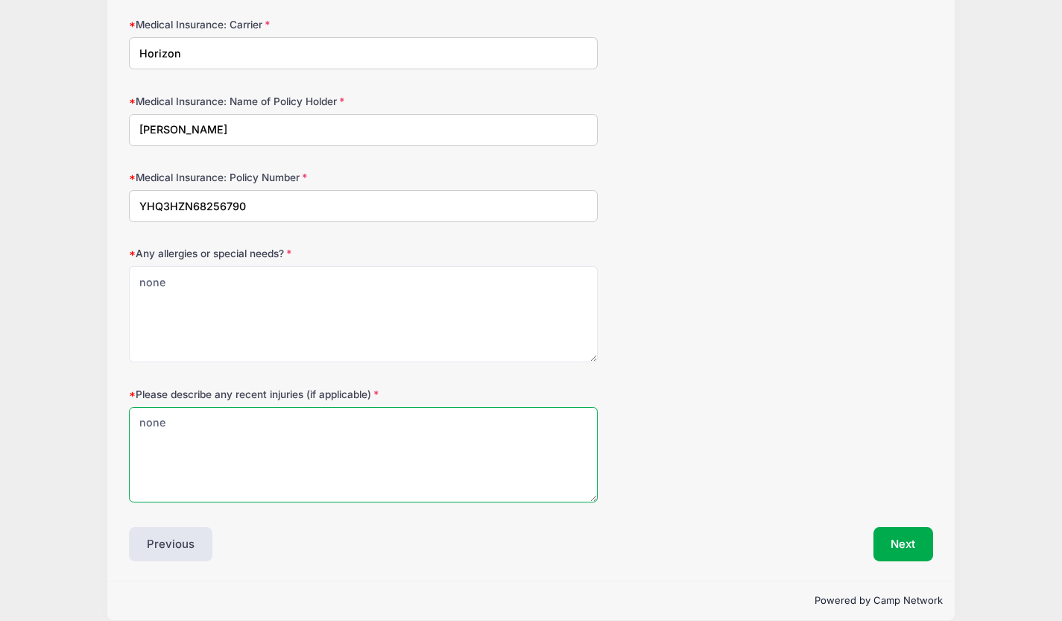
scroll to position [891, 0]
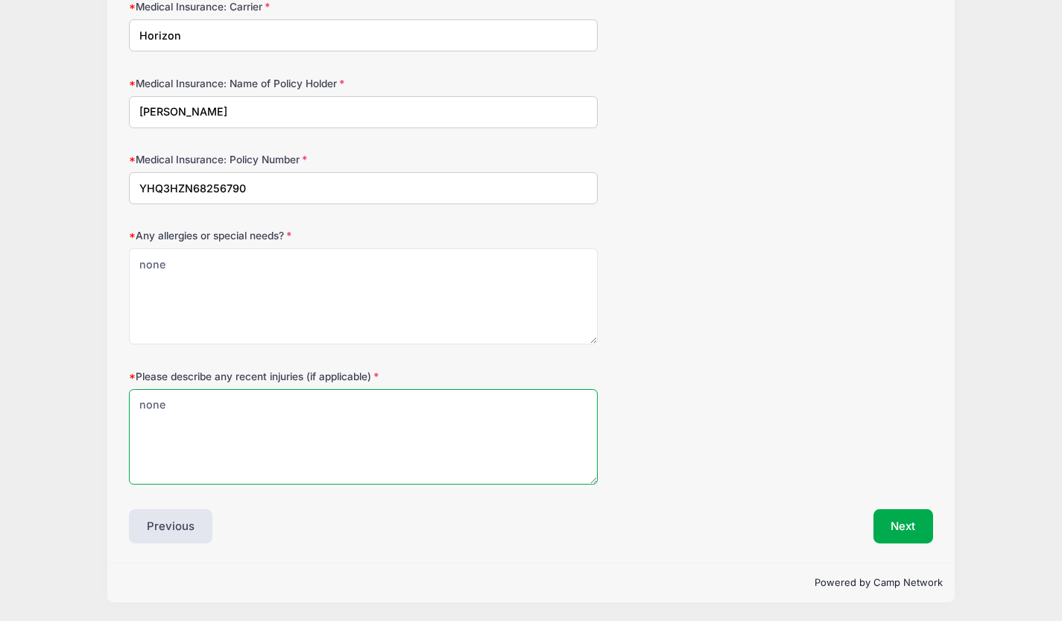
type textarea "none"
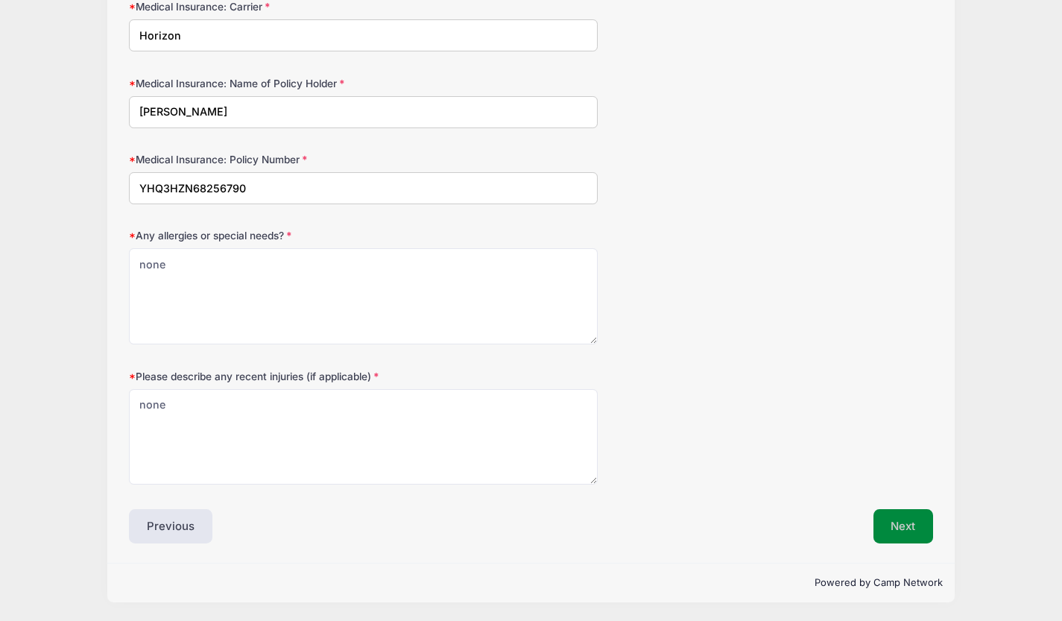
click at [898, 525] on button "Next" at bounding box center [903, 526] width 60 height 34
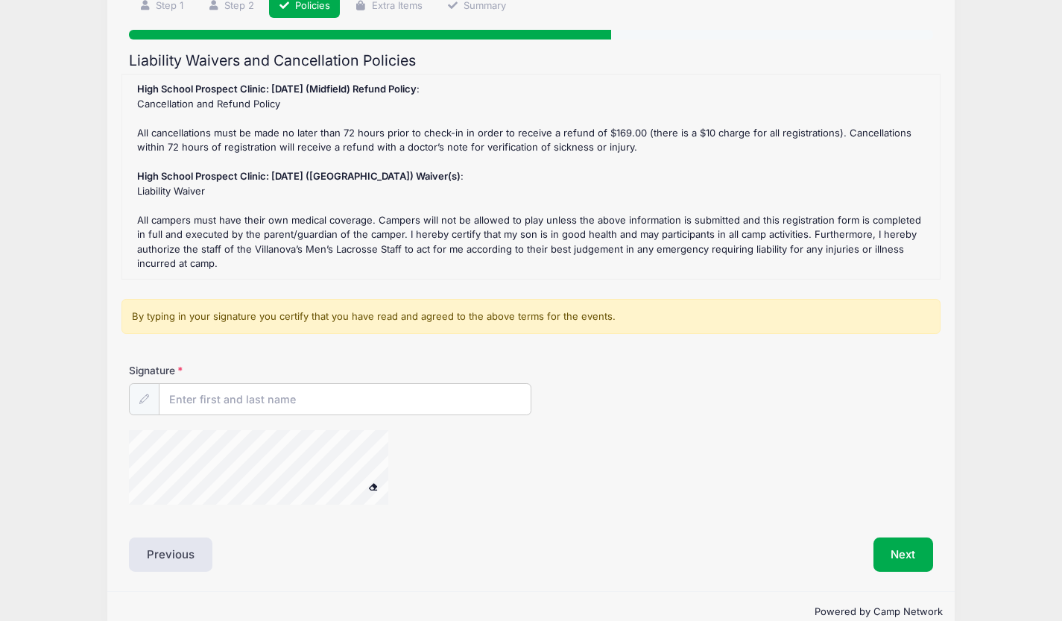
scroll to position [124, 0]
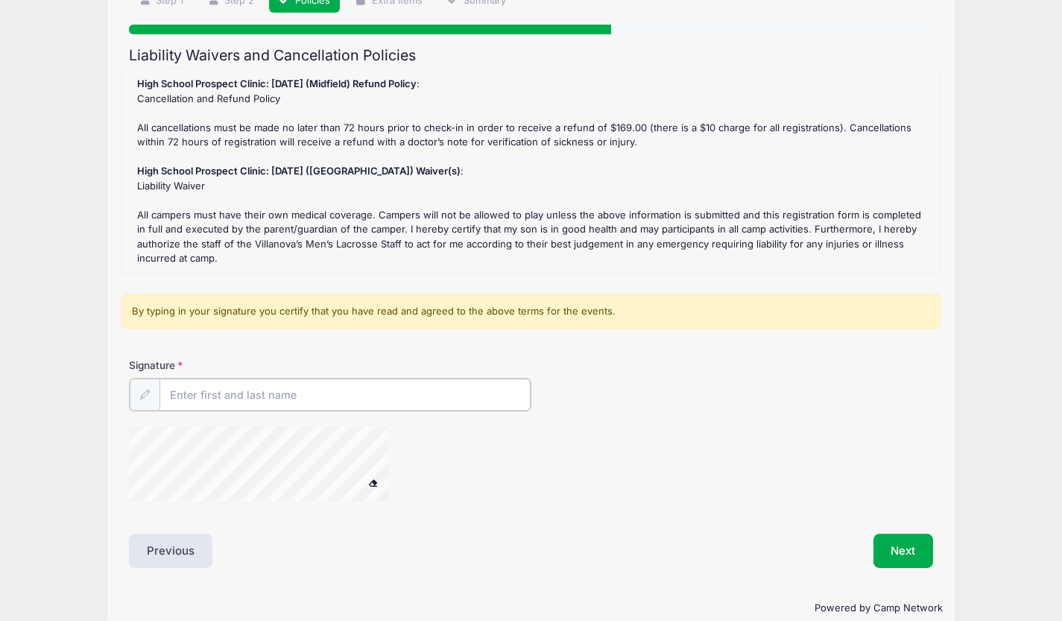
click at [221, 396] on input "Signature" at bounding box center [344, 394] width 371 height 32
click at [912, 547] on button "Next" at bounding box center [903, 549] width 60 height 34
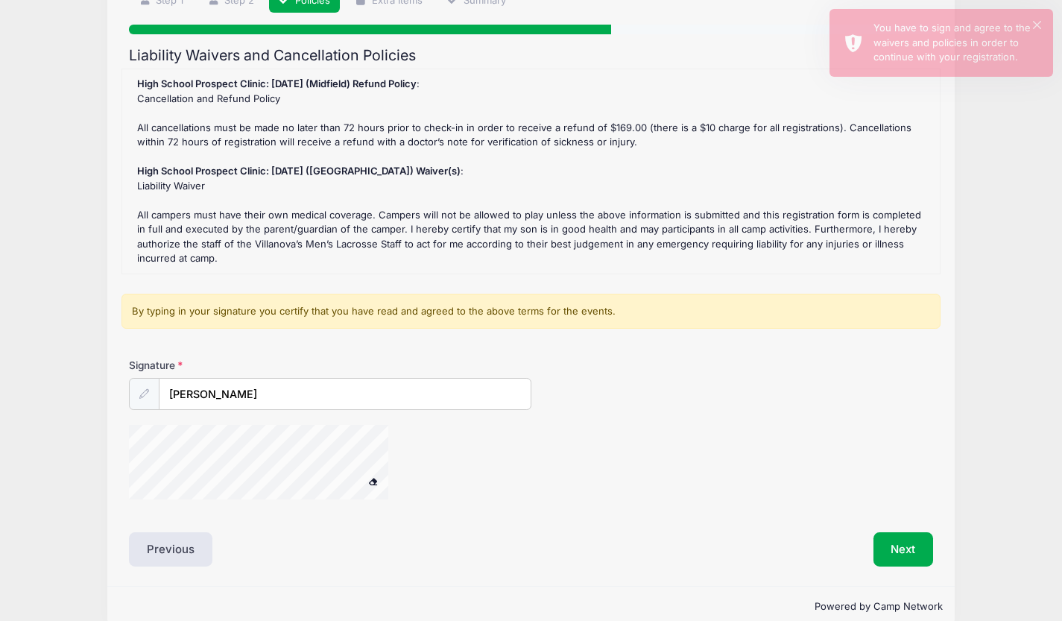
click at [143, 392] on icon at bounding box center [144, 394] width 10 height 10
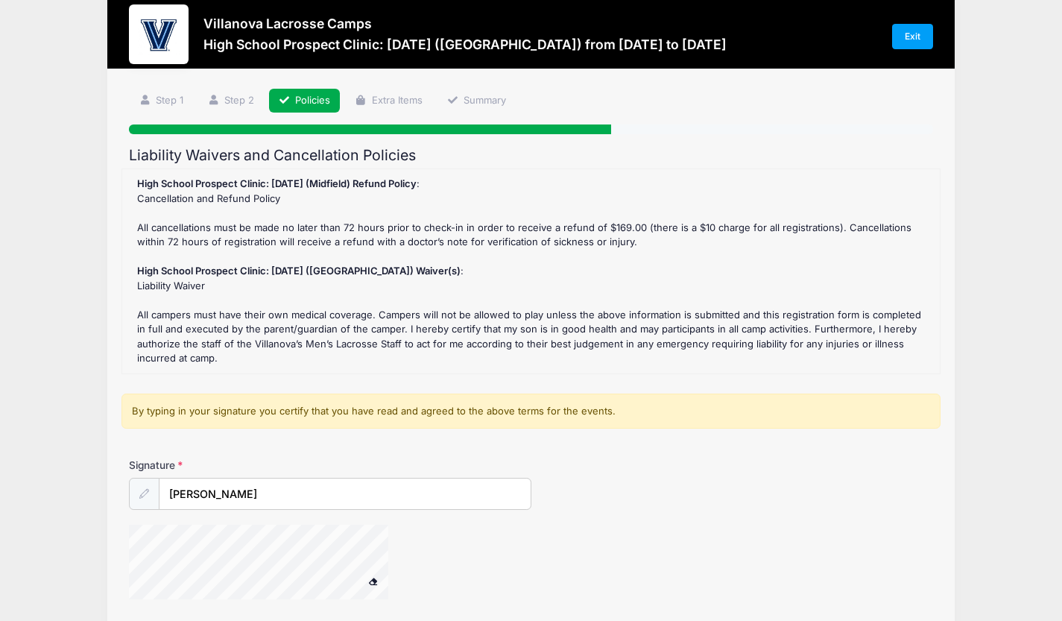
scroll to position [148, 0]
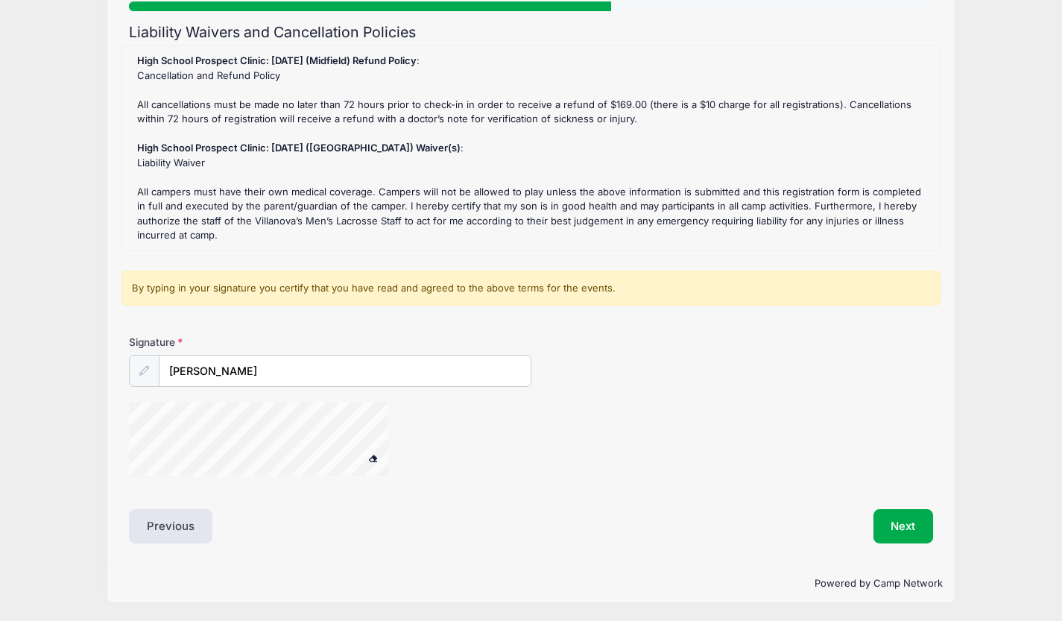
click at [148, 377] on div at bounding box center [144, 371] width 31 height 32
click at [374, 456] on span at bounding box center [373, 458] width 10 height 8
click at [145, 367] on icon at bounding box center [144, 371] width 10 height 10
click at [264, 375] on input "Sean McCarthy" at bounding box center [344, 371] width 371 height 32
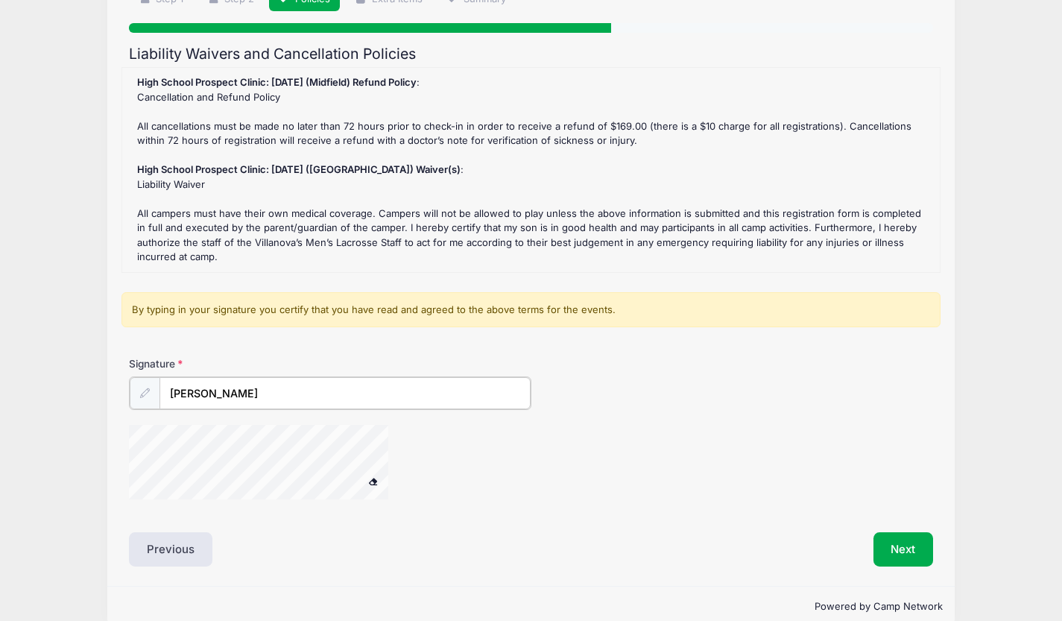
scroll to position [149, 0]
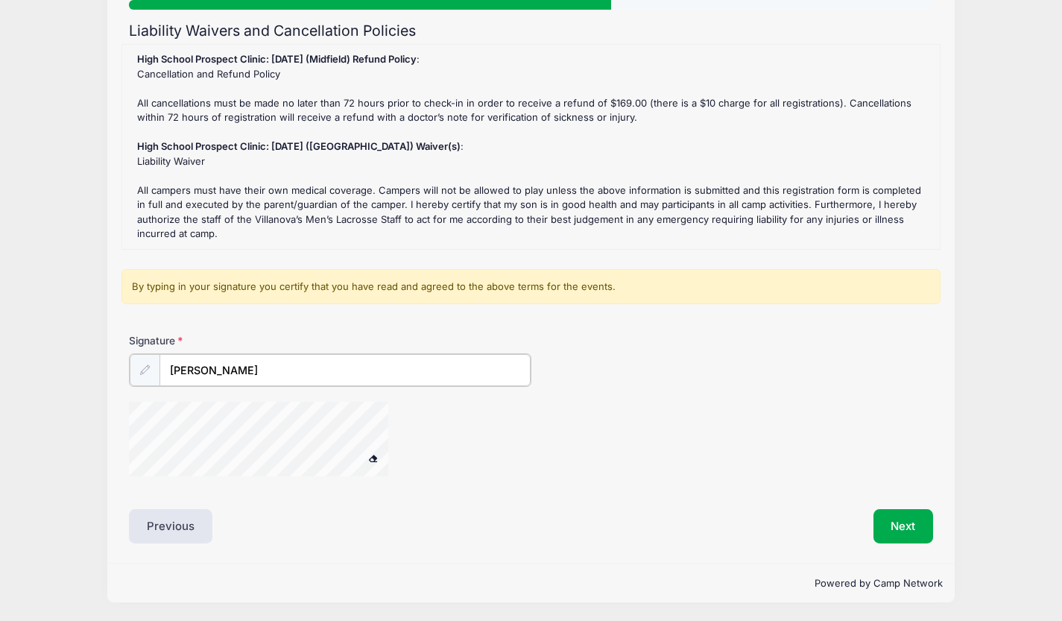
type input "Sean McCarthy"
click at [371, 455] on span at bounding box center [373, 458] width 10 height 8
click at [375, 459] on span at bounding box center [373, 458] width 10 height 8
click at [874, 524] on button "Next" at bounding box center [903, 526] width 60 height 34
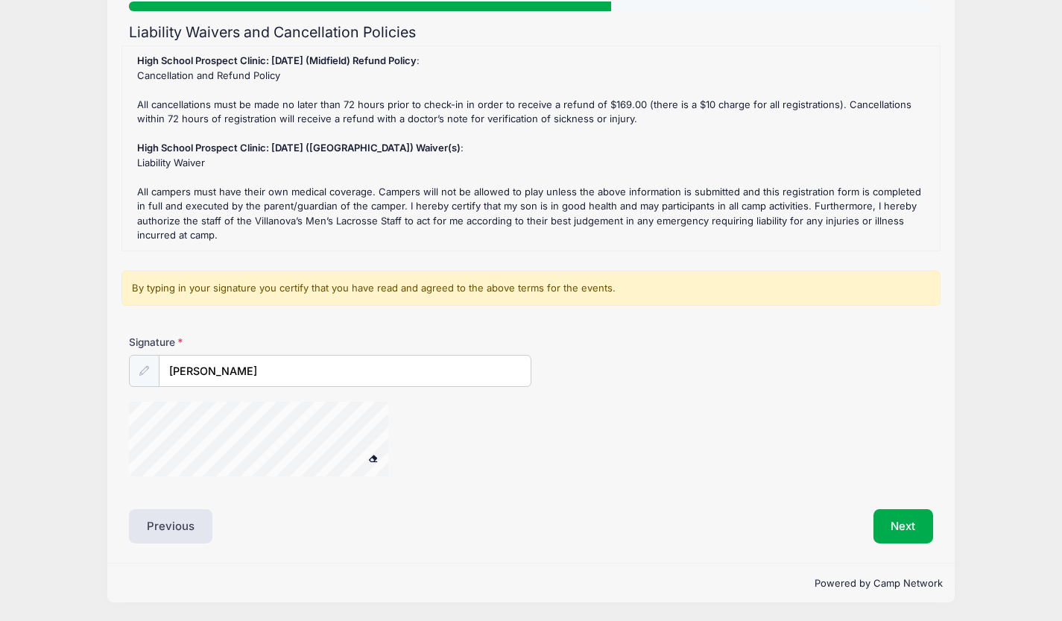
scroll to position [0, 0]
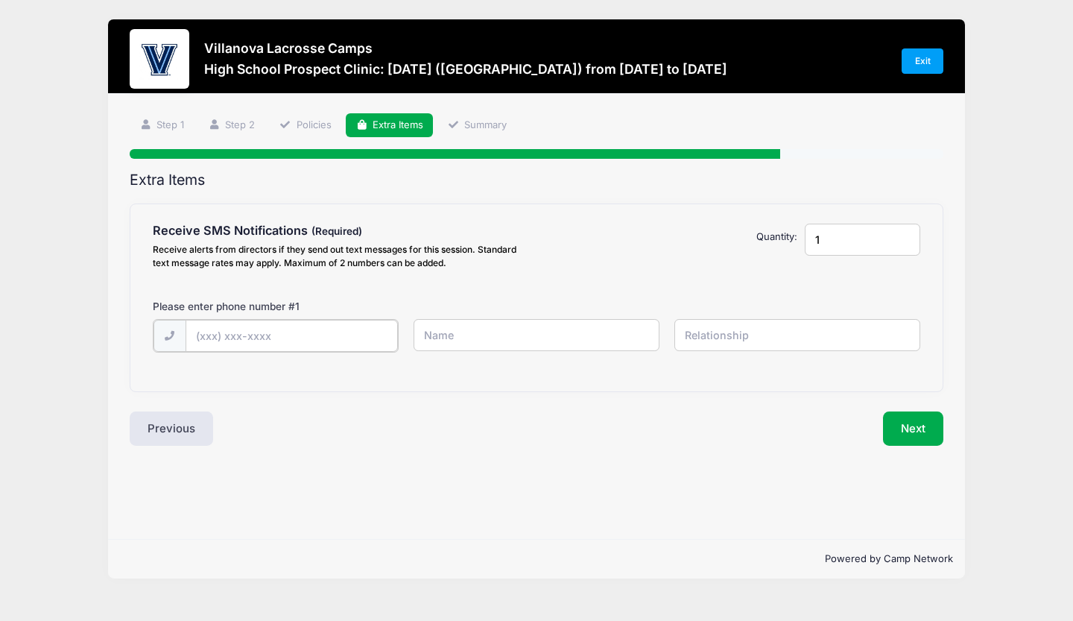
click at [0, 0] on input "text" at bounding box center [0, 0] width 0 height 0
type input "(732) 539-5764"
click at [0, 0] on input "text" at bounding box center [0, 0] width 0 height 0
type input "Kristin McCarthy"
click at [0, 0] on input "text" at bounding box center [0, 0] width 0 height 0
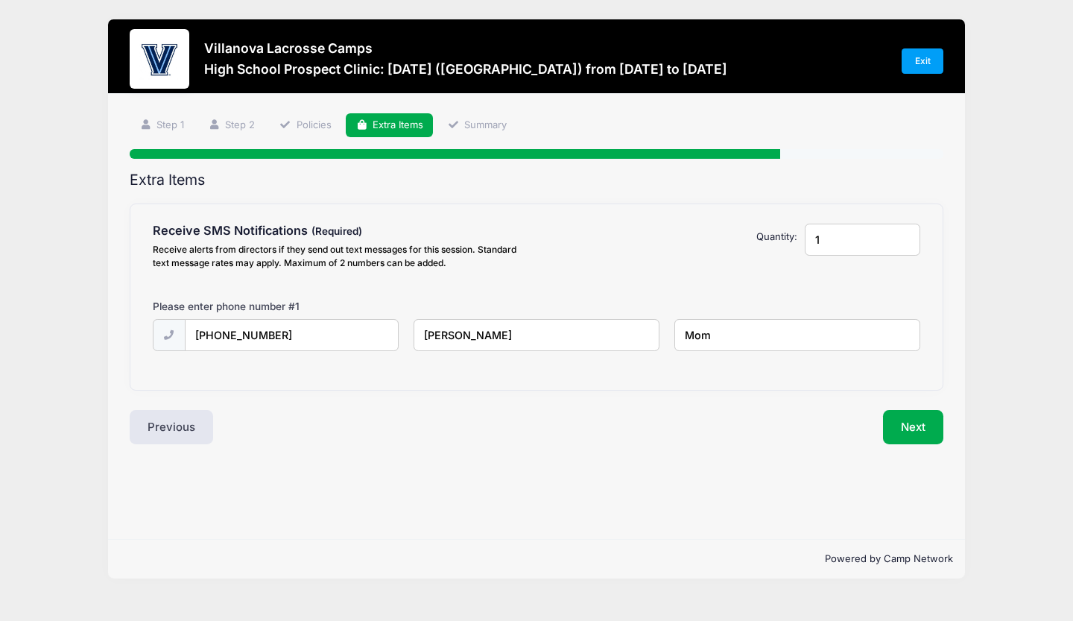
type input "Mom"
click at [916, 424] on button "Next" at bounding box center [913, 427] width 60 height 34
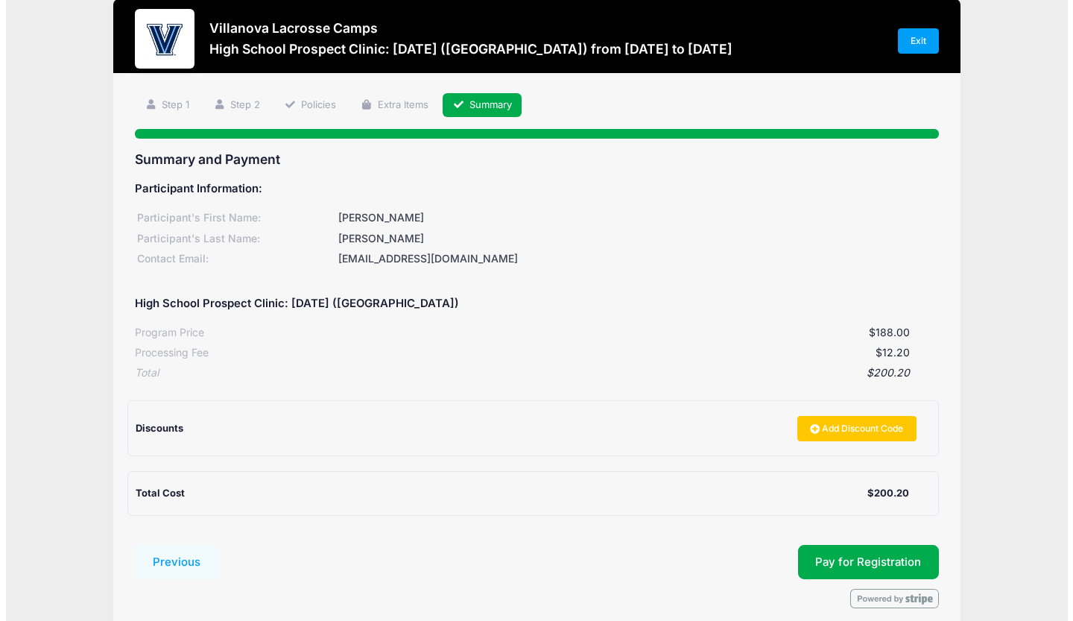
scroll to position [86, 0]
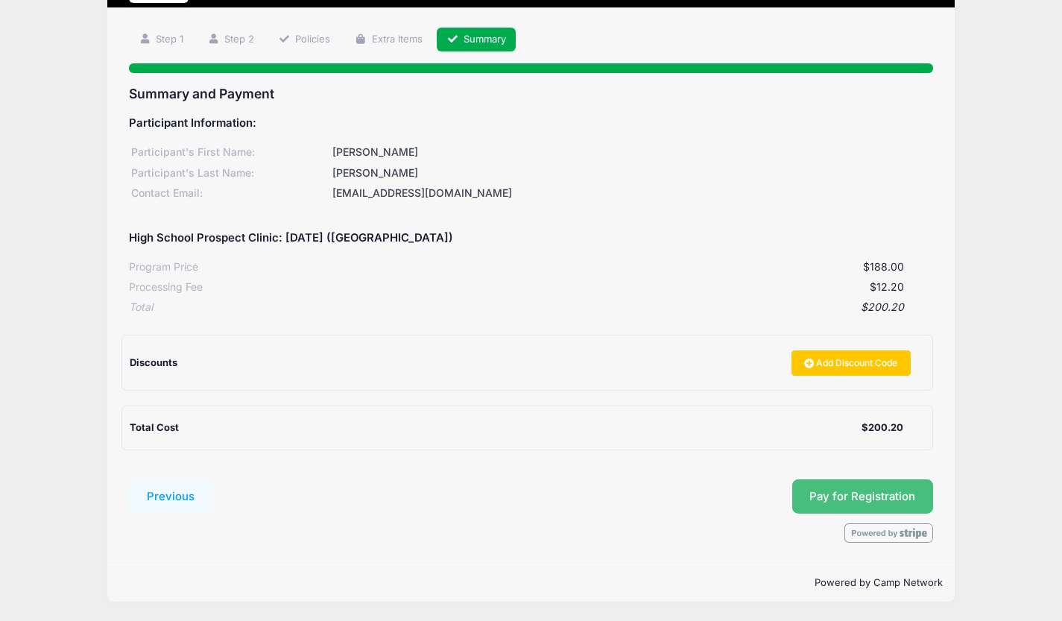
click at [885, 489] on span "Pay for Registration" at bounding box center [862, 495] width 106 height 13
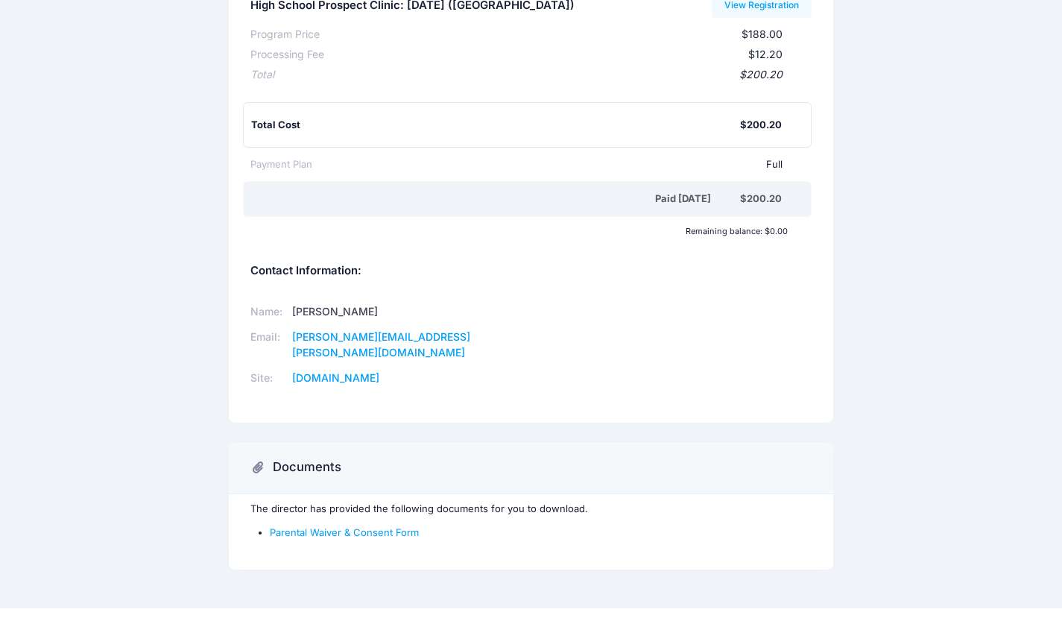
scroll to position [203, 0]
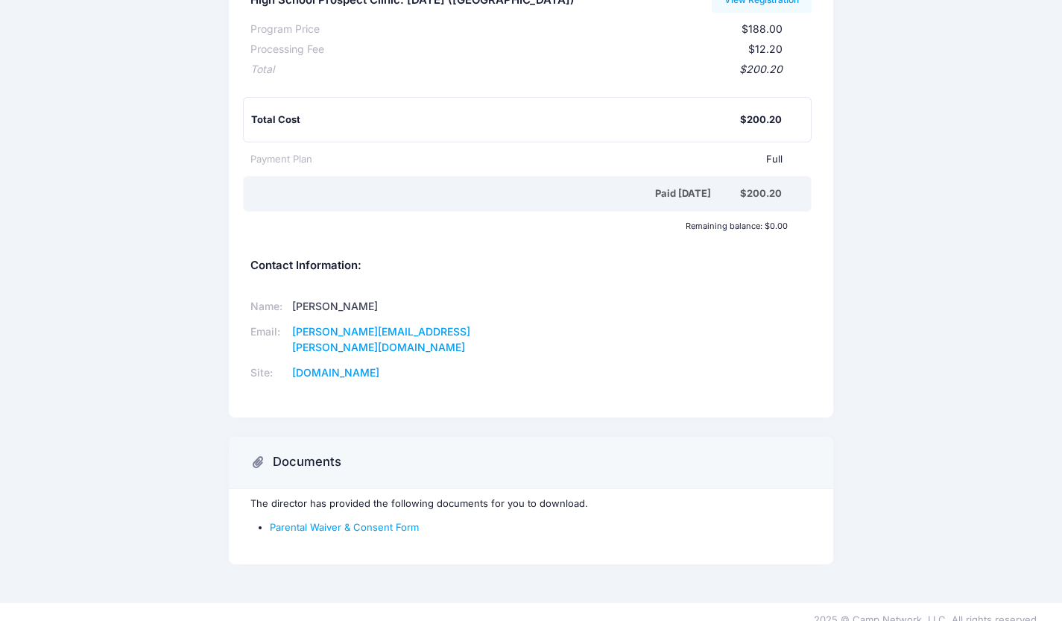
click at [362, 521] on link "Parental Waiver & Consent Form" at bounding box center [344, 527] width 149 height 12
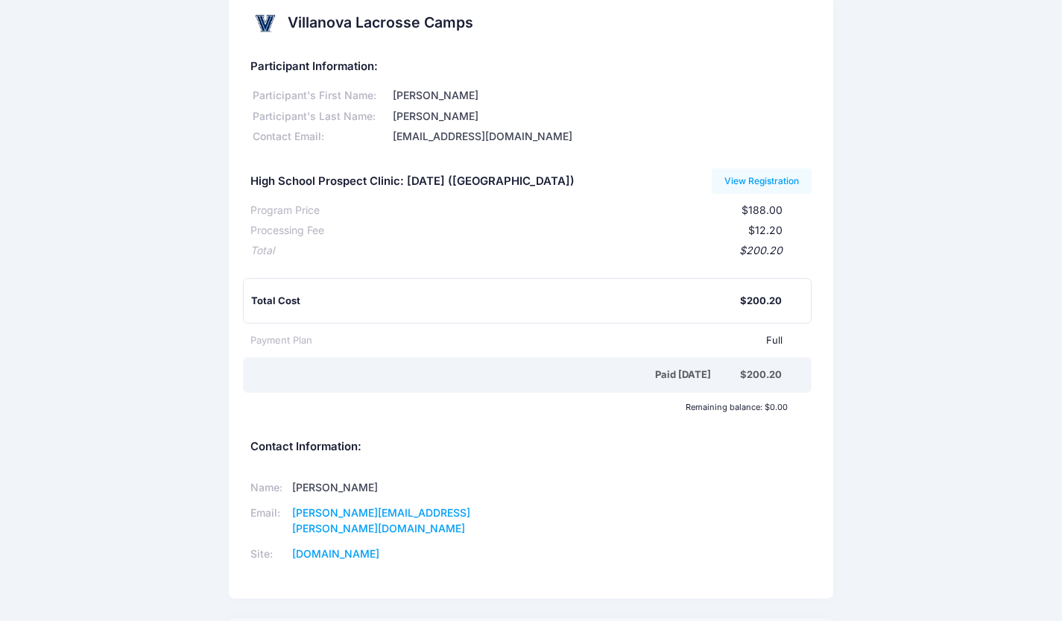
scroll to position [0, 0]
